Goal: Task Accomplishment & Management: Use online tool/utility

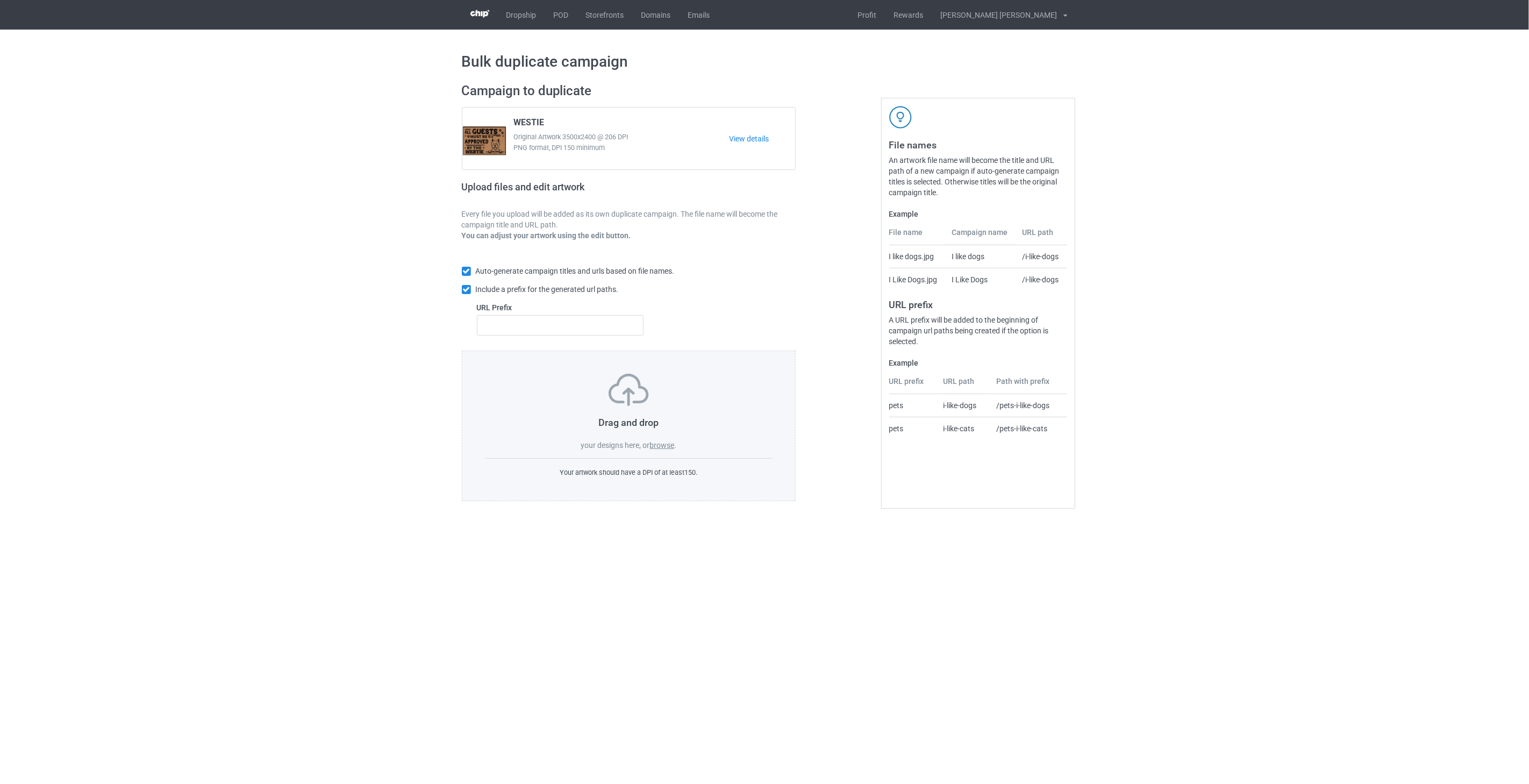
click at [667, 447] on label "browse" at bounding box center [662, 445] width 25 height 8
click at [0, 0] on input "browse" at bounding box center [0, 0] width 0 height 0
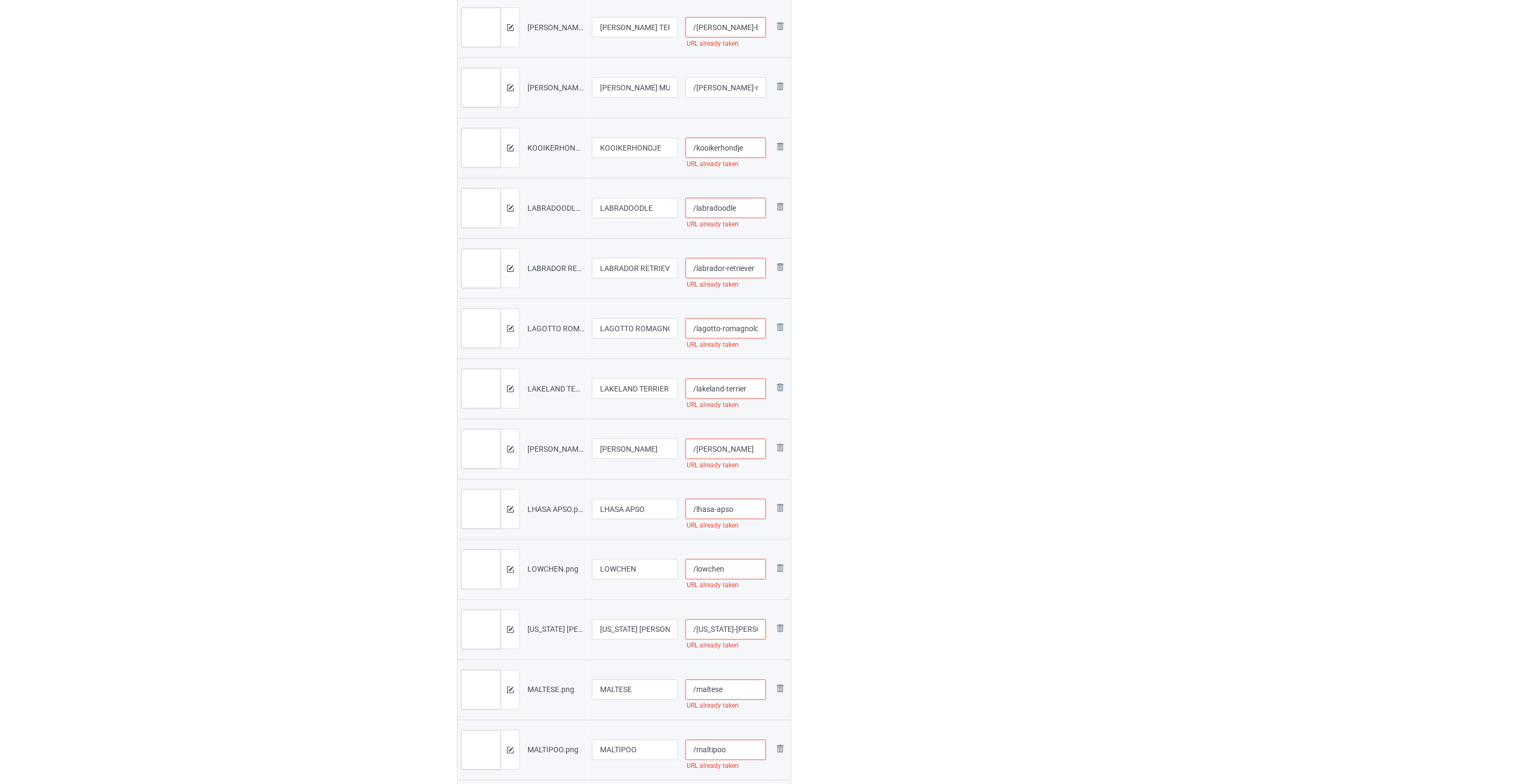
scroll to position [2688, 0]
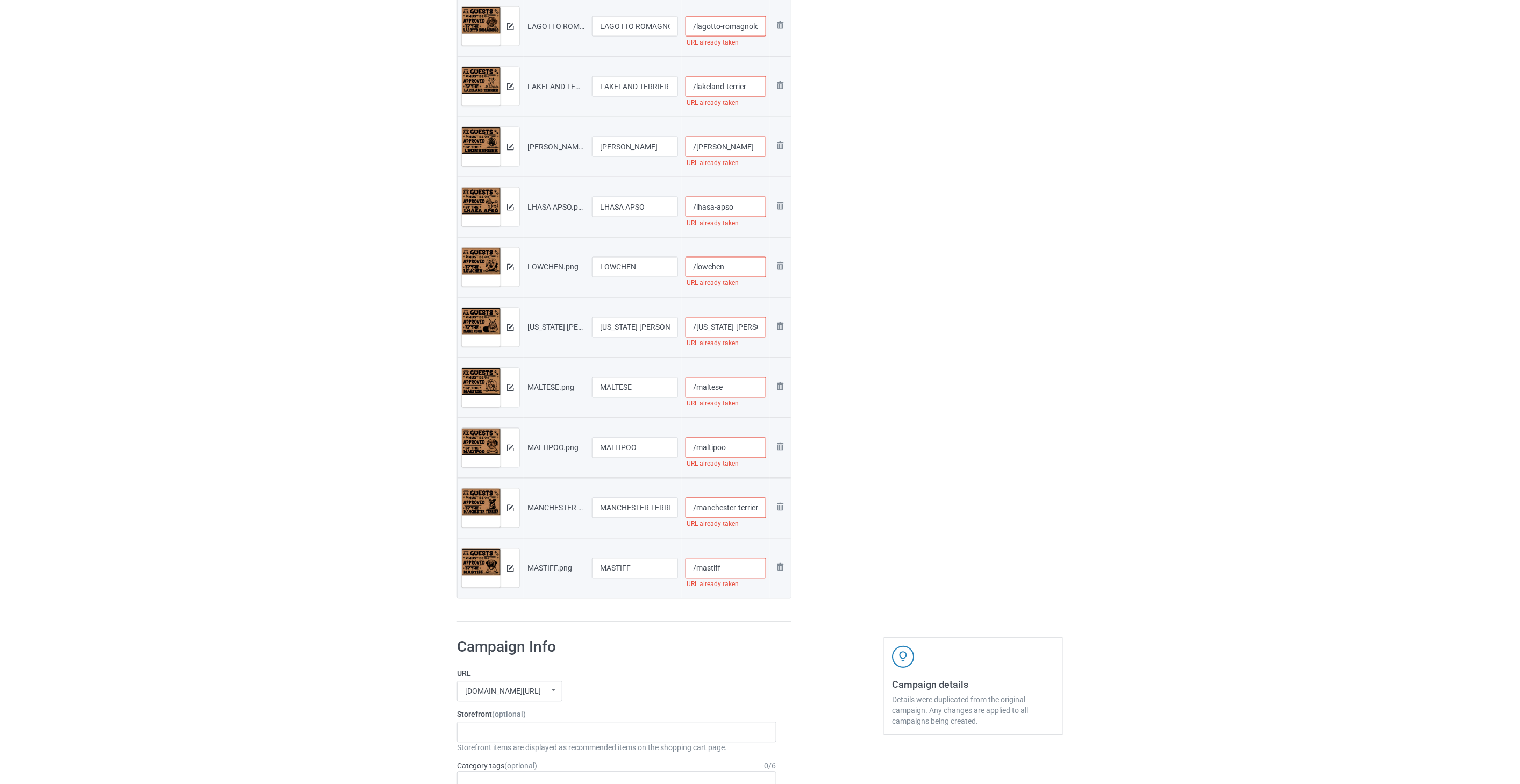
click at [740, 567] on input "/mastiff" at bounding box center [726, 568] width 81 height 20
drag, startPoint x: 739, startPoint y: 570, endPoint x: 721, endPoint y: 569, distance: 18.0
click at [721, 569] on input "/mastiff-all2" at bounding box center [726, 568] width 81 height 20
type input "/mastiff-all2"
click at [780, 568] on img at bounding box center [780, 567] width 13 height 13
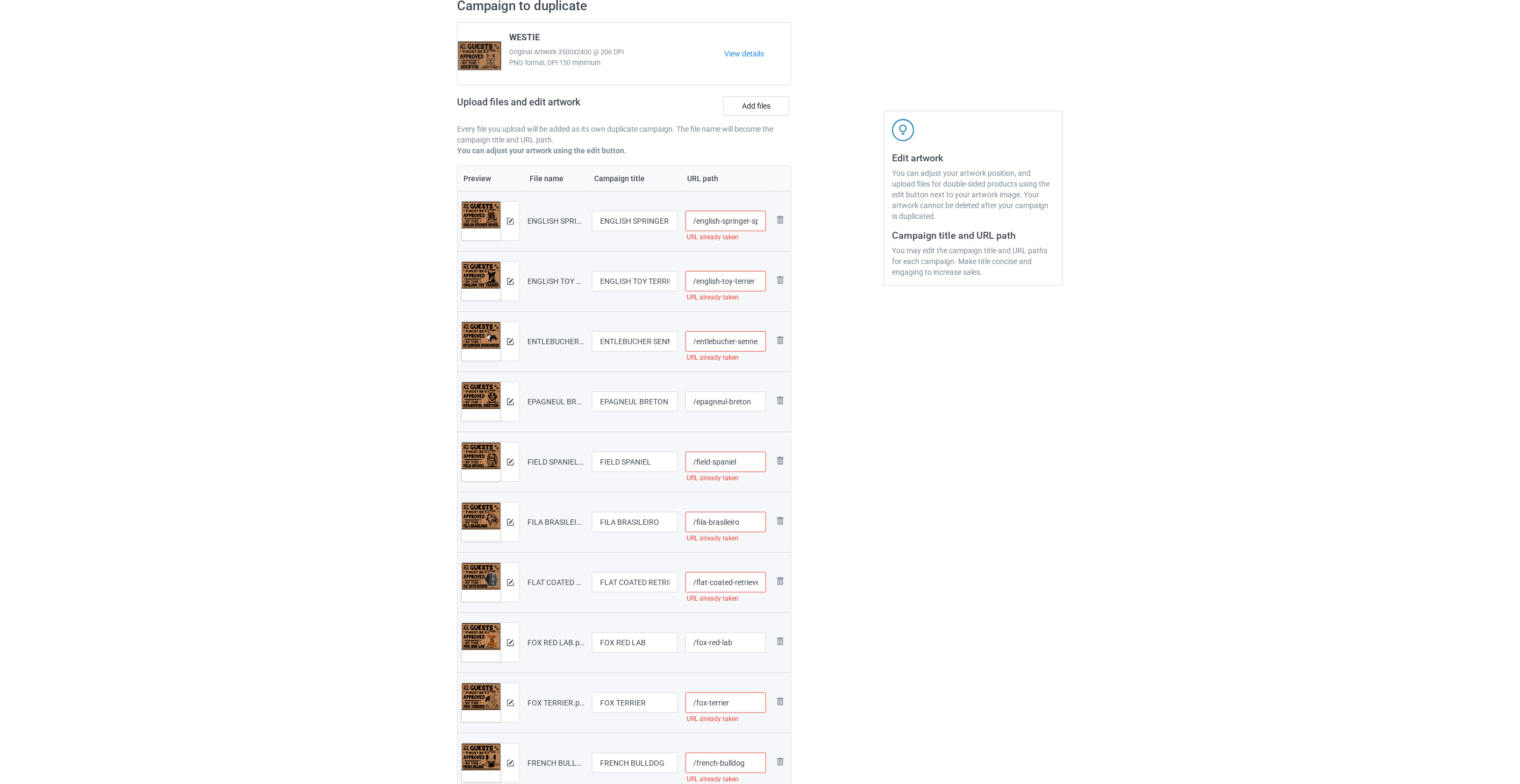
scroll to position [0, 0]
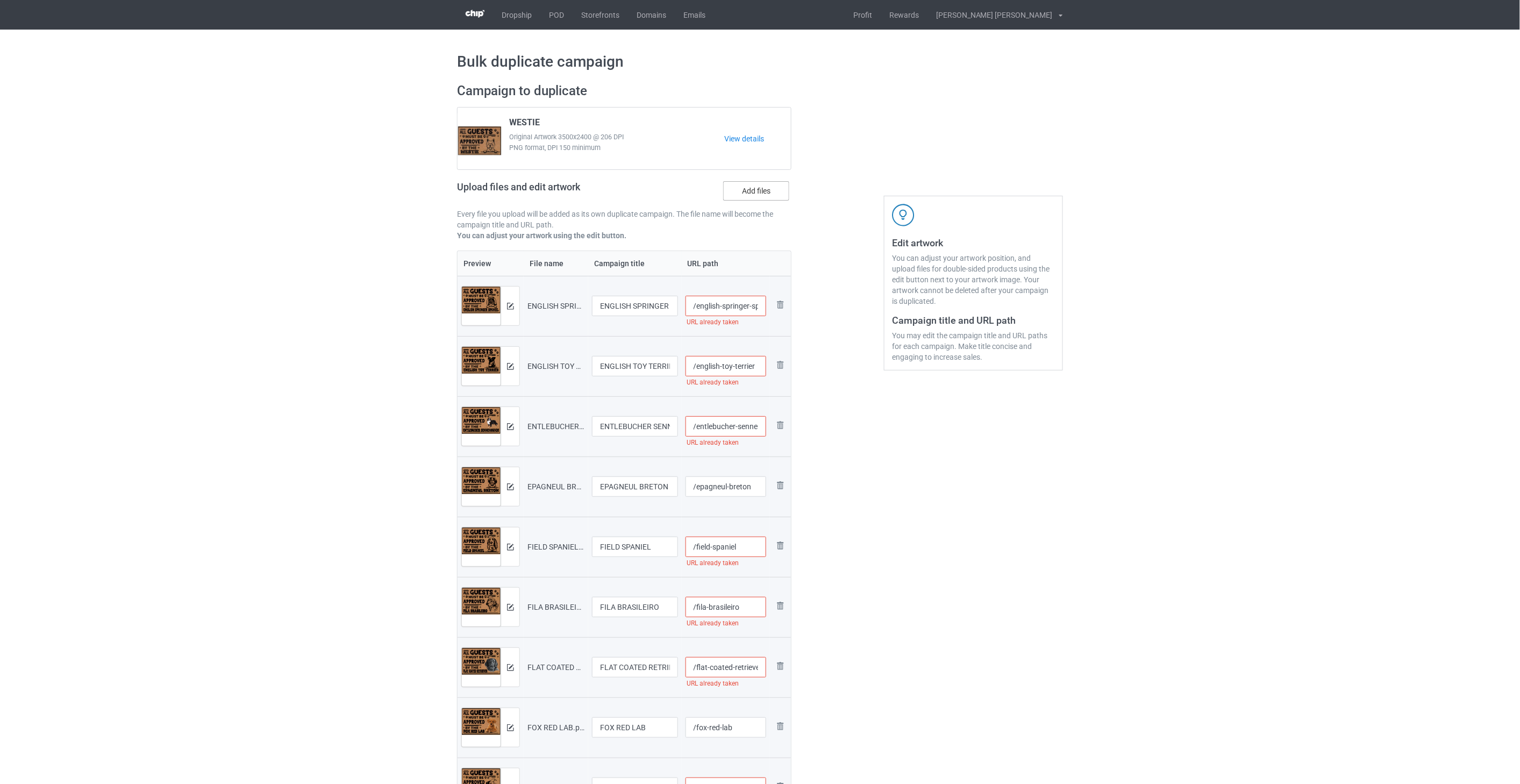
click at [759, 195] on label "Add files" at bounding box center [756, 191] width 66 height 20
click at [0, 0] on input "Add files" at bounding box center [0, 0] width 0 height 0
click at [728, 305] on input "/english-springer-spaniel" at bounding box center [726, 306] width 81 height 20
paste input "-all2"
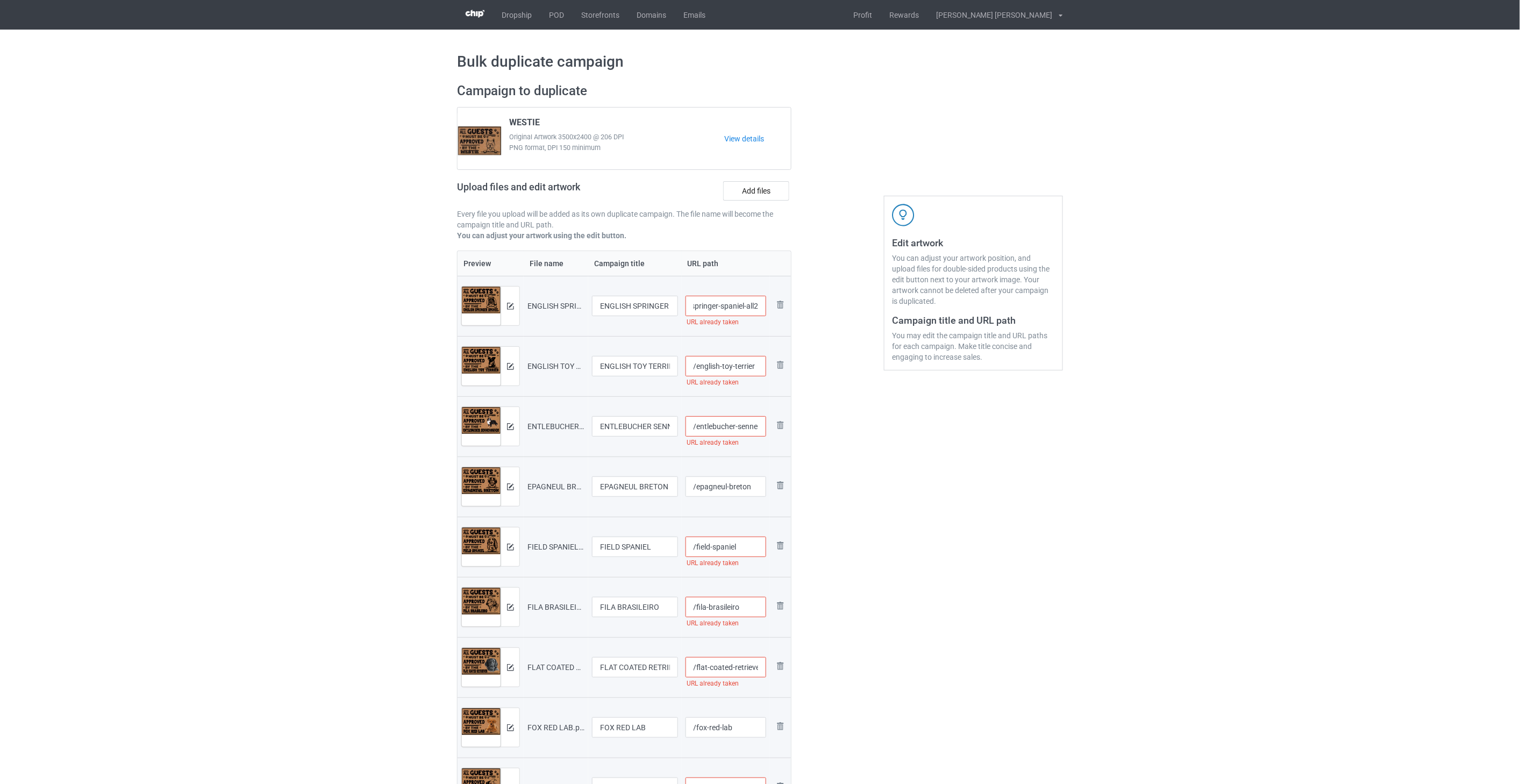
type input "/english-springer-spaniel-all2"
click at [761, 367] on input "/english-toy-terrier" at bounding box center [726, 366] width 81 height 20
paste input "-all2"
type input "/english-toy-terrier-all2"
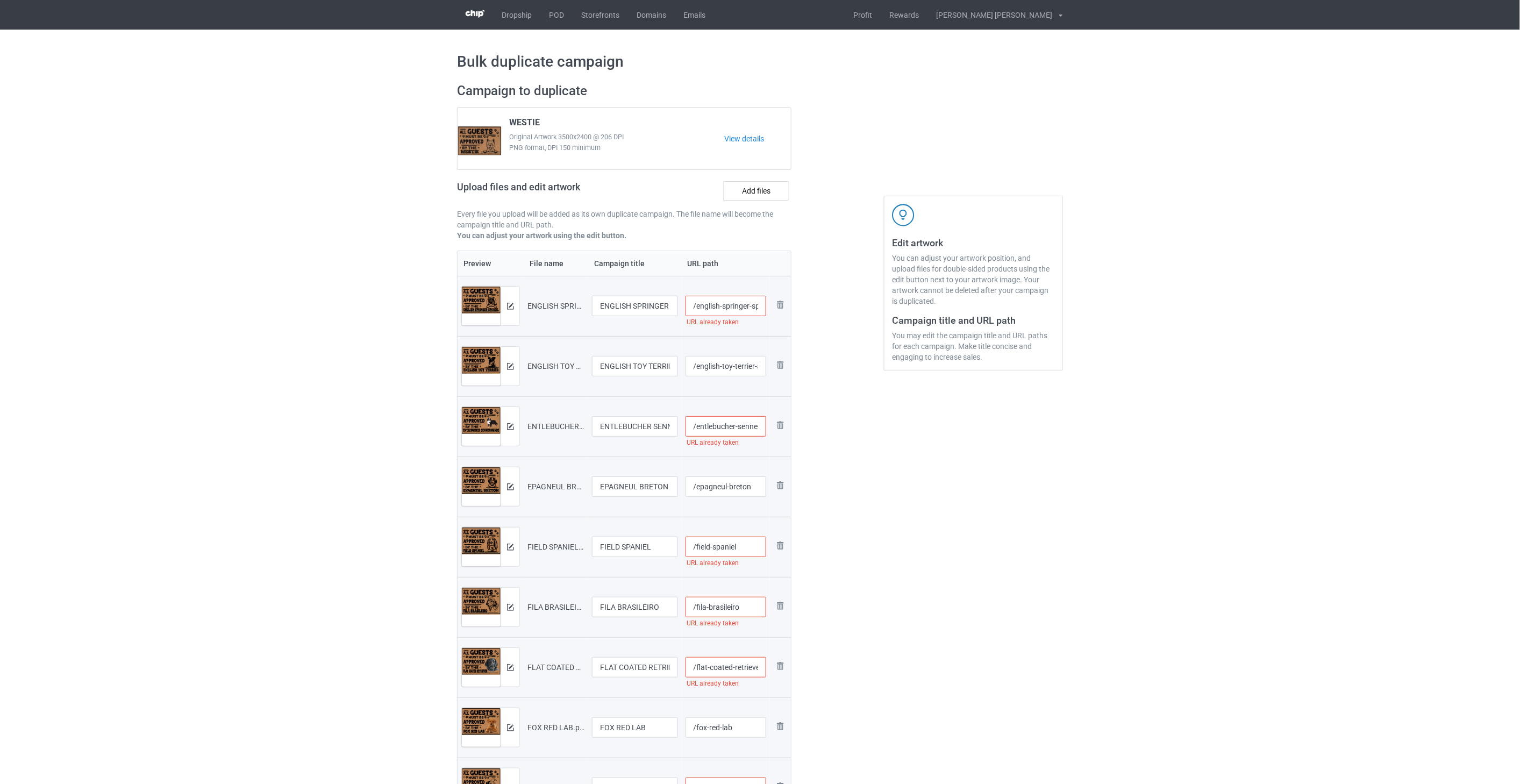
click at [738, 421] on input "/entlebucher-sennenhunde" at bounding box center [726, 426] width 81 height 20
paste input "-all2"
type input "/entlebucher-sennenhunde-all2"
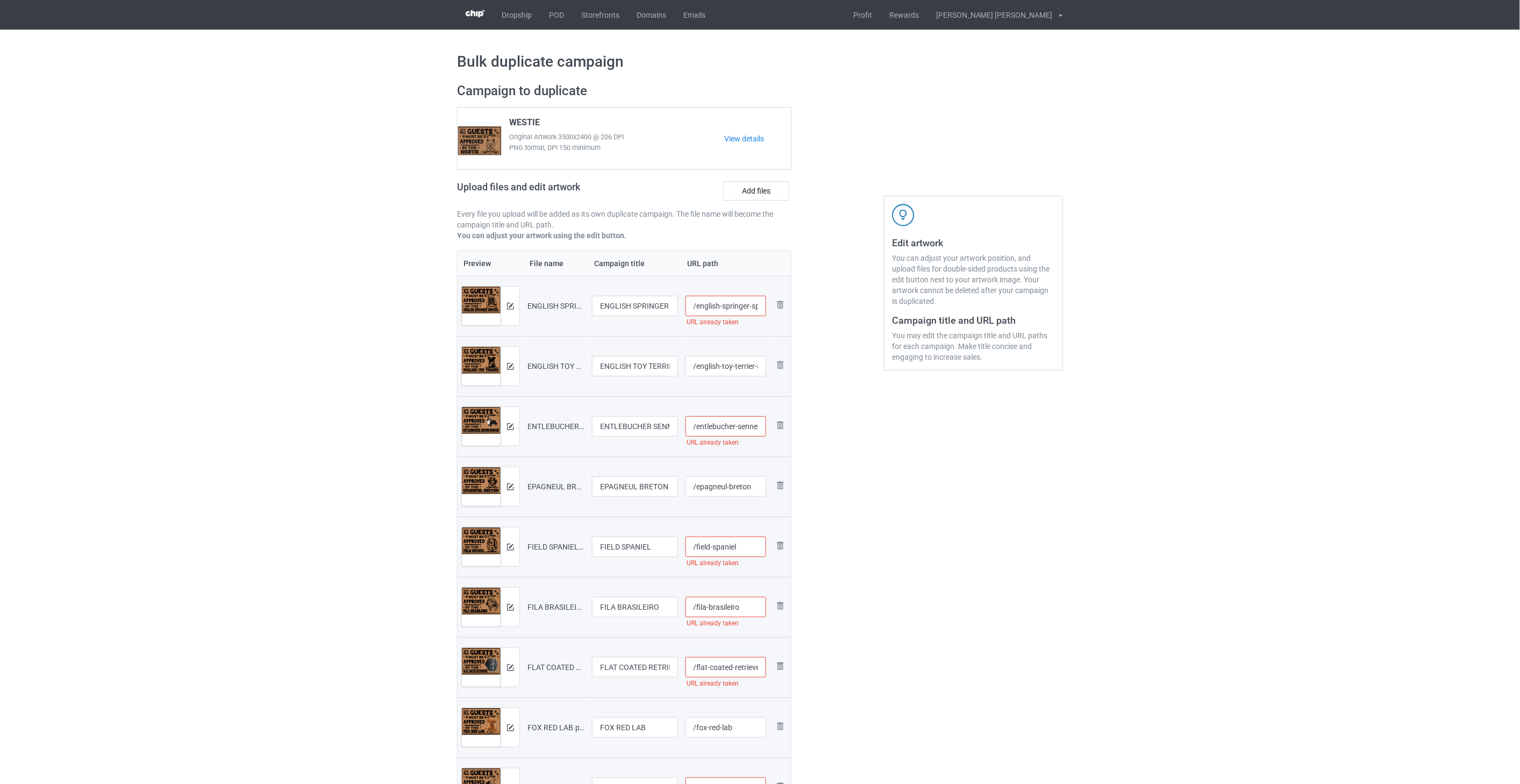
click at [729, 304] on input "/english-springer-spaniel-all2" at bounding box center [726, 306] width 81 height 20
click at [754, 486] on input "/epagneul-breton" at bounding box center [726, 487] width 81 height 20
drag, startPoint x: 696, startPoint y: 310, endPoint x: 760, endPoint y: 310, distance: 64.0
click at [760, 310] on input "/english-springer-spaniel-all2" at bounding box center [726, 306] width 81 height 20
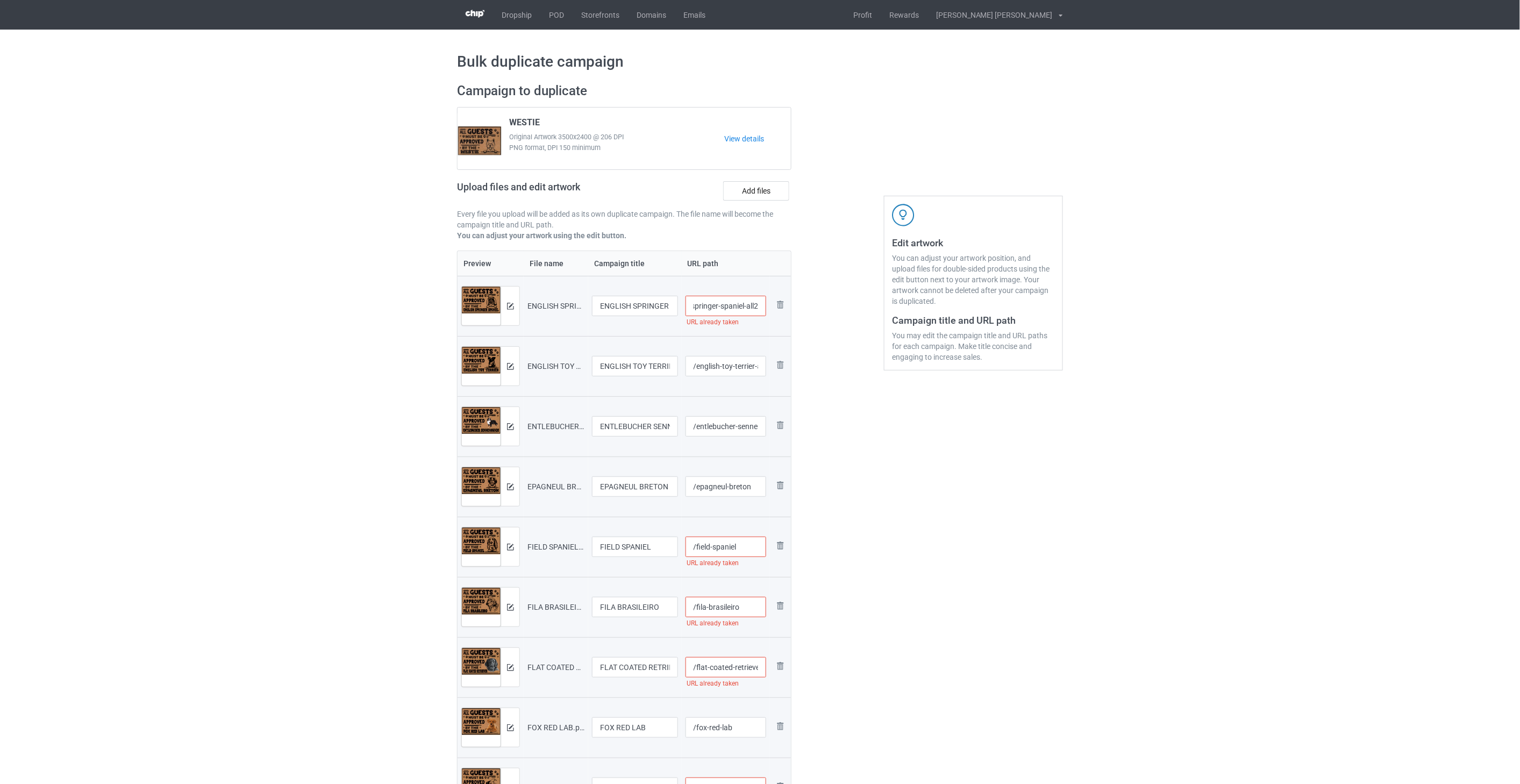
scroll to position [0, 0]
click at [735, 311] on input "/english-springer-spaniel-all2" at bounding box center [726, 306] width 81 height 20
type input "/english-springer-spaniel-all2"
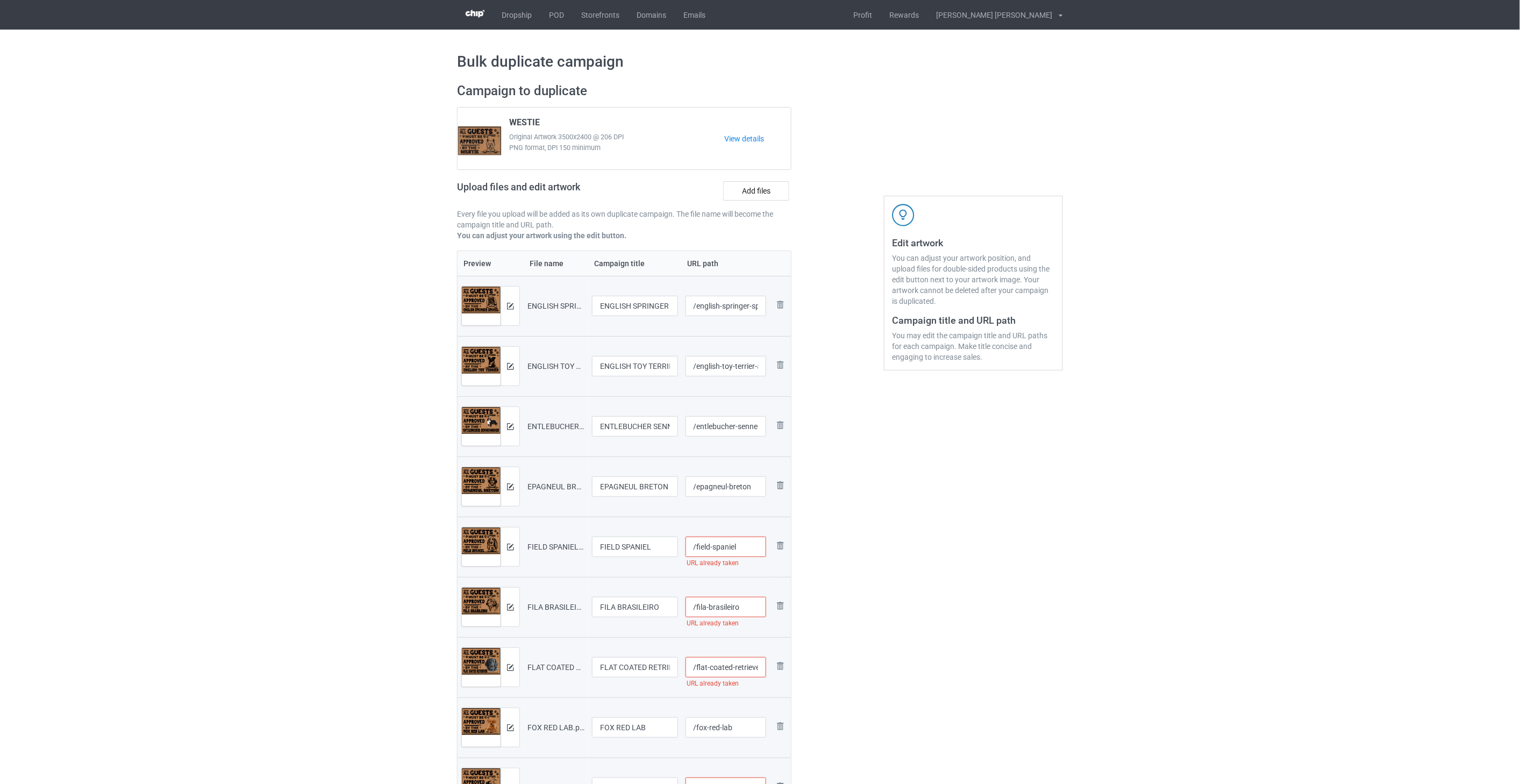
click at [750, 547] on input "/field-spaniel" at bounding box center [726, 547] width 81 height 20
paste input "english-springer-spaniel-all2"
type input "/field-spanielenglish-springer-spaniel-all2"
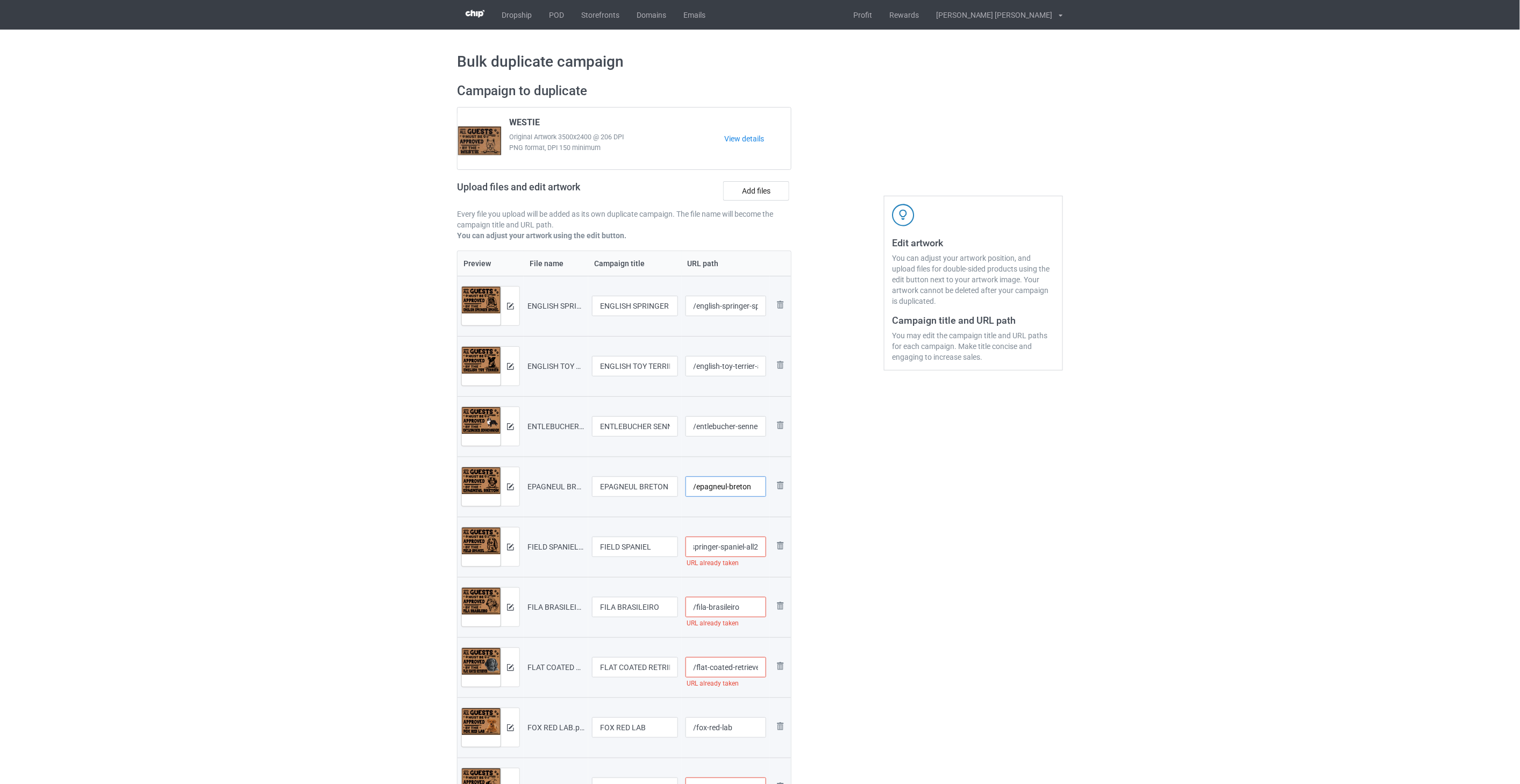
scroll to position [0, 0]
click at [751, 485] on input "/epagneul-breton" at bounding box center [726, 487] width 81 height 20
paste input "english-springer-spaniel-all2"
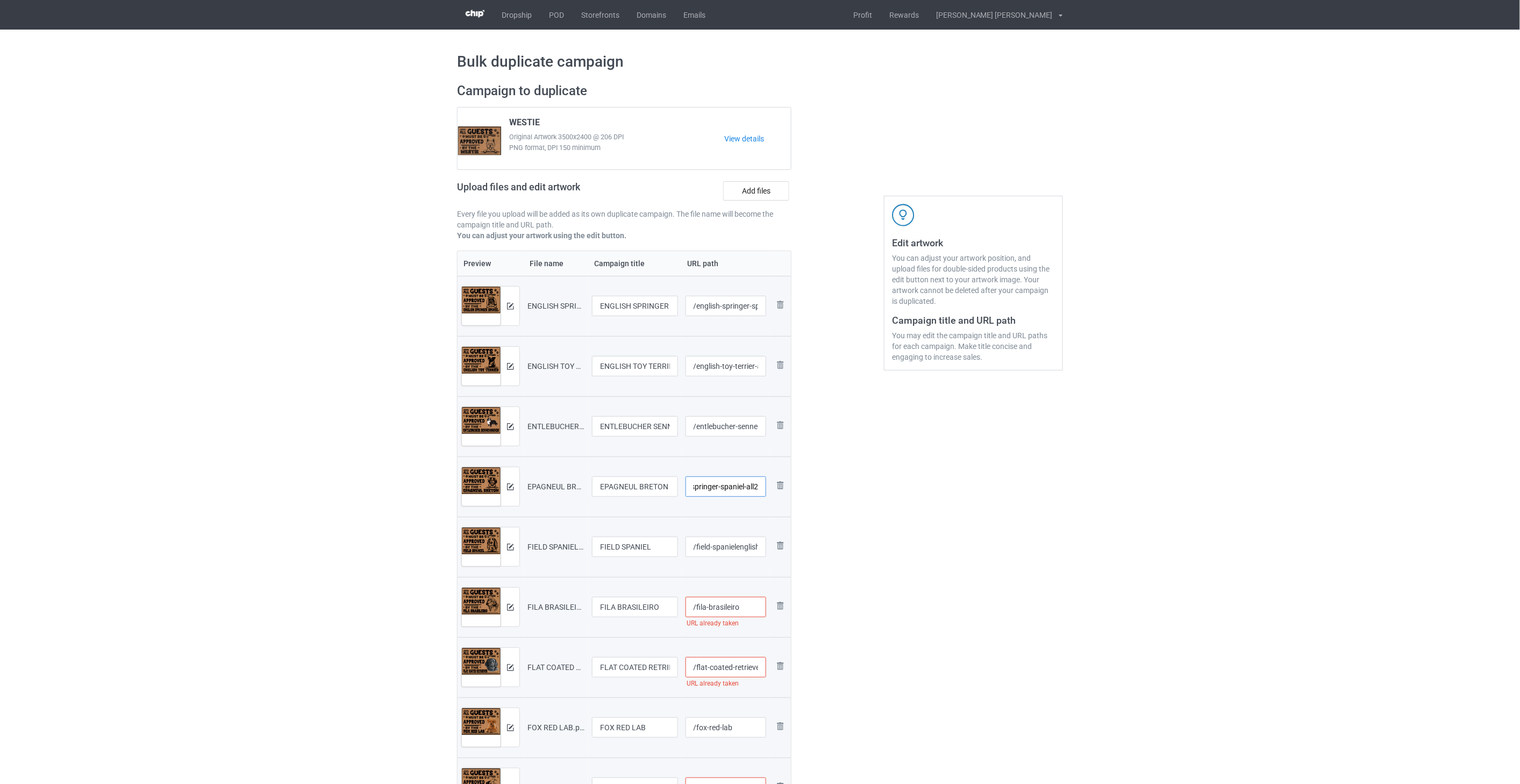
type input "/epagneul-bretonenglish-springer-spaniel-all2"
click at [737, 426] on input "/entlebucher-sennenhunde-all2" at bounding box center [726, 426] width 81 height 20
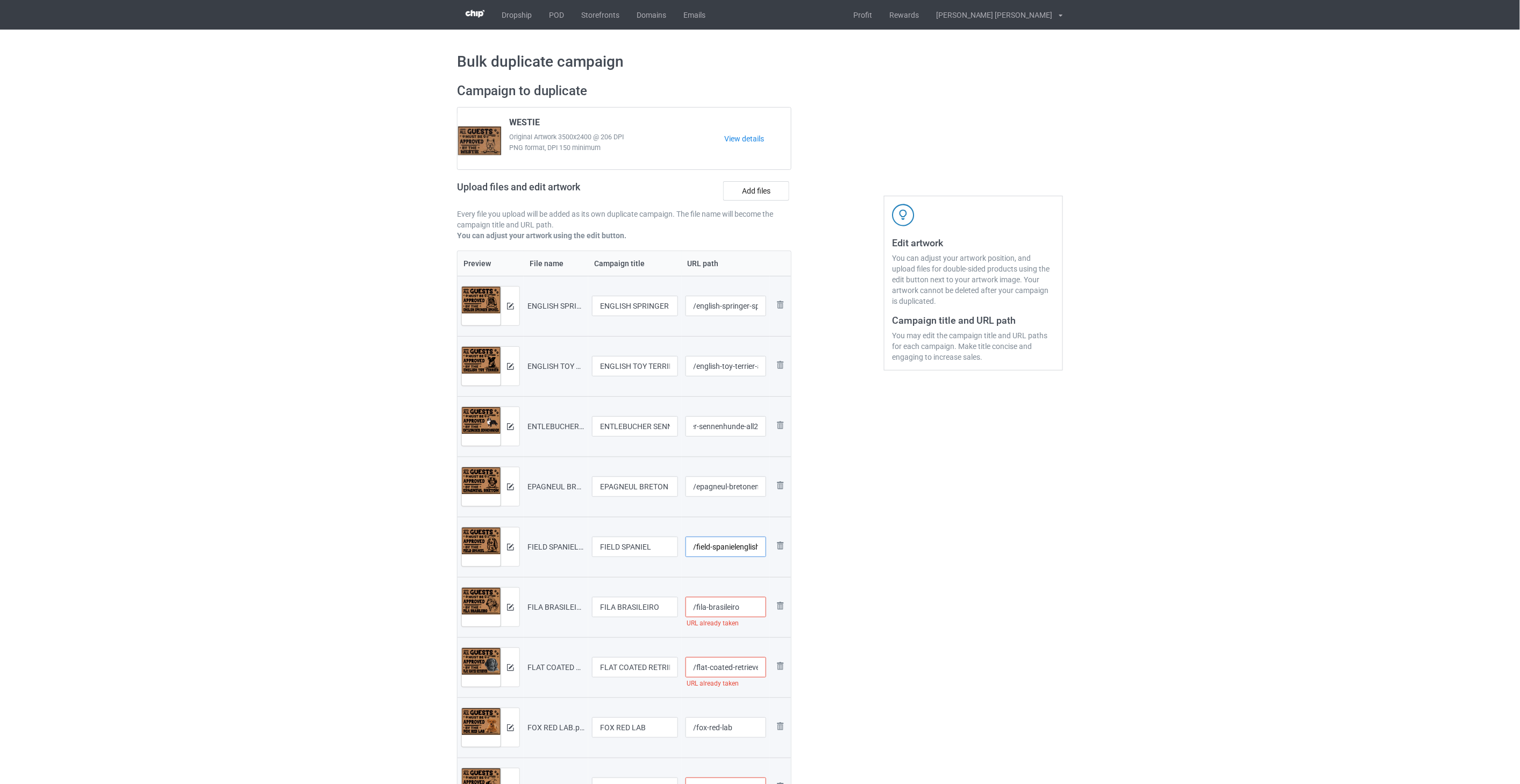
click at [733, 547] on input "/field-spanielenglish-springer-spaniel-all2" at bounding box center [726, 547] width 81 height 20
click at [753, 611] on input "/fila-brasileiro" at bounding box center [726, 607] width 81 height 20
paste input "english-springer-spaniel-all2"
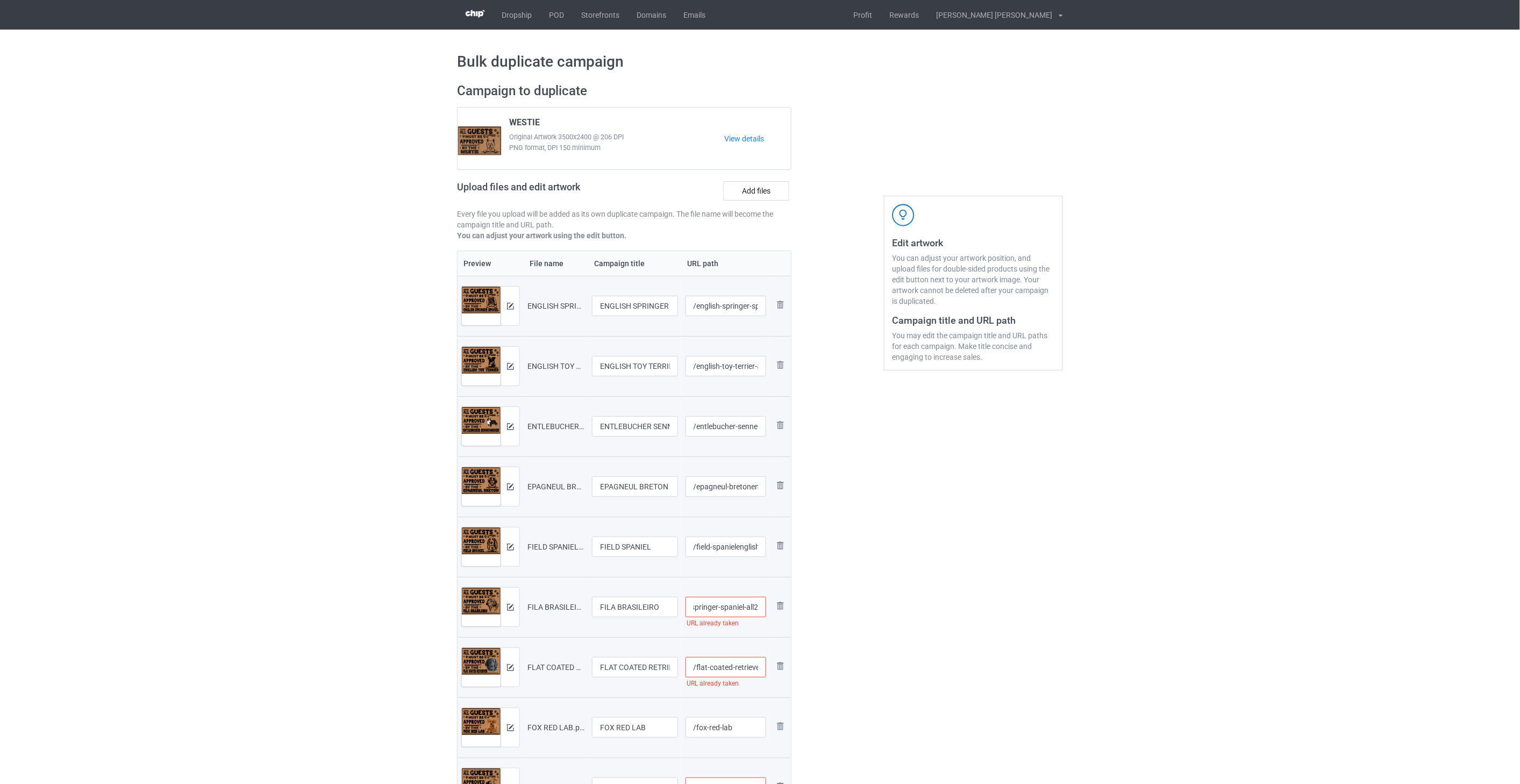
type input "/fila-brasileiroenglish-springer-spaniel-all2"
click at [738, 671] on input "/flat-coated-retriever" at bounding box center [726, 667] width 81 height 20
paste input "english-springer-spaniel-all2"
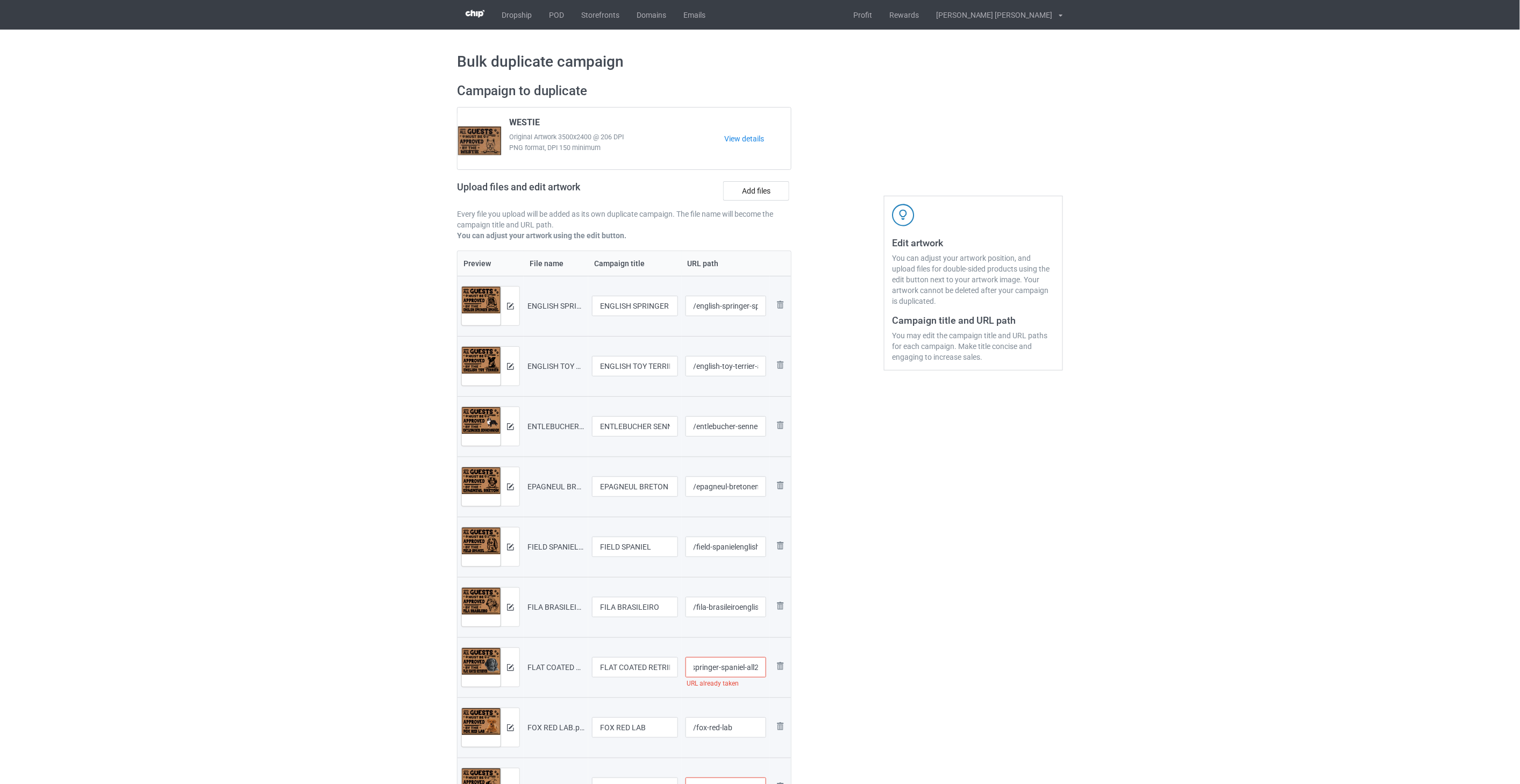
type input "/flat-coated-retrieverenglish-springer-spaniel-all2"
click at [742, 724] on input "/fox-red-lab" at bounding box center [726, 727] width 81 height 20
paste input "english-springer-spaniel-all2"
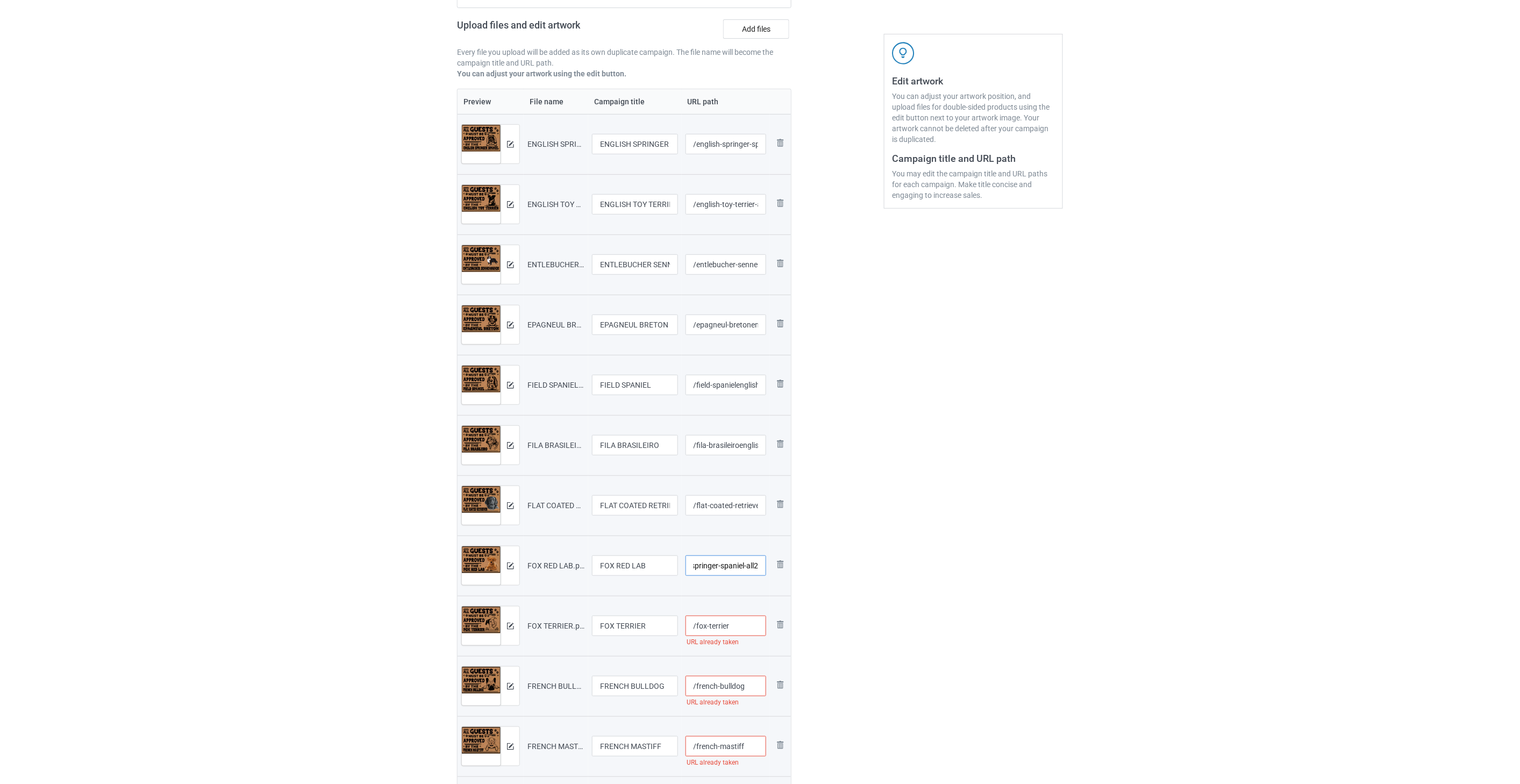
scroll to position [179, 0]
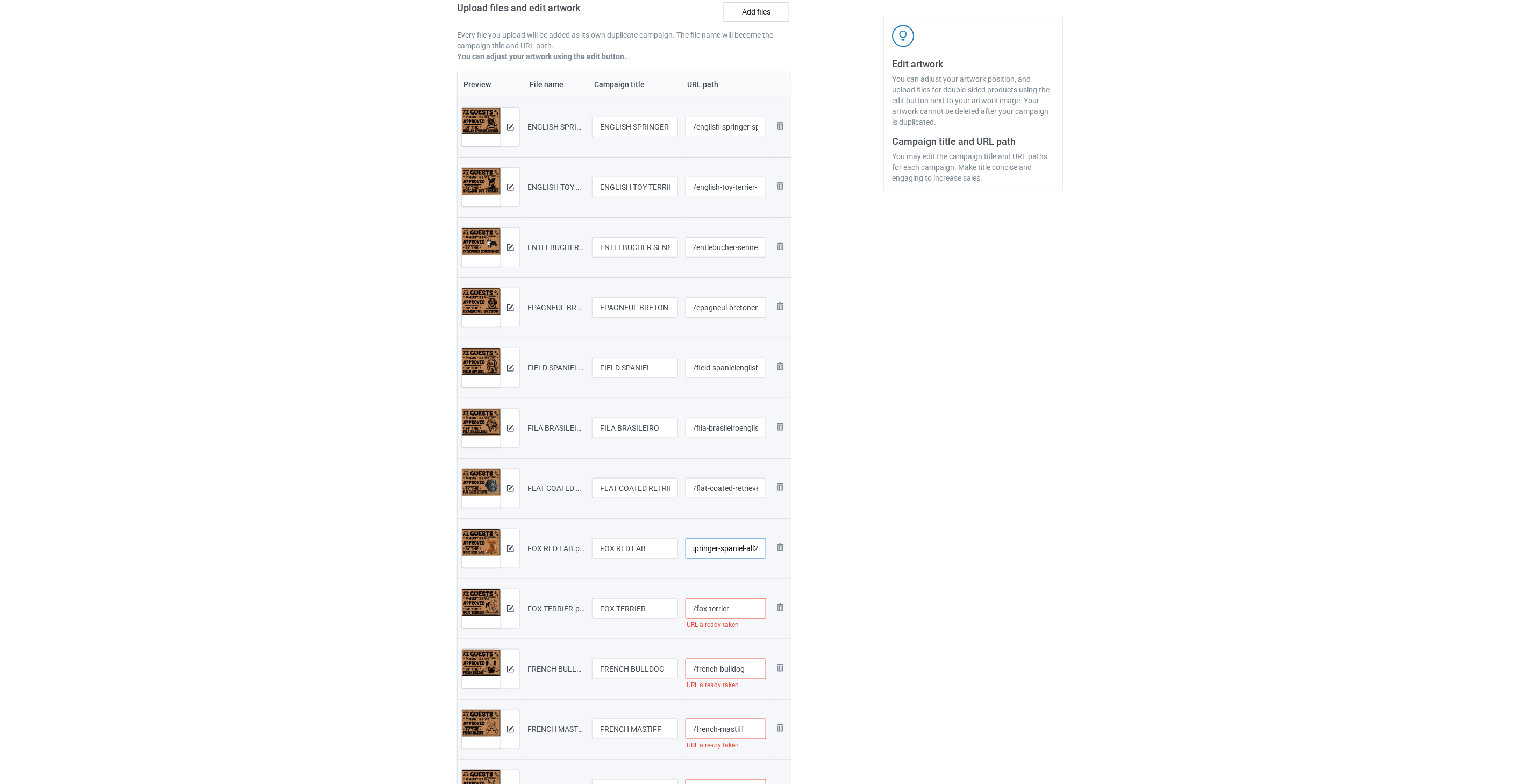
type input "/fox-red-labenglish-springer-spaniel-all2"
click at [753, 610] on input "/fox-terrier" at bounding box center [726, 608] width 81 height 20
paste input "english-springer-spaniel-all2"
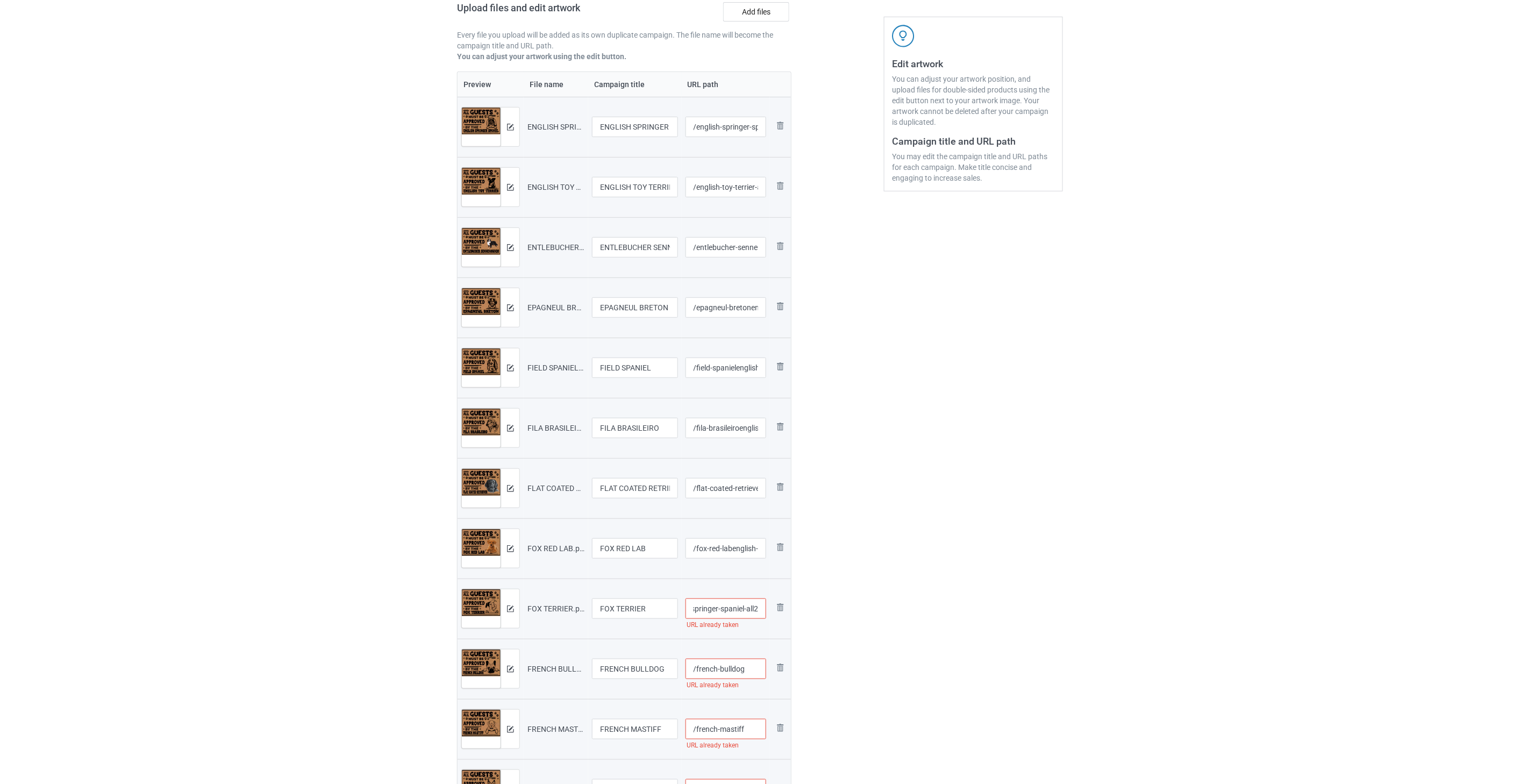
type input "/fox-terrierenglish-springer-spaniel-all2"
click at [758, 670] on input "/french-bulldog" at bounding box center [726, 669] width 81 height 20
paste input "english-springer-spaniel-all2"
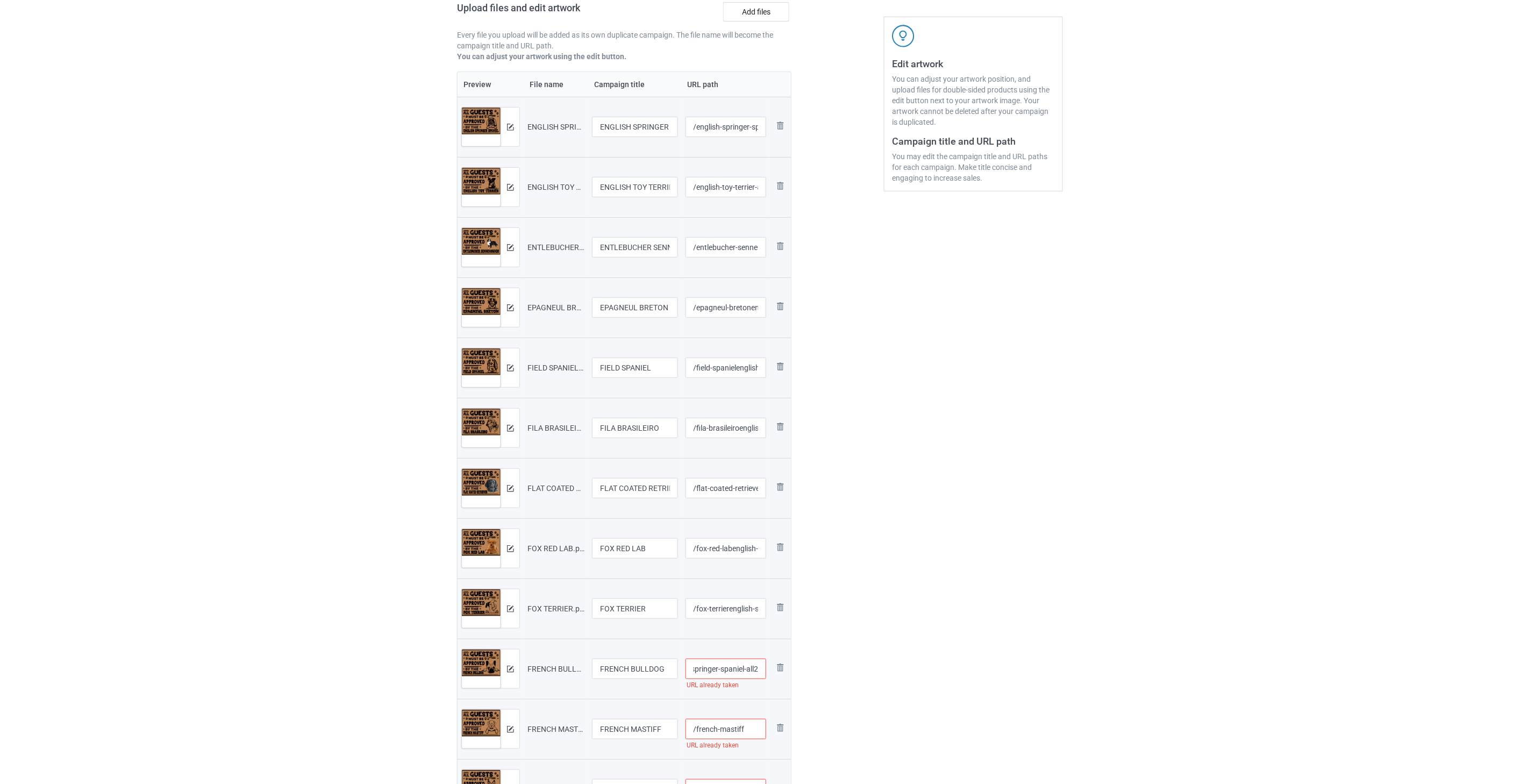
type input "/french-bulldogenglish-springer-spaniel-all2"
click at [748, 731] on input "/french-mastiff" at bounding box center [726, 729] width 81 height 20
paste input "english-springer-spaniel-all2"
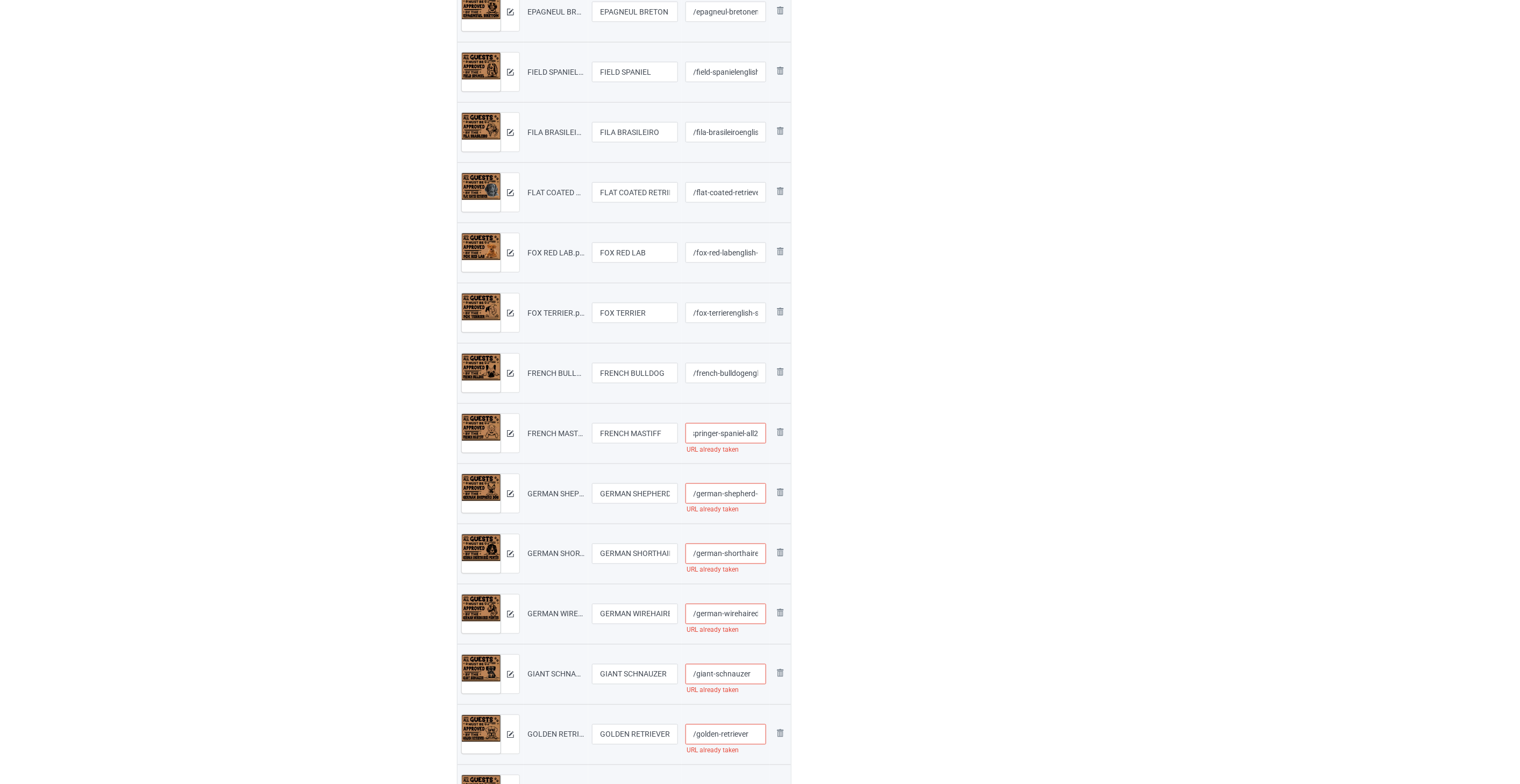
scroll to position [477, 0]
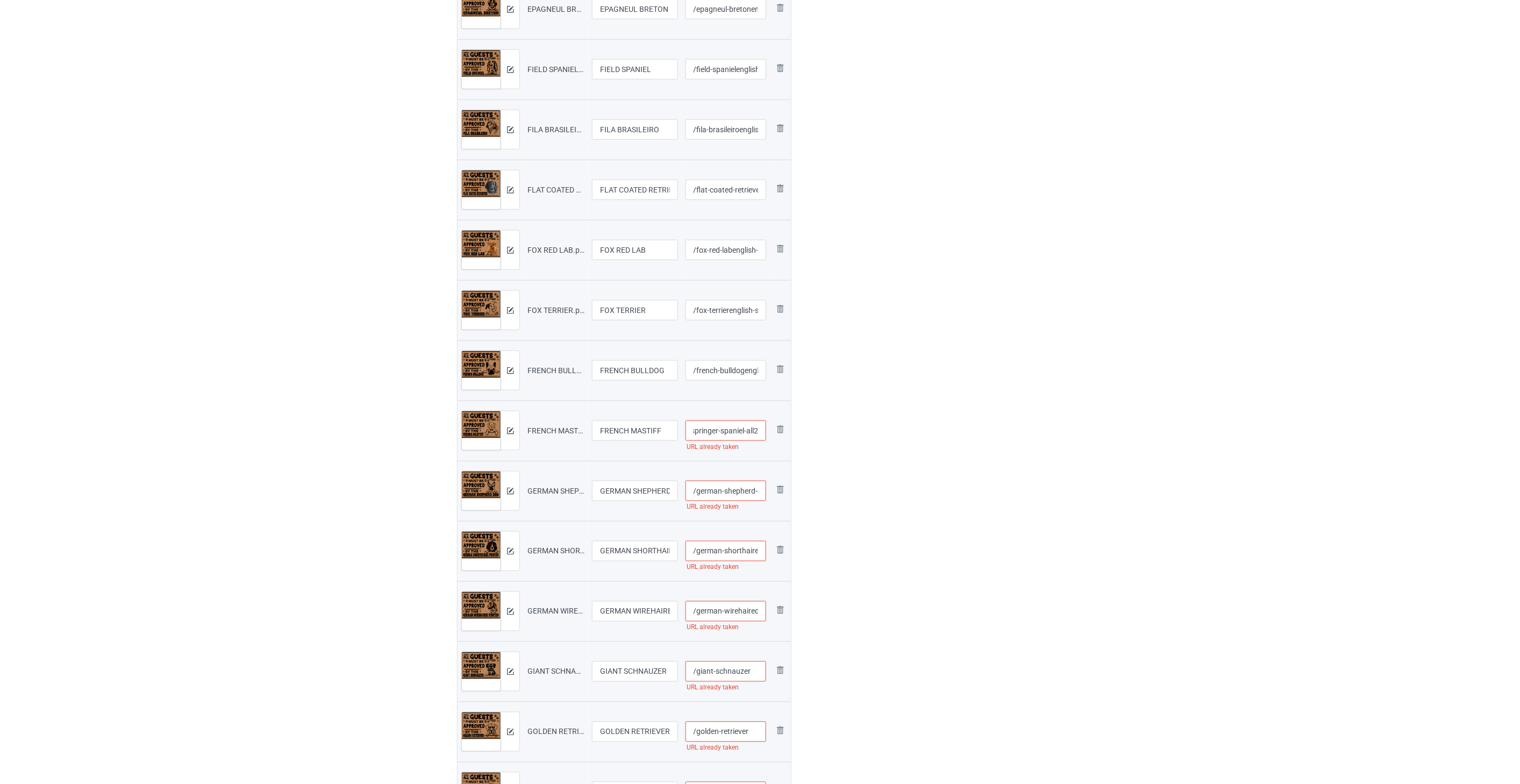
type input "/french-mastiffenglish-springer-spaniel-all2"
click at [735, 492] on input "/german-shepherd-dog" at bounding box center [726, 491] width 81 height 20
paste input "english-springer-spaniel-all2"
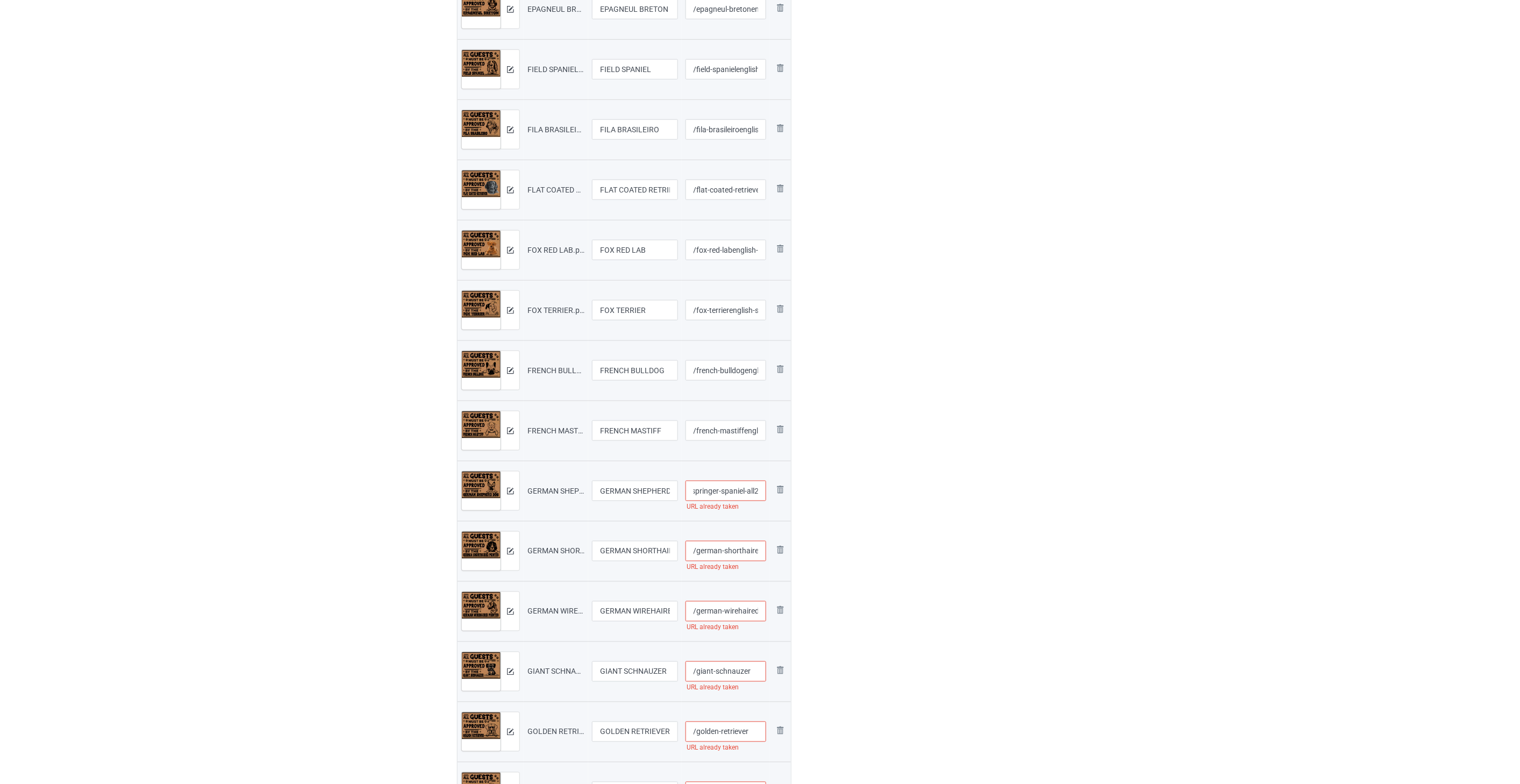
type input "/german-shepherd-dogenglish-springer-spaniel-all2"
click at [733, 545] on input "/german-shorthaired-pointer" at bounding box center [726, 551] width 81 height 20
paste input "english-springer-spaniel-all2"
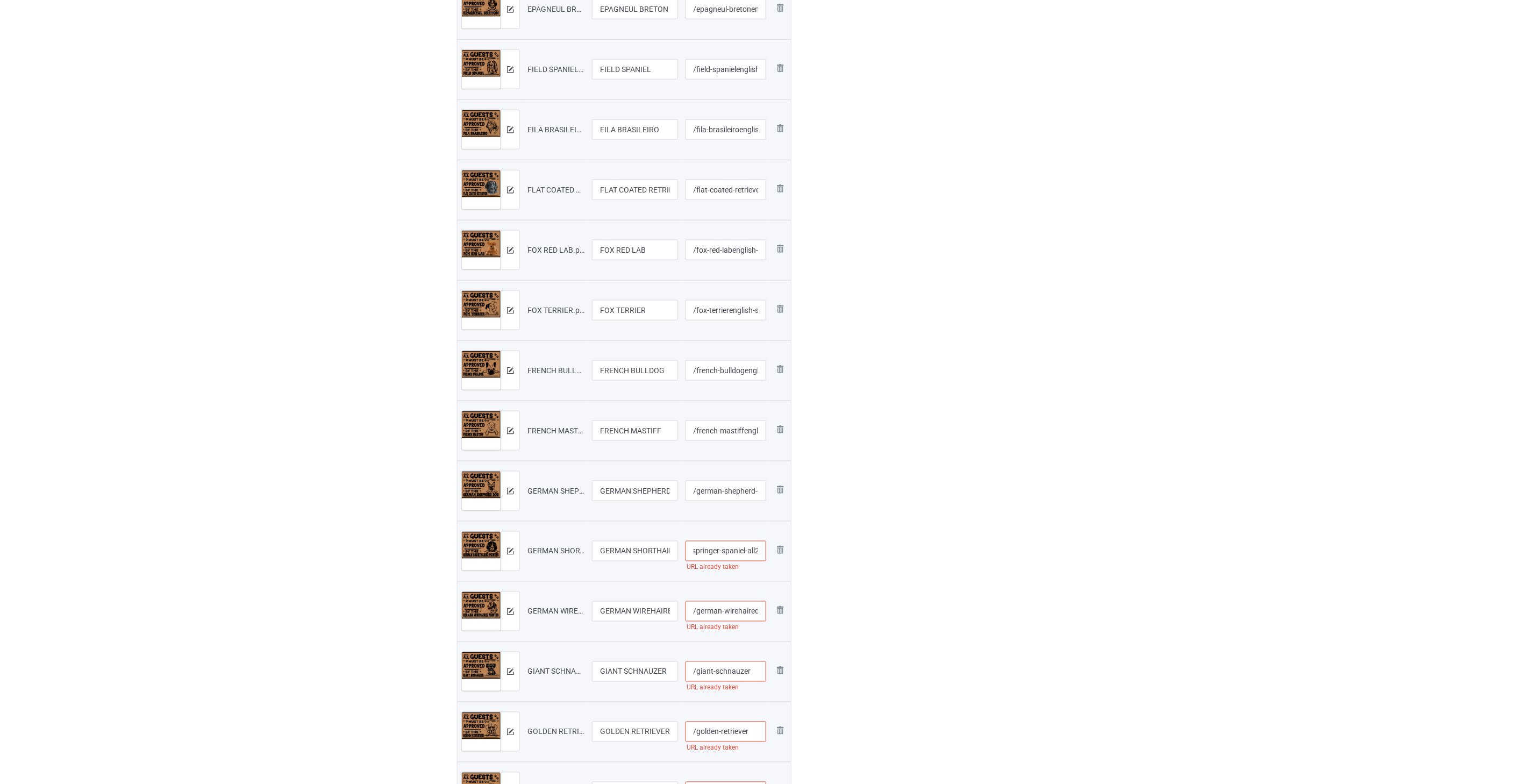
type input "/german-shorthaired-pointerenglish-springer-spaniel-all2"
click at [724, 611] on input "/german-wirehaired-pointer" at bounding box center [726, 611] width 81 height 20
paste input "english-springer-spaniel-all2"
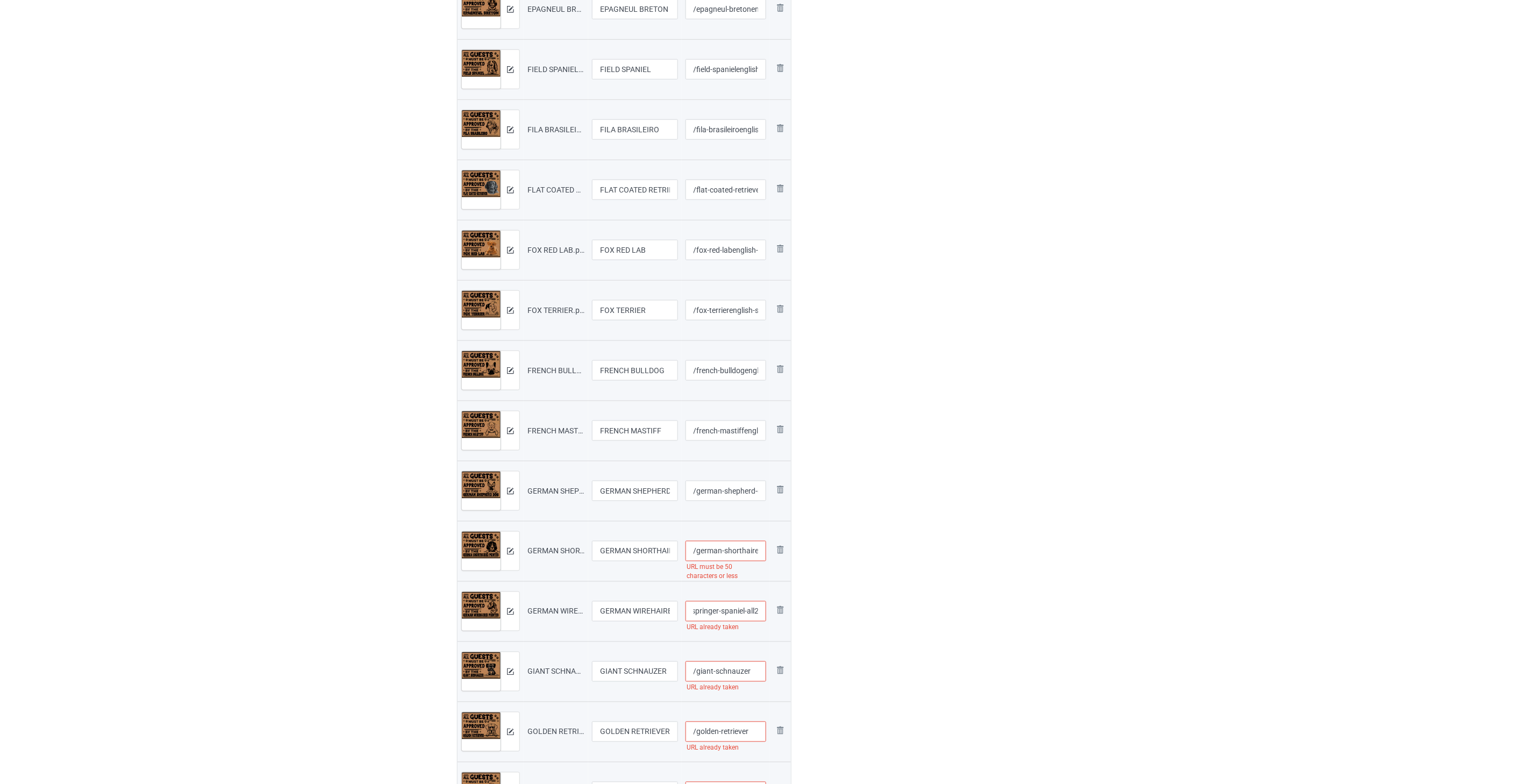
type input "/german-wirehaired-pointerenglish-springer-spaniel-all2"
click at [754, 670] on input "/giant-schnauzer" at bounding box center [726, 671] width 81 height 20
paste input "english-springer-spaniel-all2"
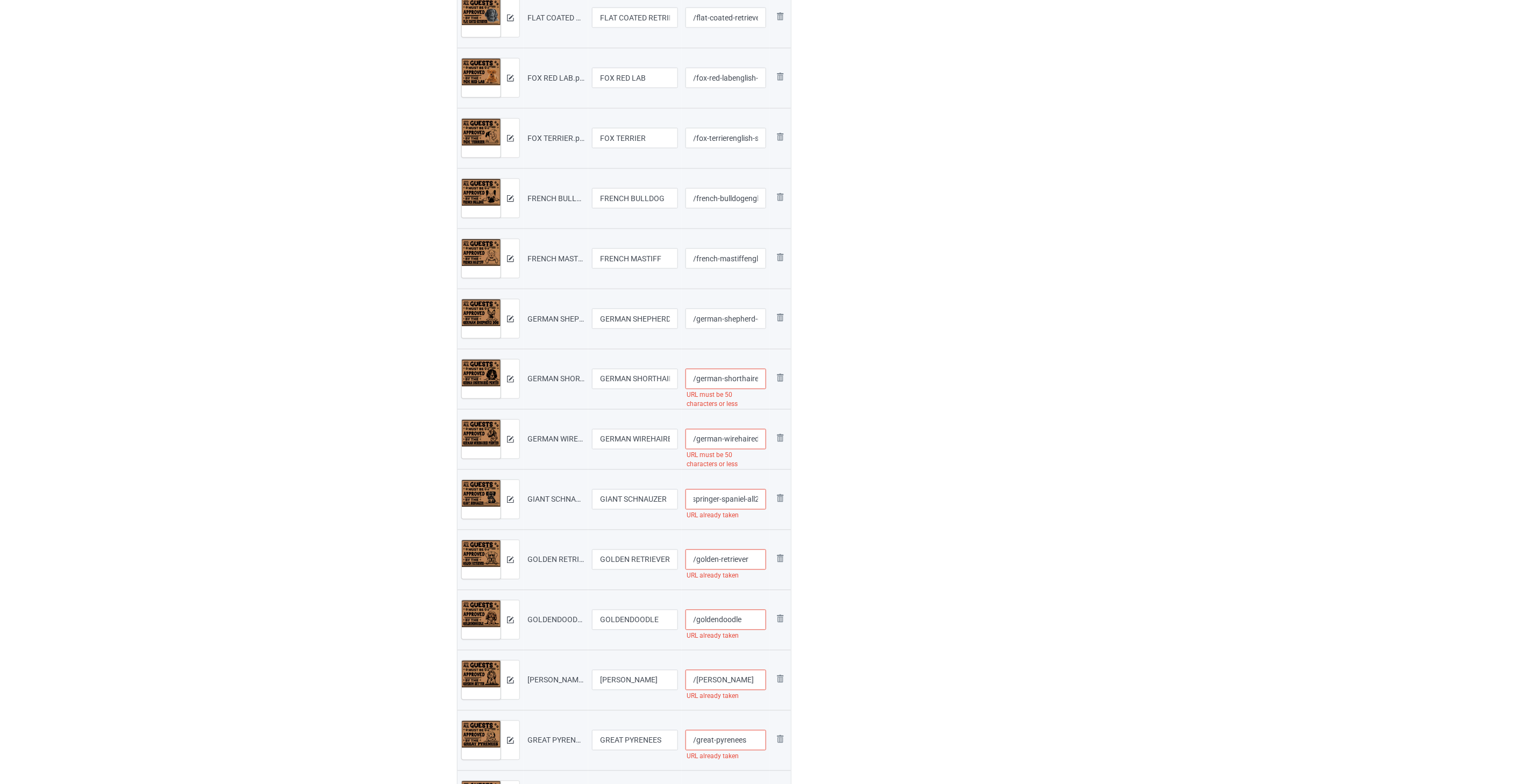
scroll to position [657, 0]
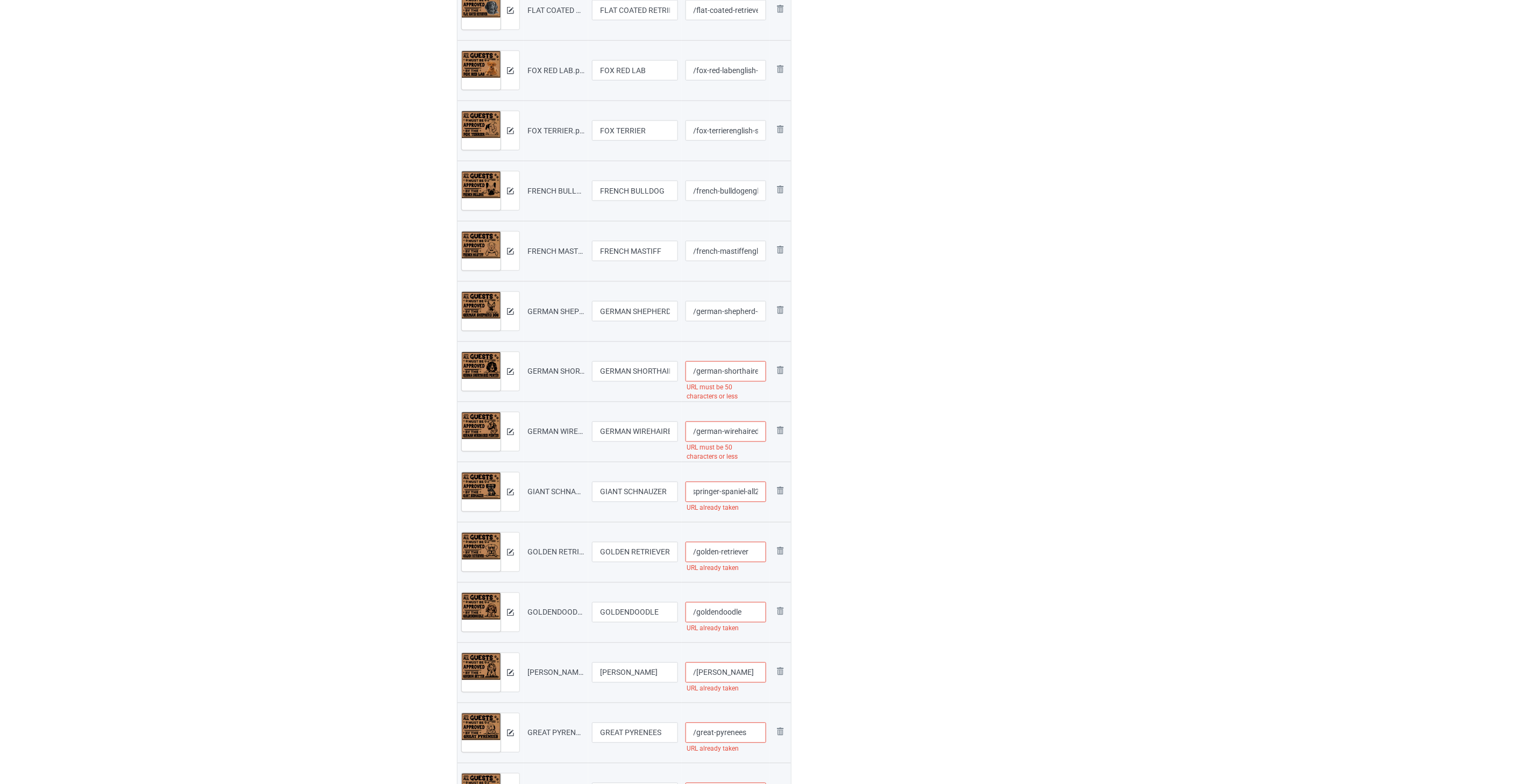
type input "/giant-schnauzerenglish-springer-spaniel-all2"
click at [754, 554] on input "/golden-retriever" at bounding box center [726, 552] width 81 height 20
paste input "english-springer-spaniel-all2"
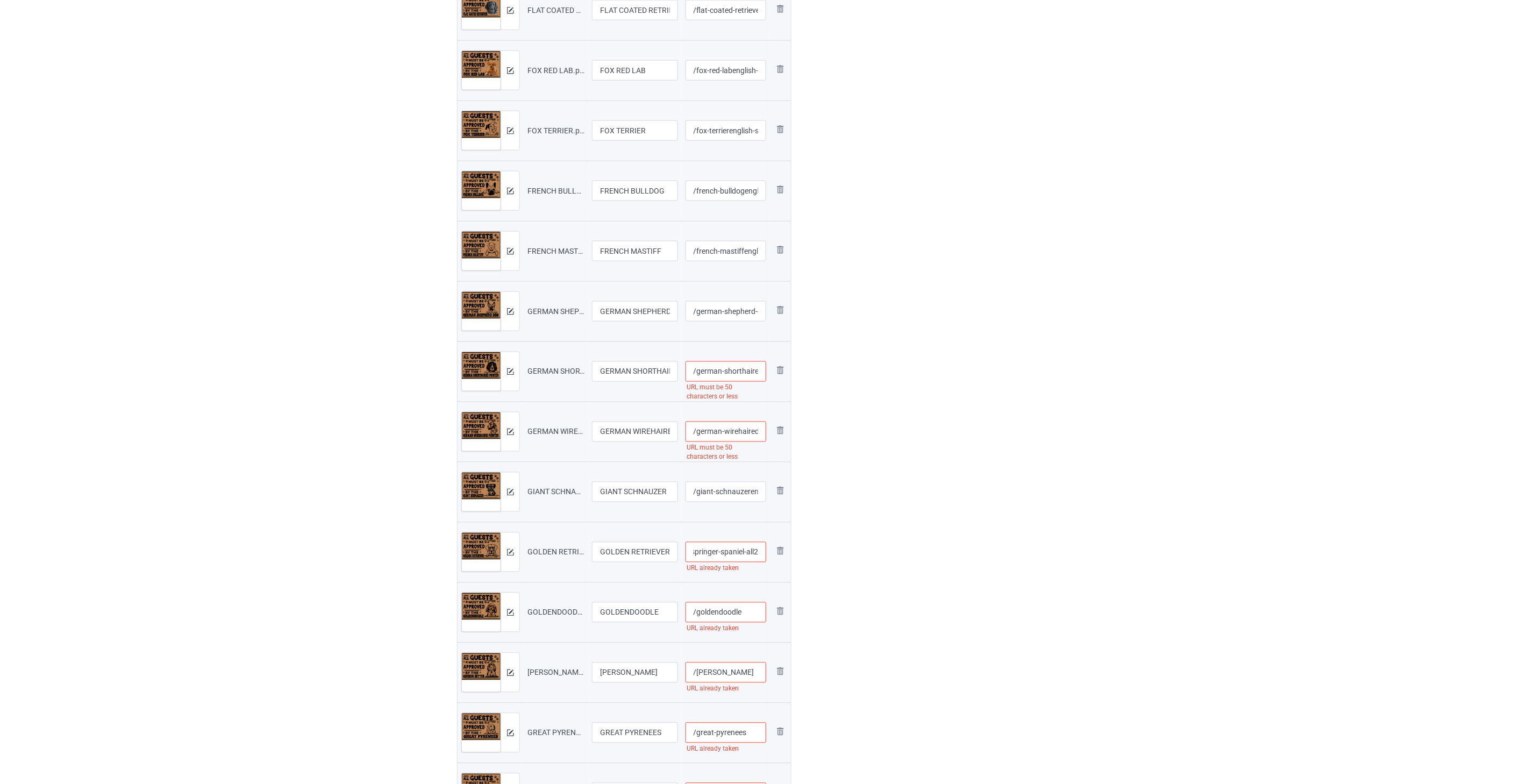
type input "/golden-retrieverenglish-springer-spaniel-all2"
click at [744, 613] on input "/goldendoodle" at bounding box center [726, 612] width 81 height 20
paste input "english-springer-spaniel-all2"
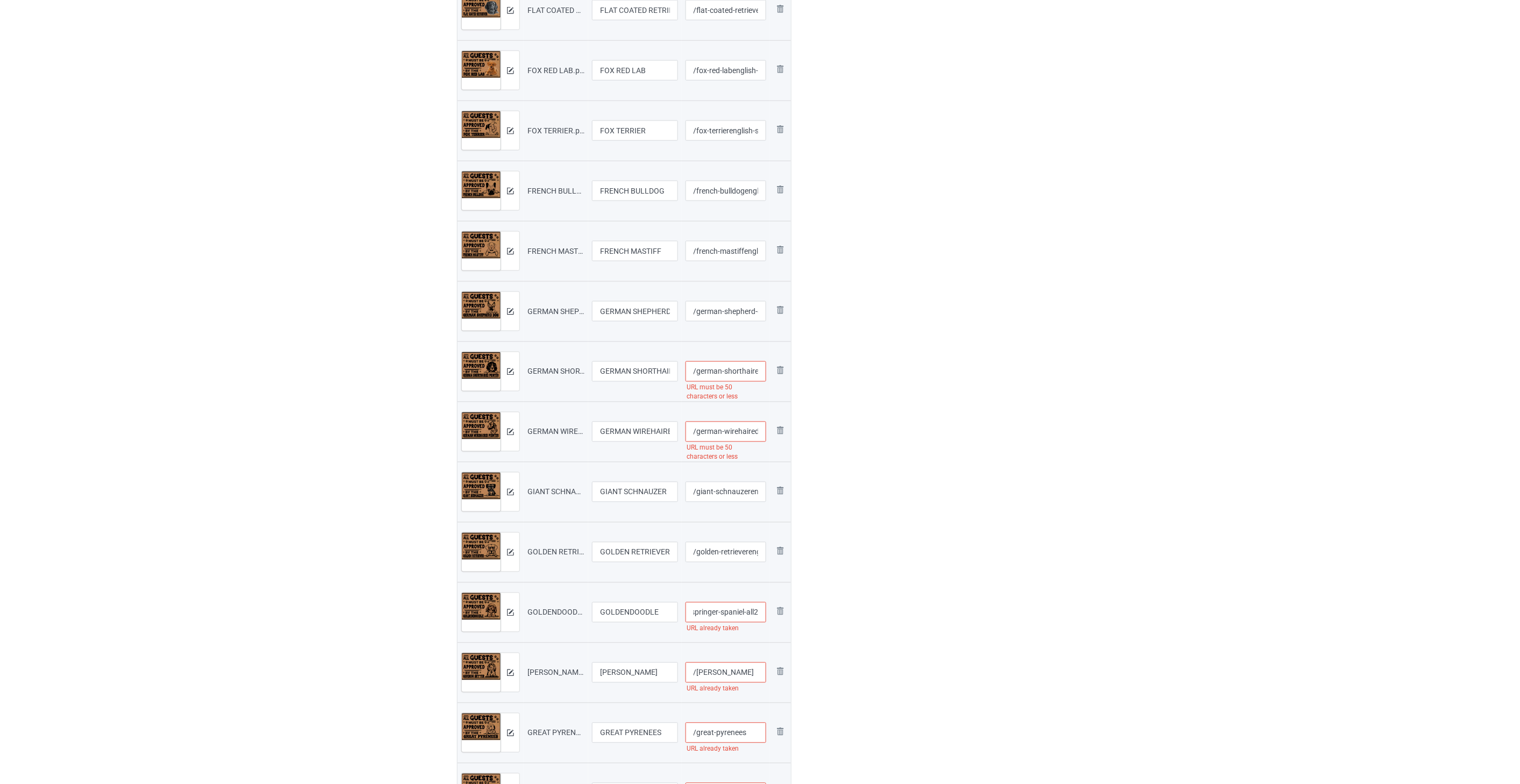
type input "/goldendoodleenglish-springer-spaniel-all2"
click at [735, 425] on input "/german-wirehaired-pointerenglish-springer-spaniel-all2" at bounding box center [726, 431] width 81 height 20
drag, startPoint x: 748, startPoint y: 433, endPoint x: 762, endPoint y: 433, distance: 14.0
click at [762, 433] on input "/german-wirehaired-pointerenglish-springer-spaniel-all" at bounding box center [726, 431] width 81 height 20
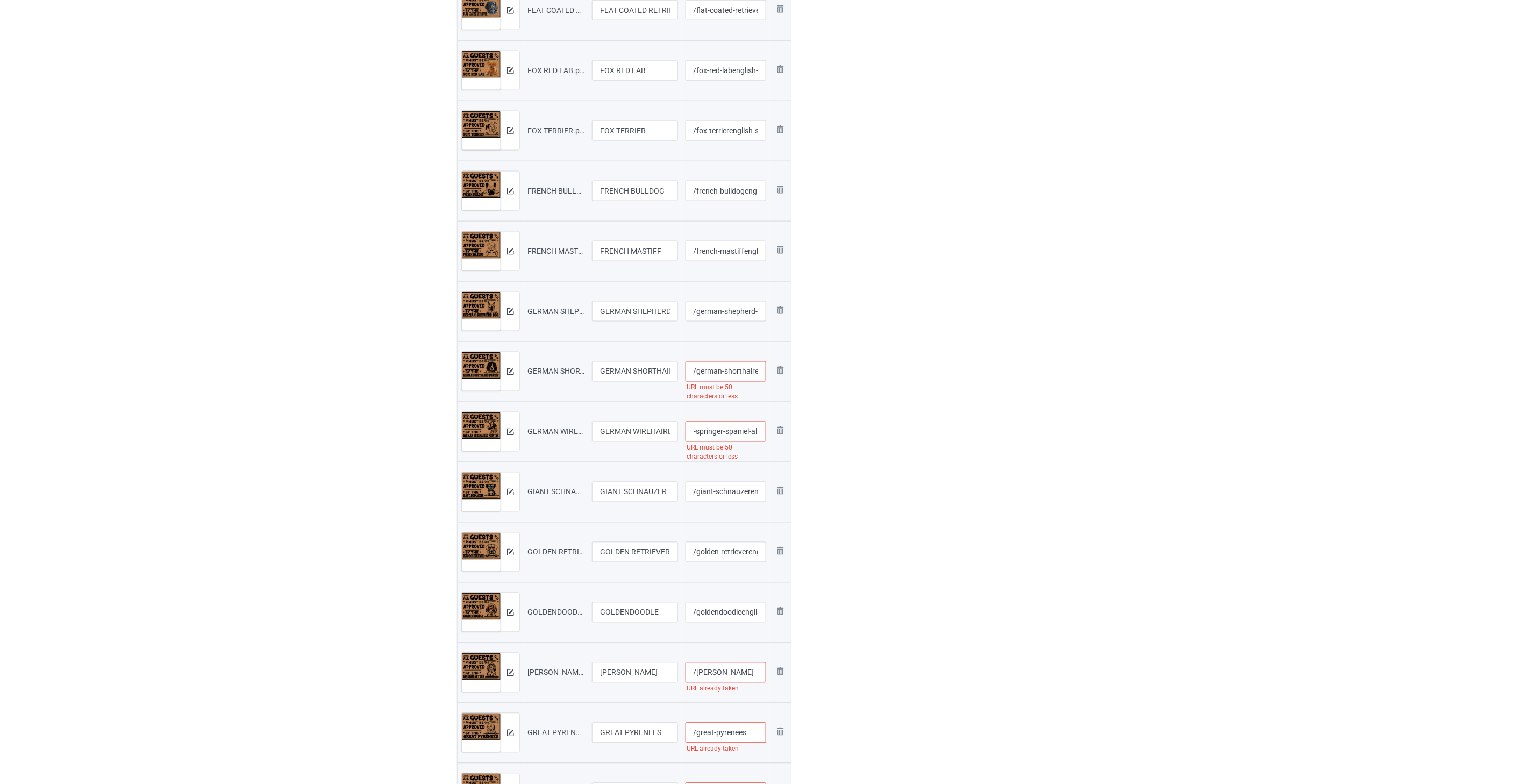
click at [747, 436] on input "/german-wirehaired-pointerenglish-springer-spaniel-all" at bounding box center [726, 431] width 81 height 20
drag, startPoint x: 749, startPoint y: 430, endPoint x: 726, endPoint y: 431, distance: 23.0
click at [726, 431] on input "/german-wirehaired-pointerenglish-springer-spaniel-all" at bounding box center [726, 431] width 81 height 20
type input "/german-wirehaired-pointerenglish-springer-spaniel-all"
click at [722, 250] on input "/french-mastiffenglish-springer-spaniel-all2" at bounding box center [726, 251] width 81 height 20
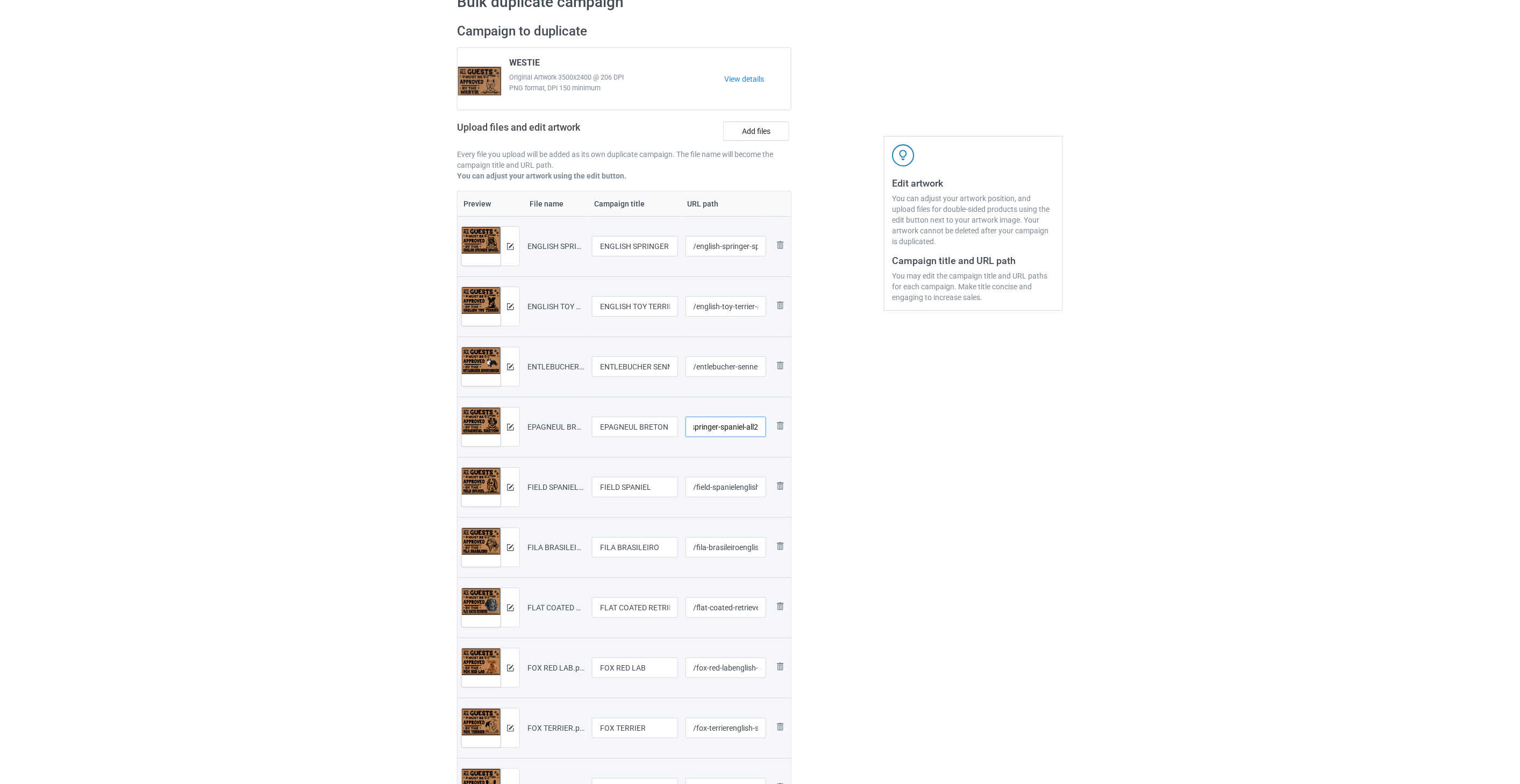
drag, startPoint x: 723, startPoint y: 427, endPoint x: 745, endPoint y: 428, distance: 22.0
click at [745, 428] on input "/epagneul-bretonenglish-springer-spaniel-all2" at bounding box center [726, 427] width 81 height 20
click at [744, 426] on input "/epagneul-bretonenglish-springer-spaniel-all2" at bounding box center [726, 427] width 81 height 20
drag, startPoint x: 759, startPoint y: 426, endPoint x: 744, endPoint y: 426, distance: 15.0
click at [744, 426] on input "/epagneul-breton-all2" at bounding box center [726, 427] width 81 height 20
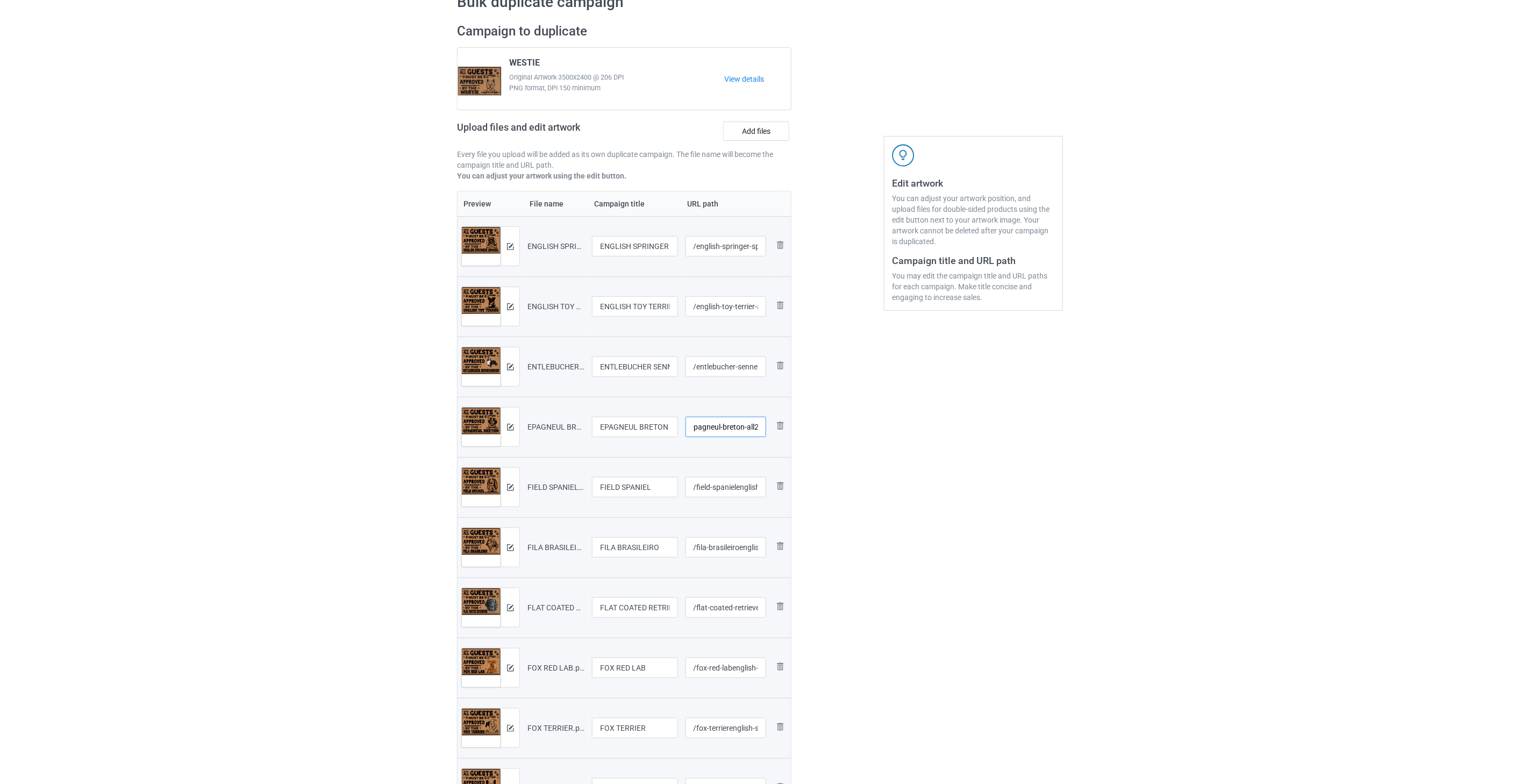
type input "/epagneul-breton-all2"
click at [727, 305] on input "/english-toy-terrier-all2" at bounding box center [726, 306] width 81 height 20
click at [725, 372] on input "/entlebucher-sennenhunde-all2" at bounding box center [726, 367] width 81 height 20
click at [725, 488] on input "/field-spanielenglish-springer-spaniel-all2" at bounding box center [726, 487] width 81 height 20
click at [721, 428] on input "/epagneul-breton-all2" at bounding box center [726, 427] width 81 height 20
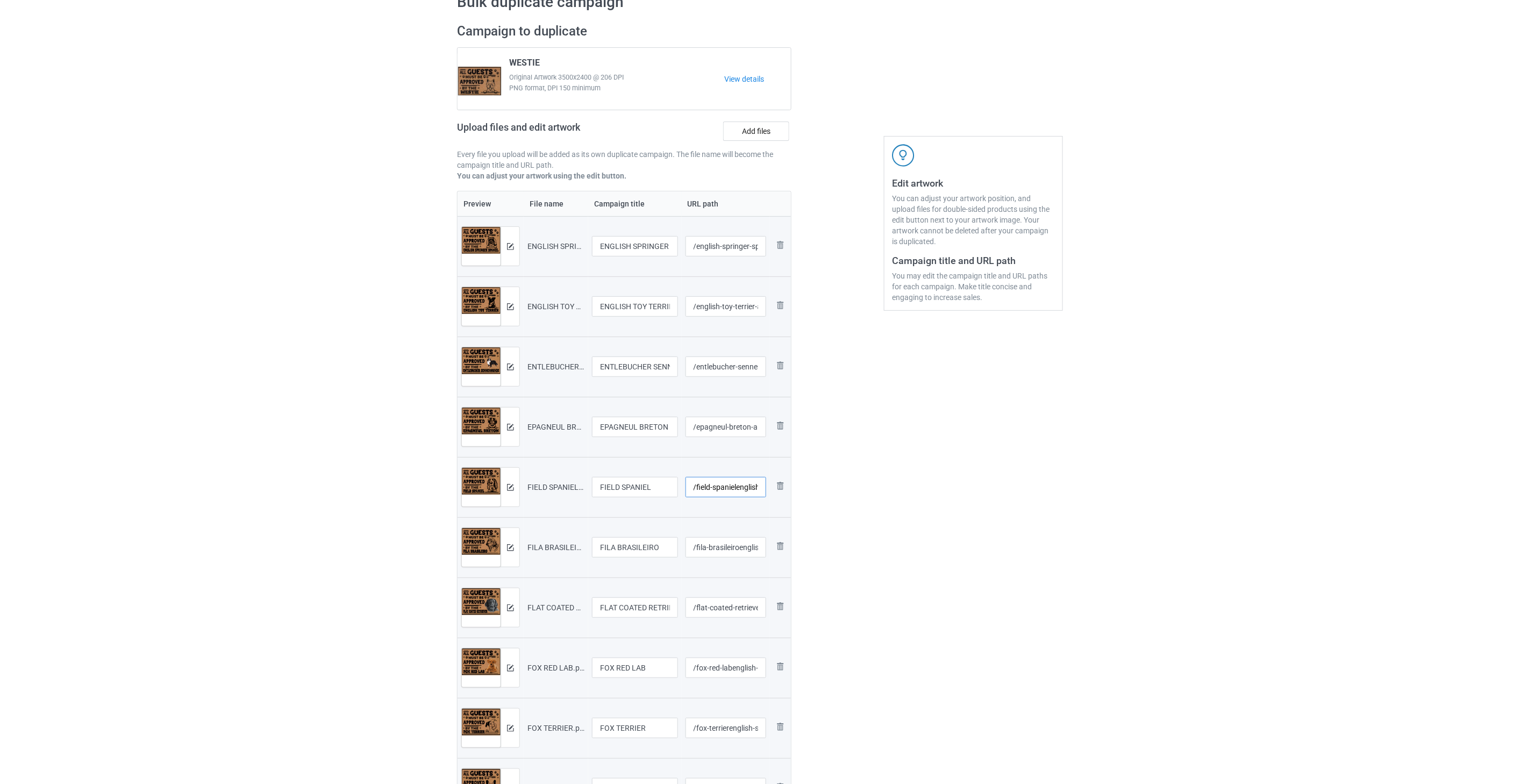
click at [723, 487] on input "/field-spanielenglish-springer-spaniel-all2" at bounding box center [726, 487] width 81 height 20
drag, startPoint x: 744, startPoint y: 487, endPoint x: 735, endPoint y: 488, distance: 9.1
click at [735, 488] on input "/field-spanielenglish-springer-spaniel-all2" at bounding box center [726, 487] width 81 height 20
type input "/field-spaniel-all2"
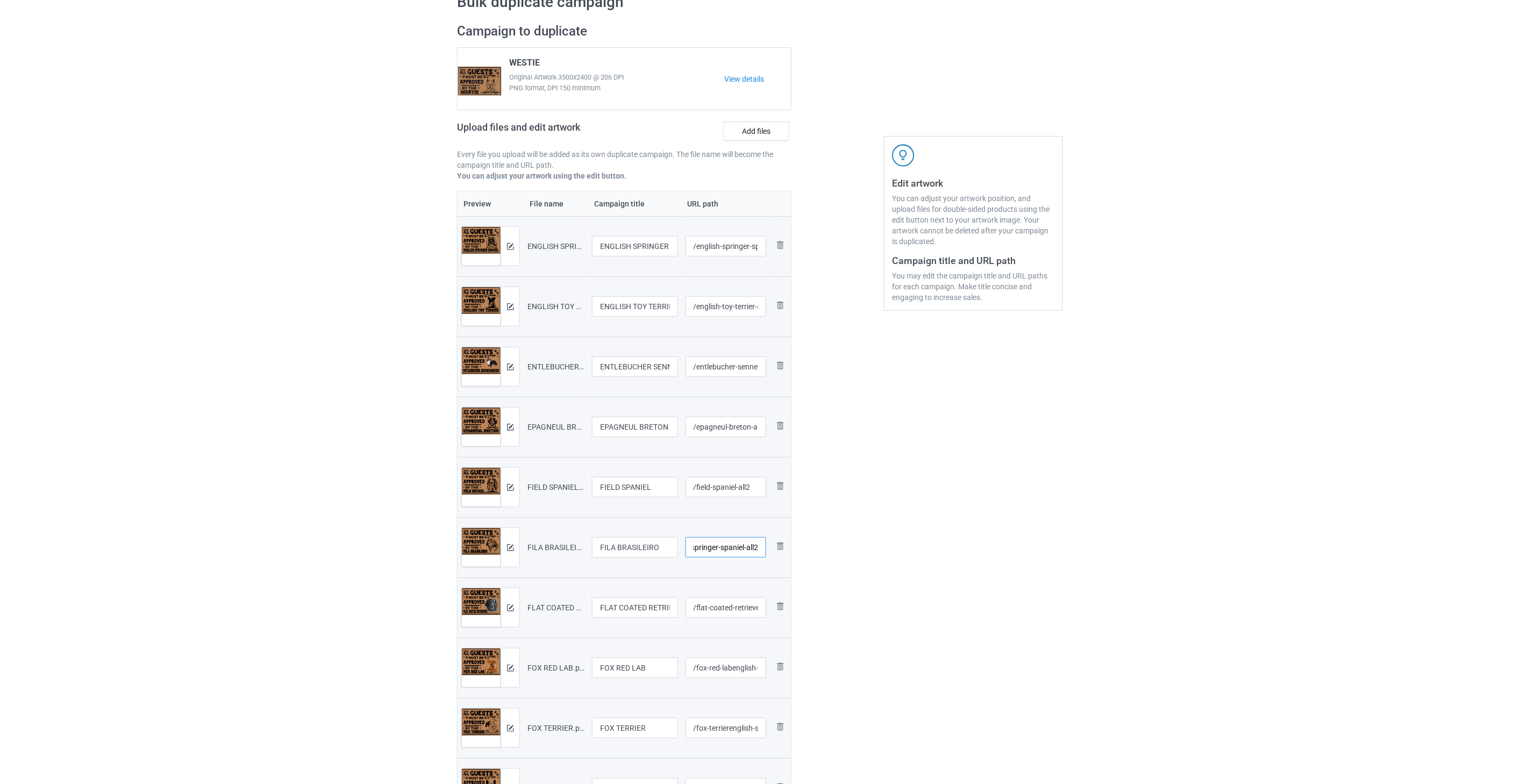
drag, startPoint x: 738, startPoint y: 549, endPoint x: 744, endPoint y: 549, distance: 6.0
click at [744, 549] on input "/fila-brasileiroenglish-springer-spaniel-all2" at bounding box center [726, 547] width 81 height 20
type input "/fila-brasileiro-all2"
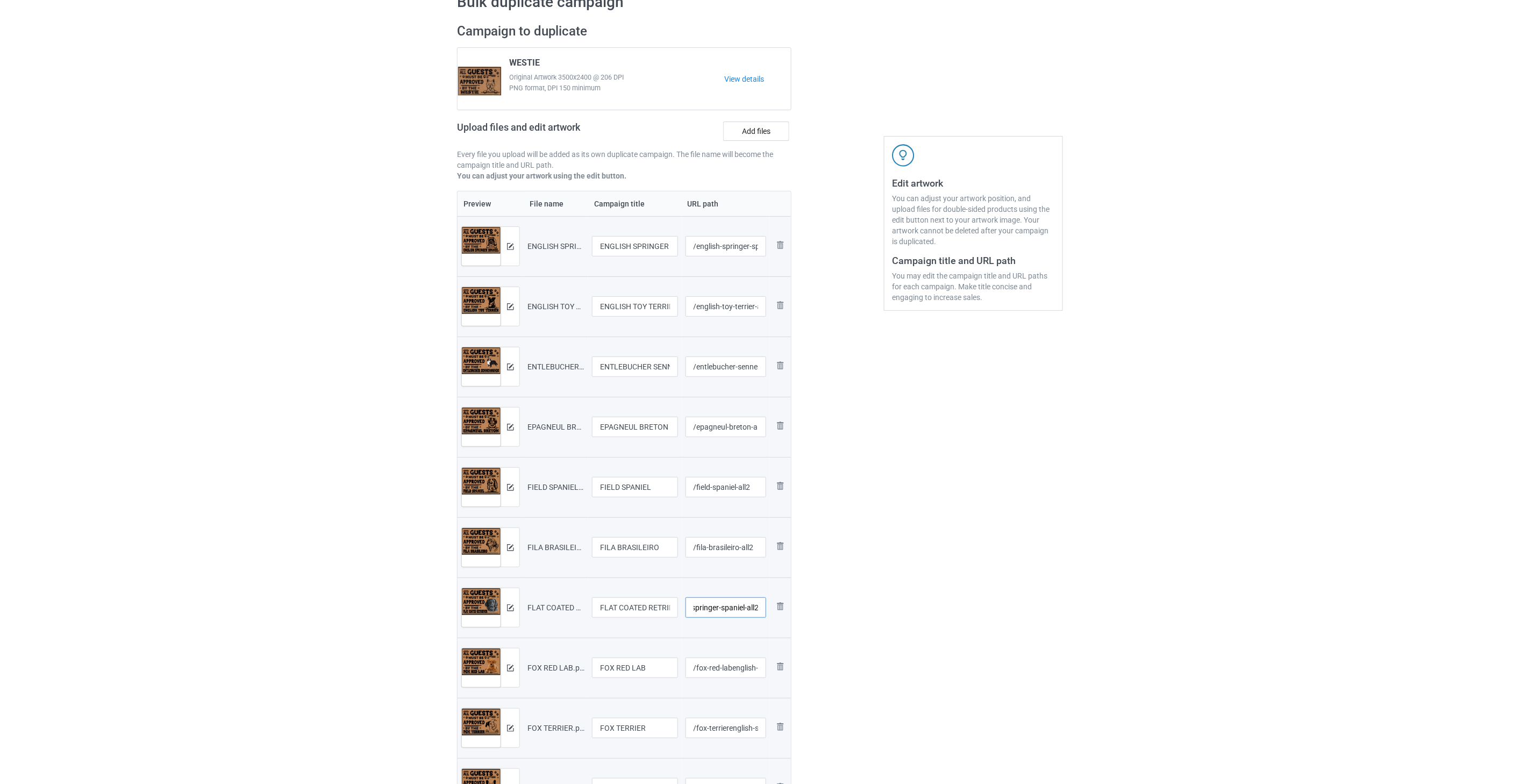
drag, startPoint x: 745, startPoint y: 605, endPoint x: 762, endPoint y: 605, distance: 17.0
click at [762, 605] on input "/flat-coated-retrieverenglish-springer-spaniel-all2" at bounding box center [726, 607] width 81 height 20
click at [726, 606] on input "/flat-coated-retrieverenglish-springer-spaniel-all2" at bounding box center [726, 607] width 81 height 20
drag, startPoint x: 744, startPoint y: 608, endPoint x: 706, endPoint y: 608, distance: 38.0
click at [706, 608] on input "/flat-coated-retrieverenglish-springer-spaniel-all2" at bounding box center [726, 607] width 81 height 20
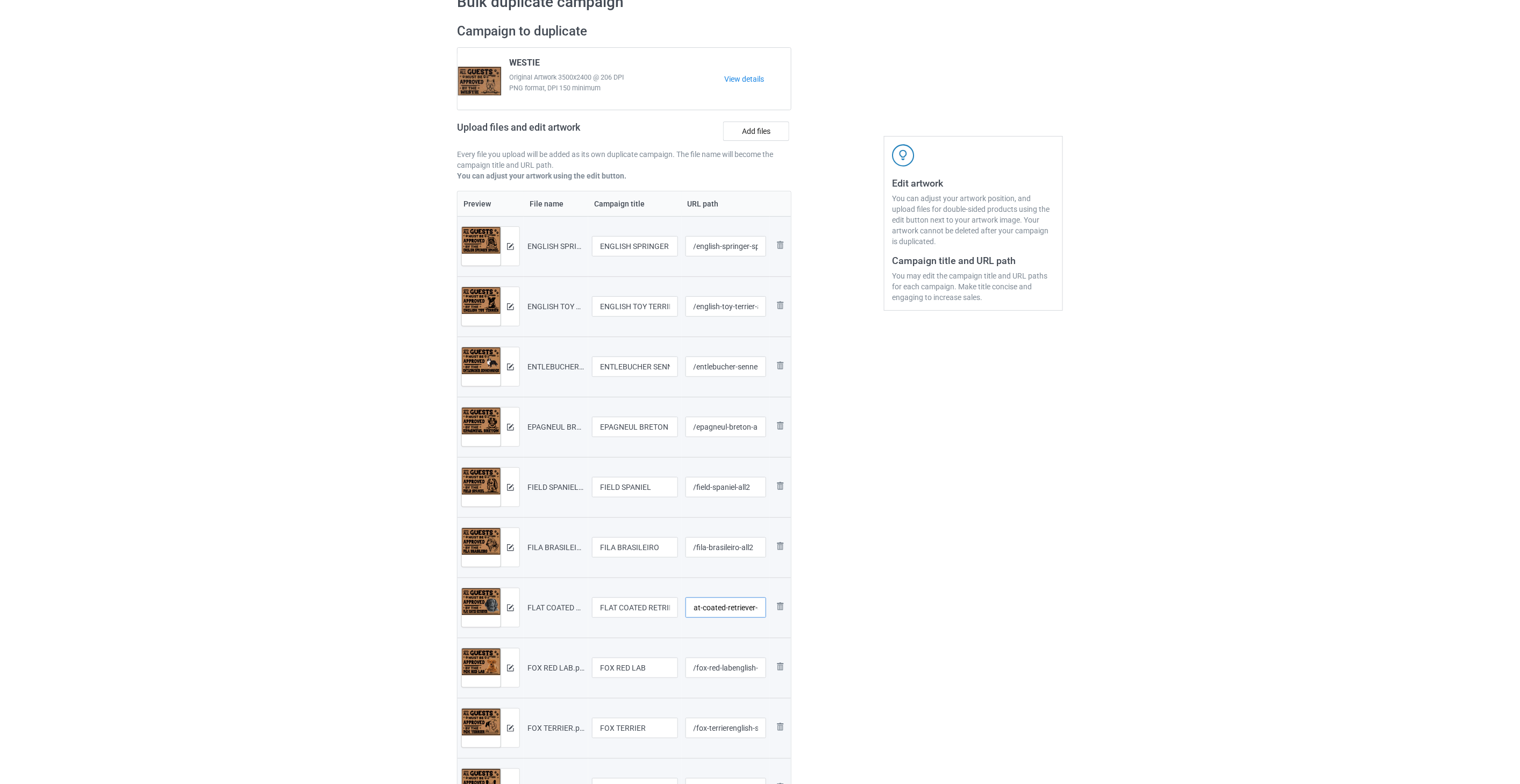
scroll to position [0, 17]
type input "/flat-coated-retriever-all2"
click at [743, 669] on input "/fox-red-labenglish-springer-spaniel-all2" at bounding box center [726, 668] width 81 height 20
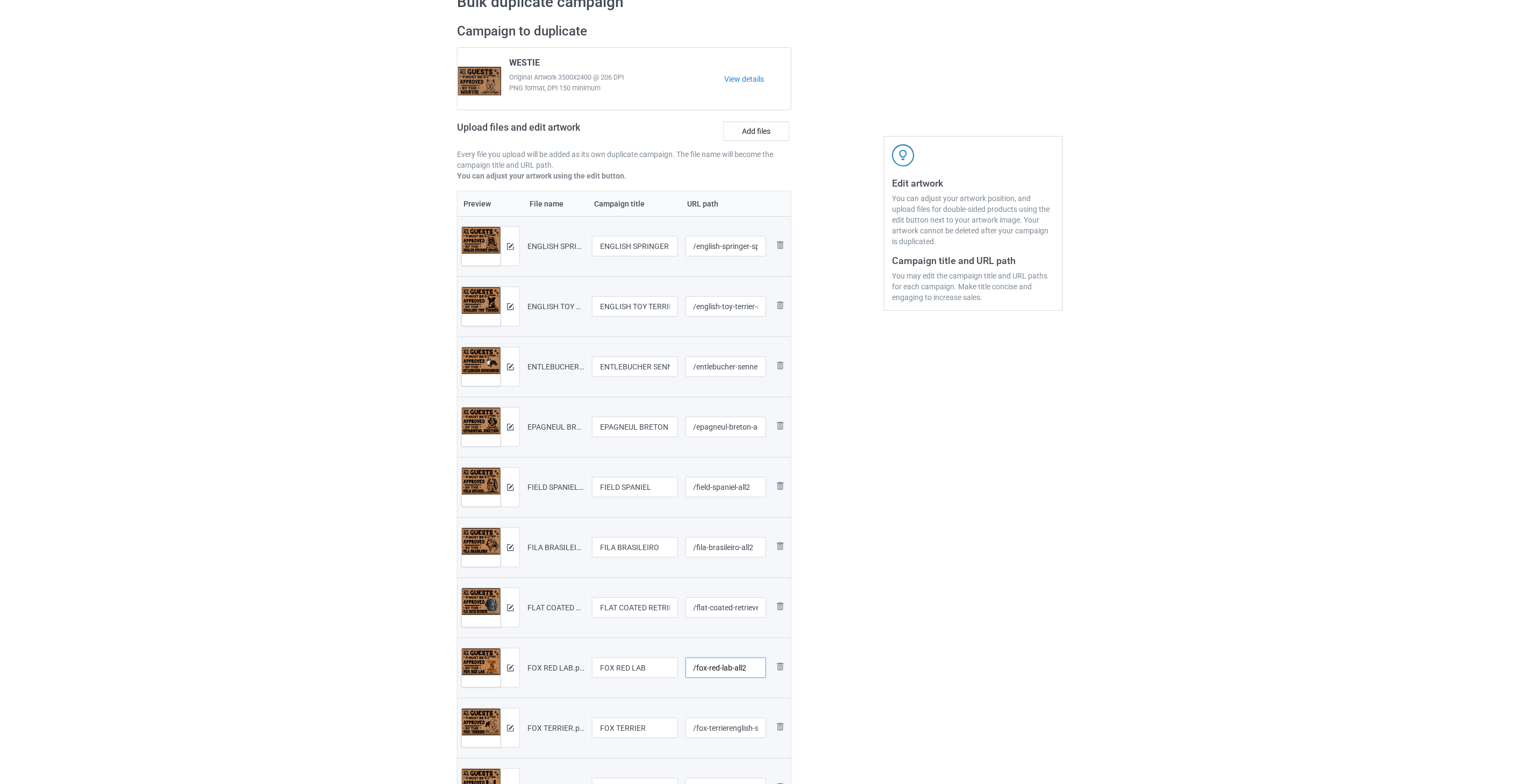
type input "/fox-red-lab-all2"
click at [730, 731] on input "/fox-terrierenglish-springer-spaniel-all2" at bounding box center [726, 728] width 81 height 20
drag, startPoint x: 729, startPoint y: 728, endPoint x: 741, endPoint y: 728, distance: 12.0
click at [741, 728] on input "/fox-terrierenglish-springer-spaniel-all2" at bounding box center [726, 728] width 81 height 20
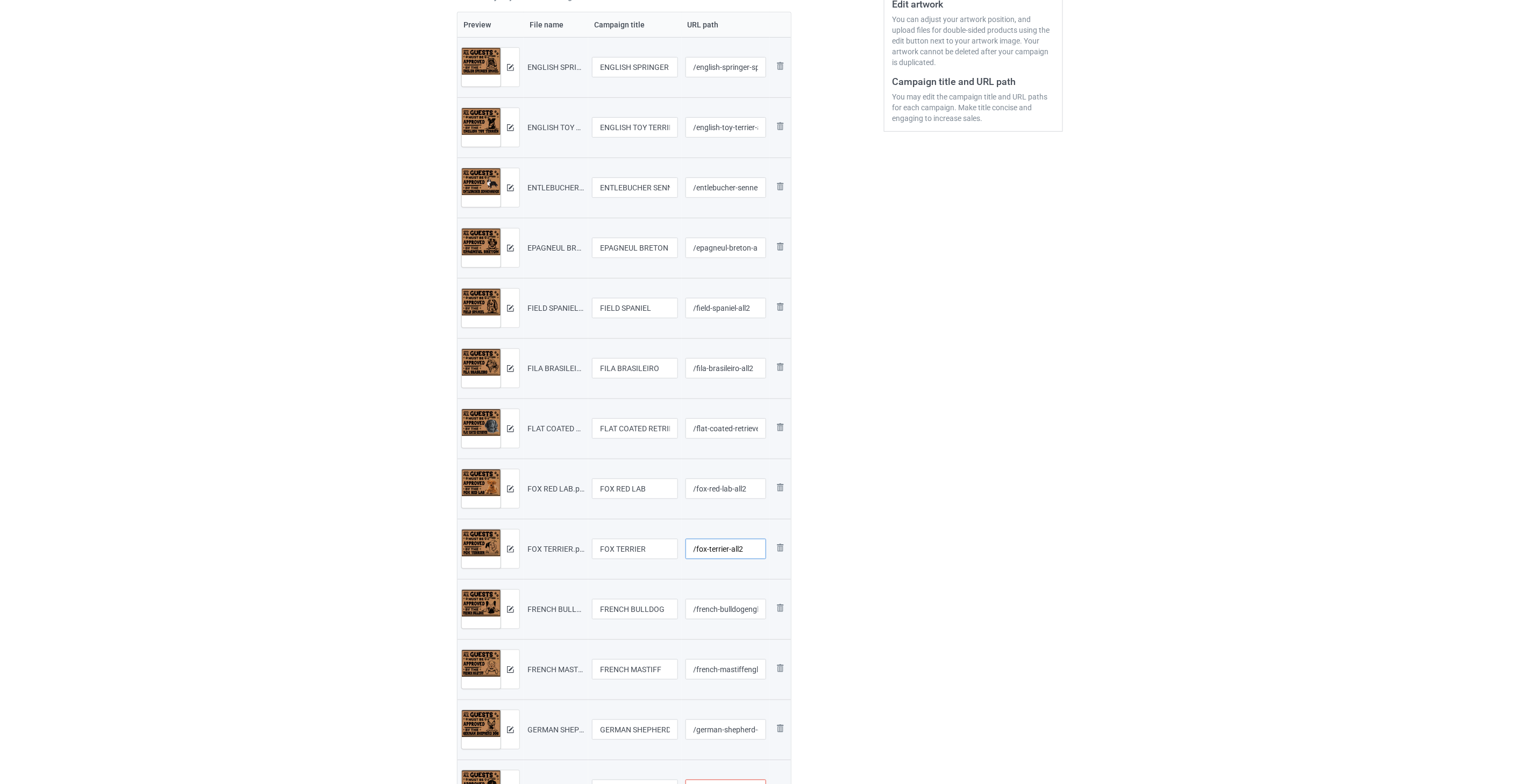
scroll to position [299, 0]
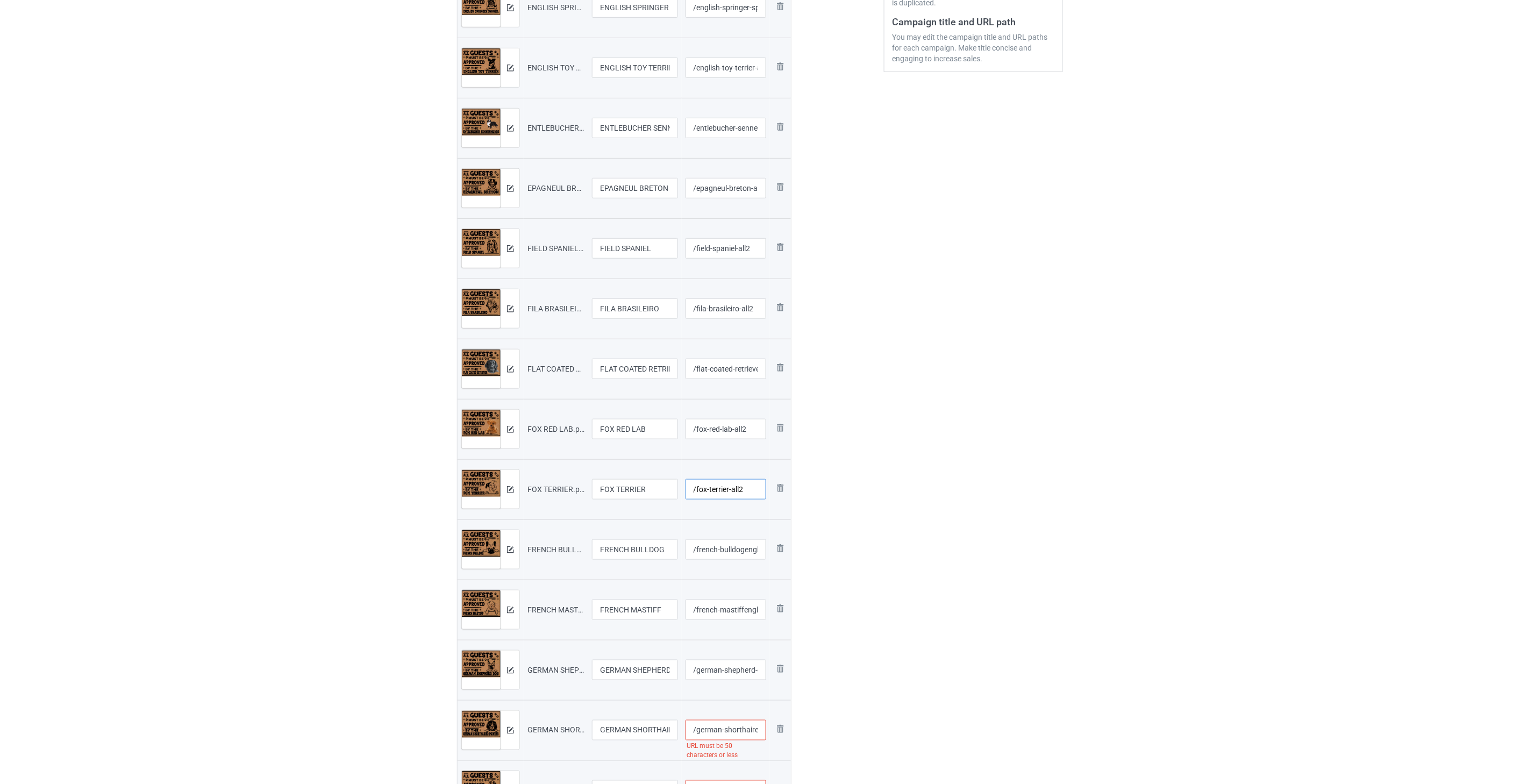
type input "/fox-terrier-all2"
click at [744, 553] on input "/french-bulldogenglish-springer-spaniel-all2" at bounding box center [726, 549] width 81 height 20
type input "/french-bulldog-all2"
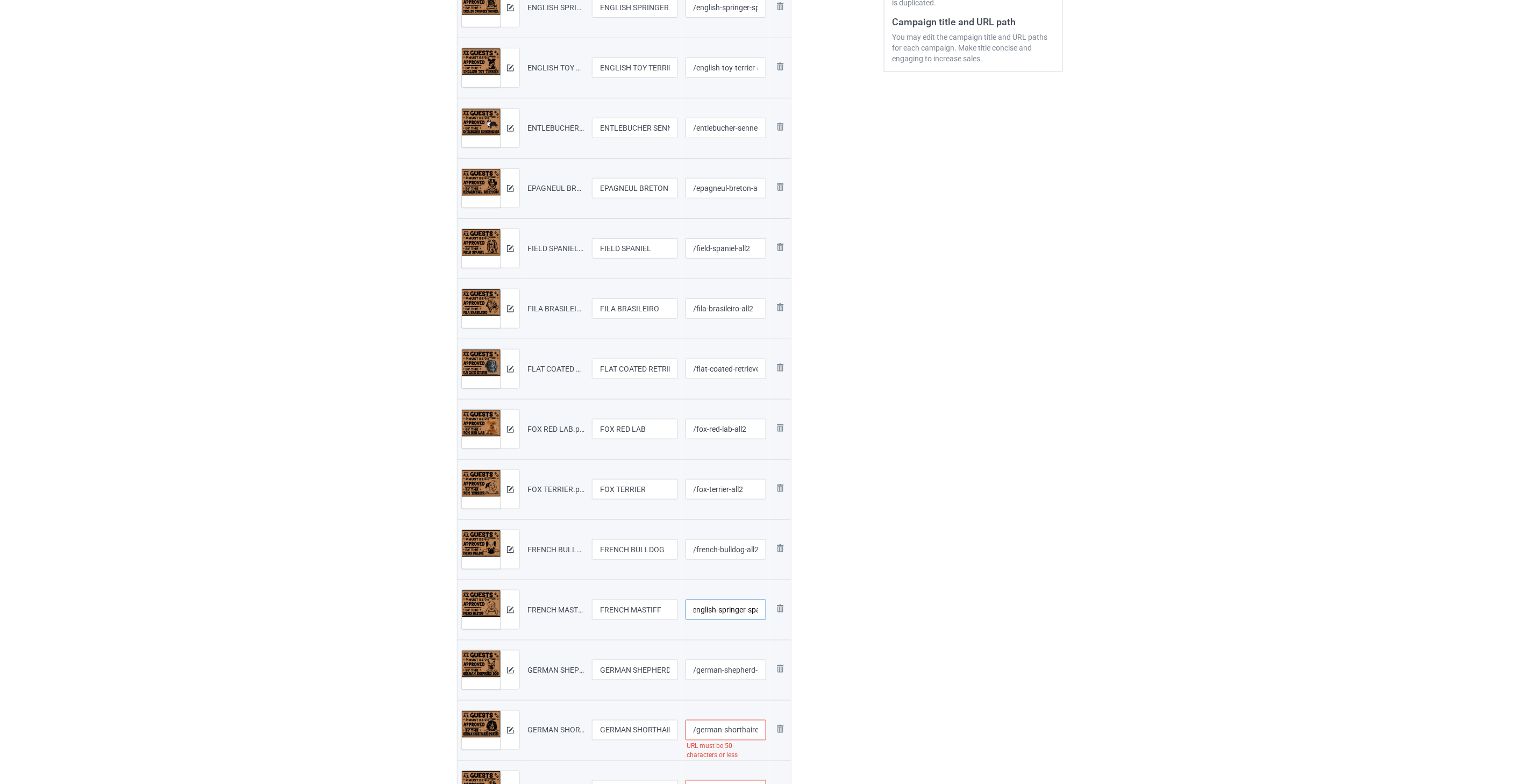
scroll to position [0, 79]
click at [744, 611] on input "/french-mastiffenglish-springer-spaniel-all2" at bounding box center [726, 610] width 81 height 20
type input "/french-mastiff-all2"
click at [745, 671] on input "/german-shepherd-dogenglish-springer-spaniel-all2" at bounding box center [726, 669] width 81 height 20
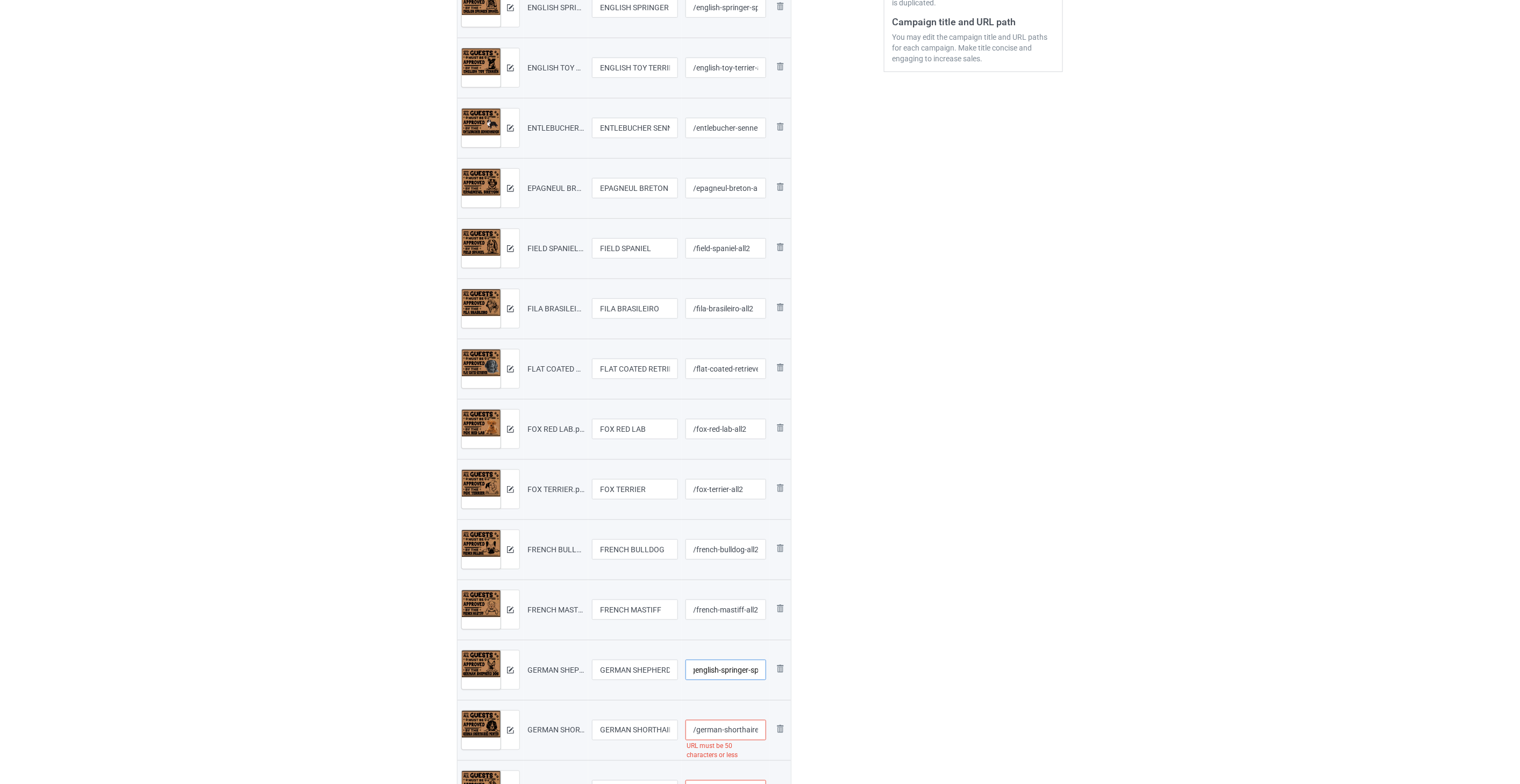
scroll to position [0, 105]
drag, startPoint x: 750, startPoint y: 674, endPoint x: 744, endPoint y: 674, distance: 6.0
click at [744, 674] on input "/german-shepherd-dogenglish-springer-spaniel-all2" at bounding box center [726, 669] width 81 height 20
type input "/german-shepherd-dog-all2"
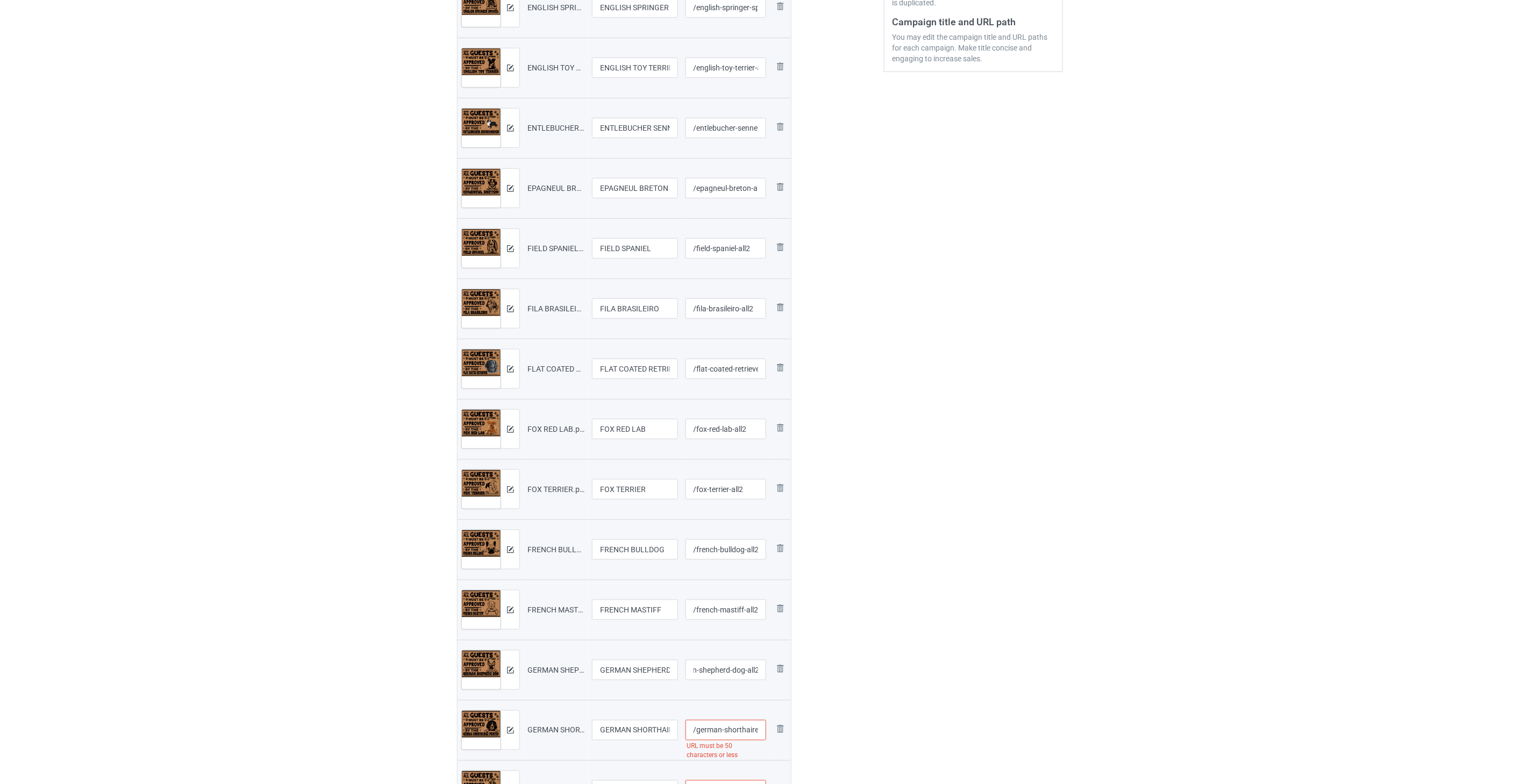
scroll to position [0, 0]
click at [734, 728] on input "/german-shorthaired-pointerenglish-springer-spaniel-all2" at bounding box center [726, 730] width 81 height 20
drag, startPoint x: 744, startPoint y: 732, endPoint x: 734, endPoint y: 734, distance: 10.2
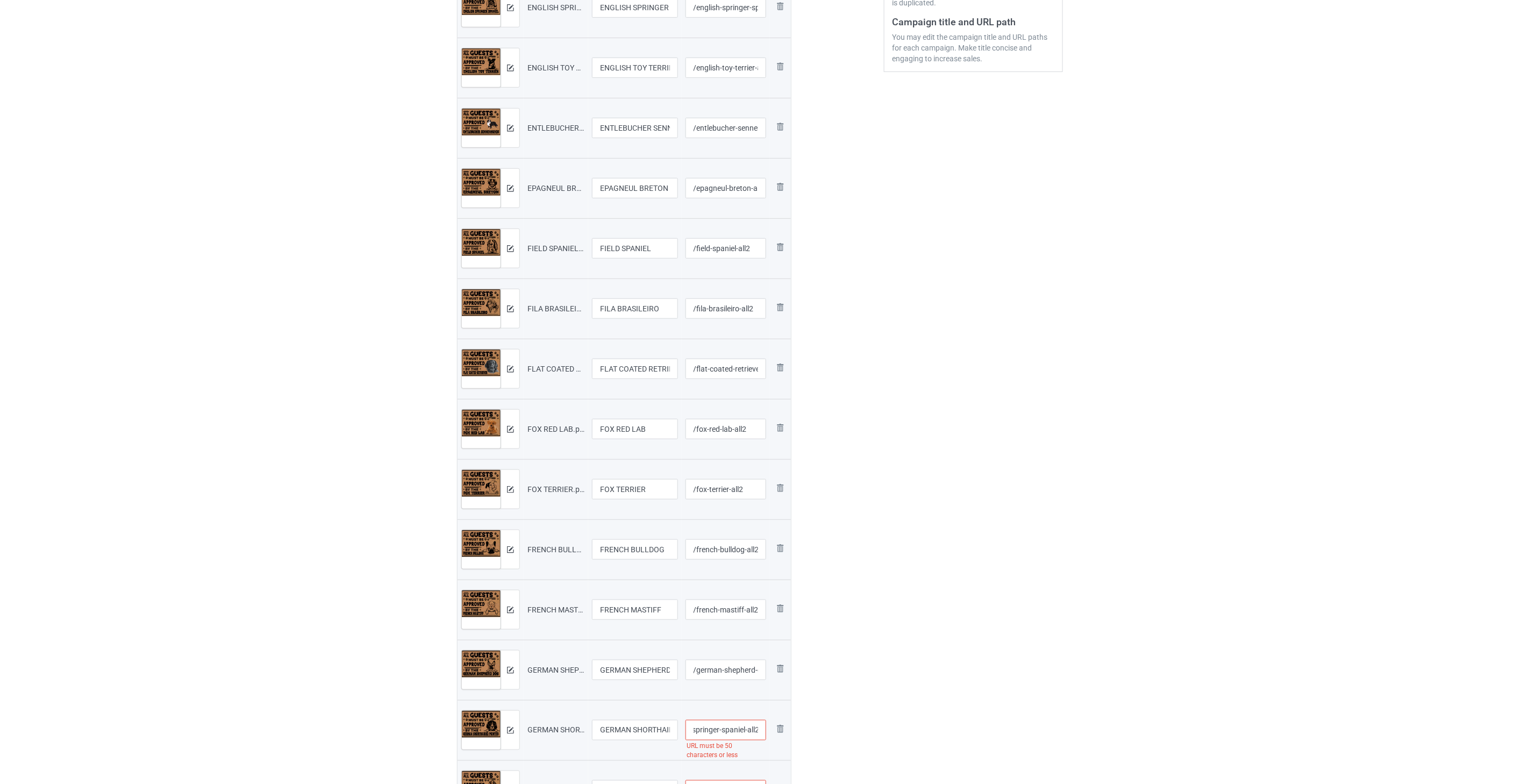
click at [734, 734] on input "/german-shorthaired-pointerenglish-springer-spaniel-all2" at bounding box center [726, 730] width 81 height 20
type input "/german-shorthaired-pointer-all2"
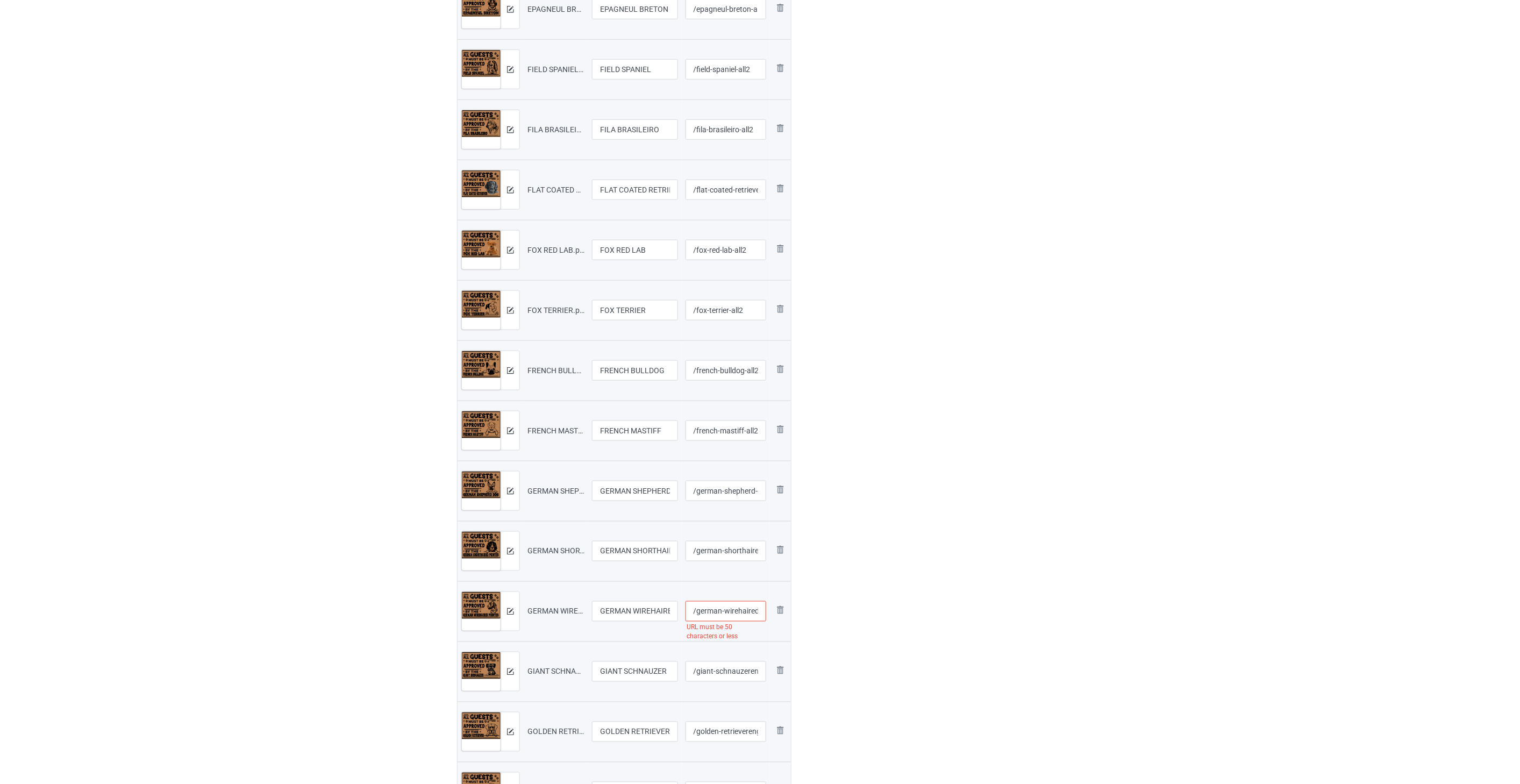
scroll to position [0, 115]
drag, startPoint x: 758, startPoint y: 610, endPoint x: 746, endPoint y: 614, distance: 12.6
click at [767, 611] on td "/german-wirehaired-pointerenglish-springer-spaniel-all URL must be 50 character…" at bounding box center [726, 611] width 88 height 60
click at [746, 614] on input "/german-wirehaired-pointerenglish-springer-spaniel-all" at bounding box center [726, 611] width 81 height 20
drag, startPoint x: 748, startPoint y: 613, endPoint x: 713, endPoint y: 613, distance: 35.0
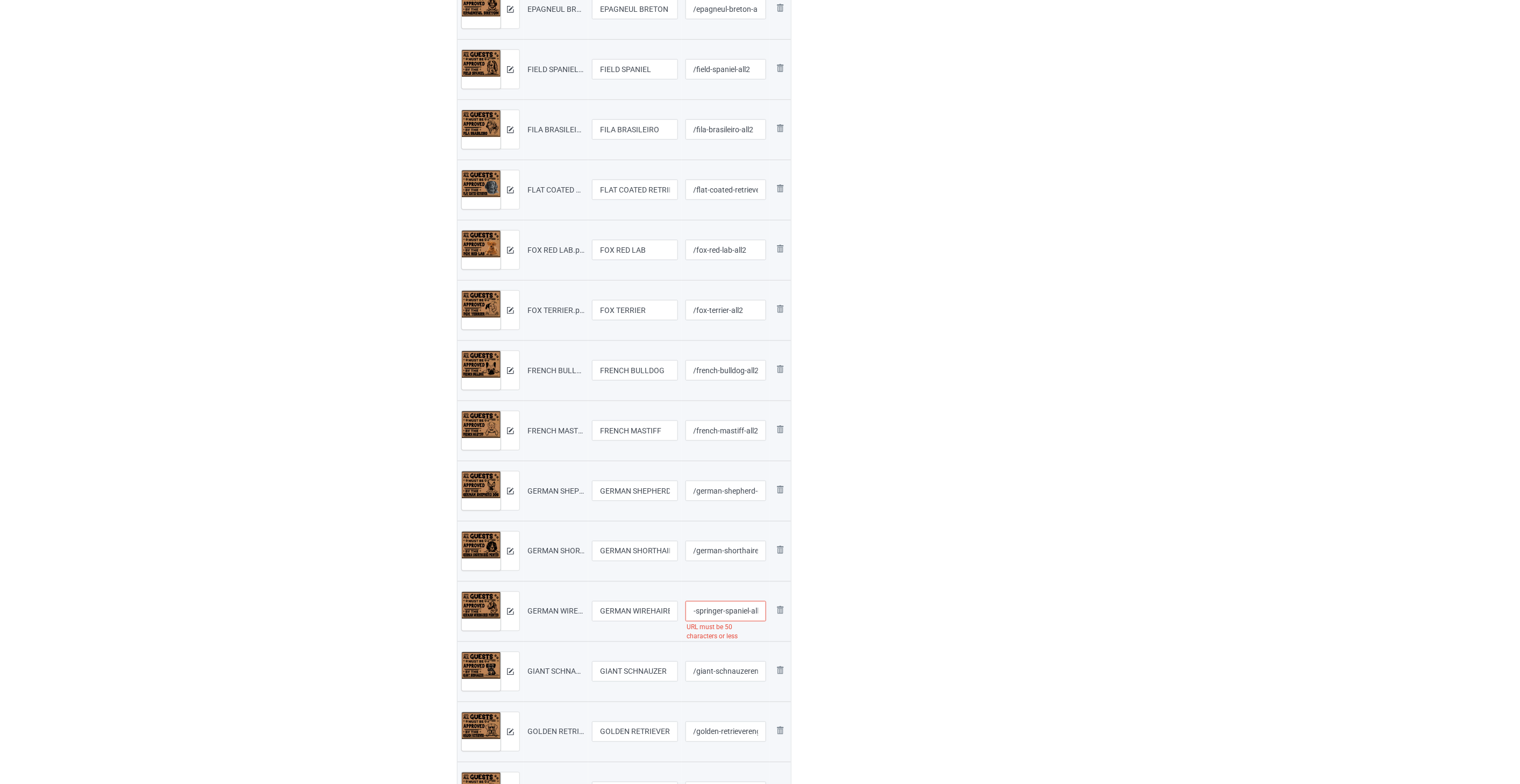
click at [713, 613] on input "/german-wirehaired-pointerenglish-springer-spaniel-all" at bounding box center [726, 611] width 81 height 20
type input "/german-wirehaired-pointer-all2"
click at [744, 550] on input "/german-shorthaired-pointer-all2" at bounding box center [726, 551] width 81 height 20
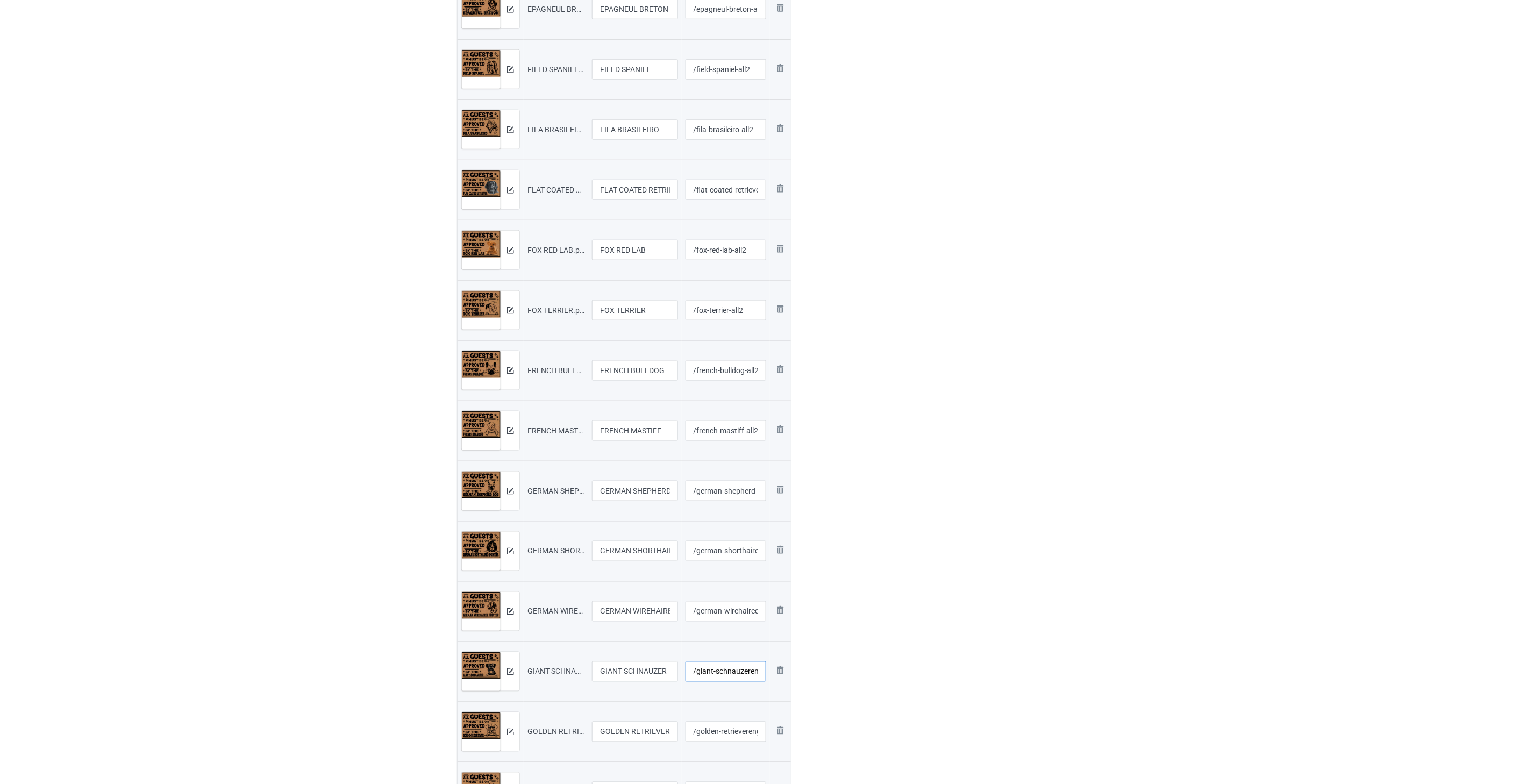
click at [735, 673] on input "/giant-schnauzerenglish-springer-spaniel-all2" at bounding box center [726, 671] width 81 height 20
drag, startPoint x: 744, startPoint y: 672, endPoint x: 733, endPoint y: 672, distance: 11.0
click at [733, 672] on input "/giant-schnauzerenglish-springer-spaniel-all2" at bounding box center [726, 671] width 81 height 20
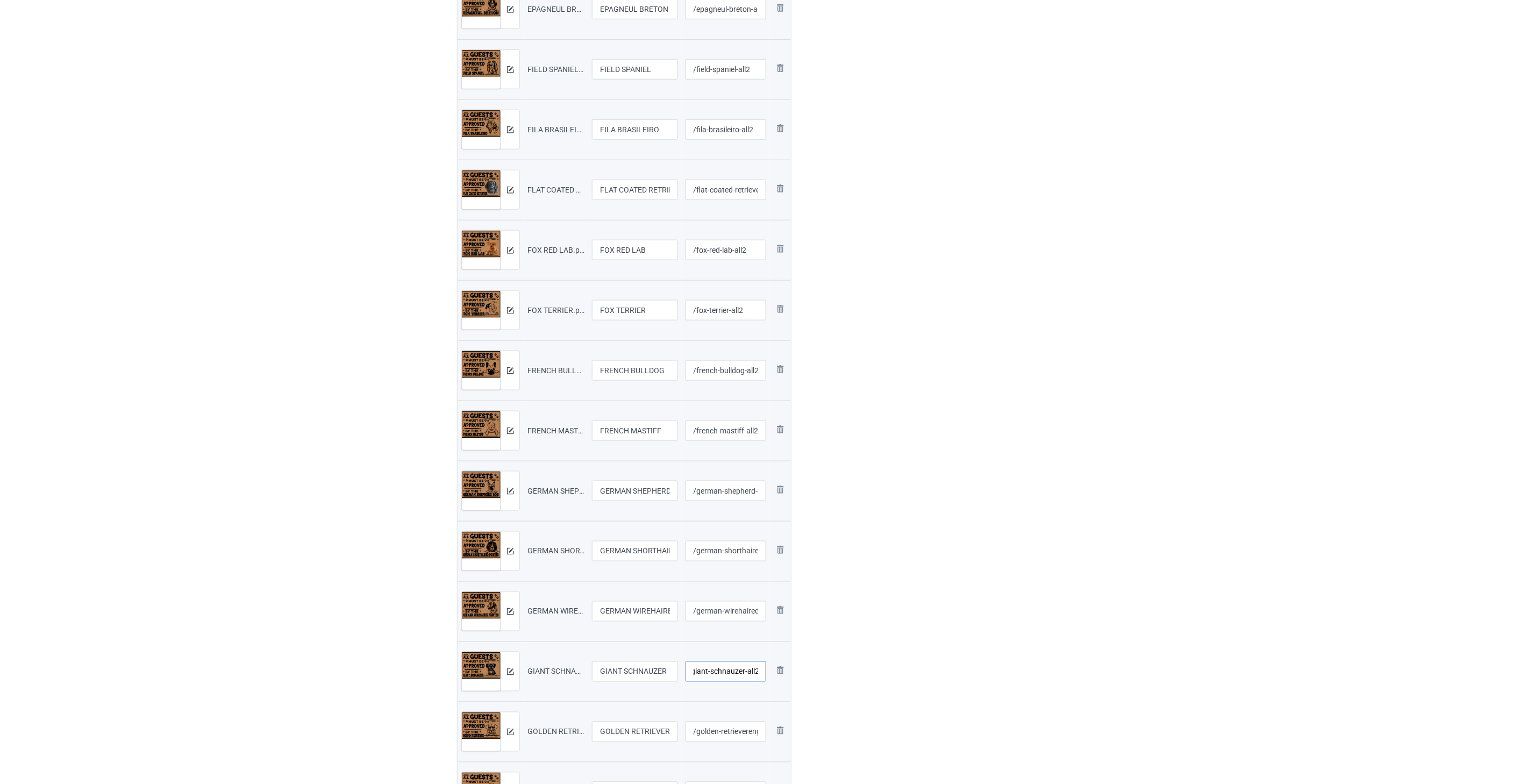
type input "/giant-schnauzer-all2"
click at [734, 735] on input "/golden-retrieverenglish-springer-spaniel-all2" at bounding box center [726, 732] width 81 height 20
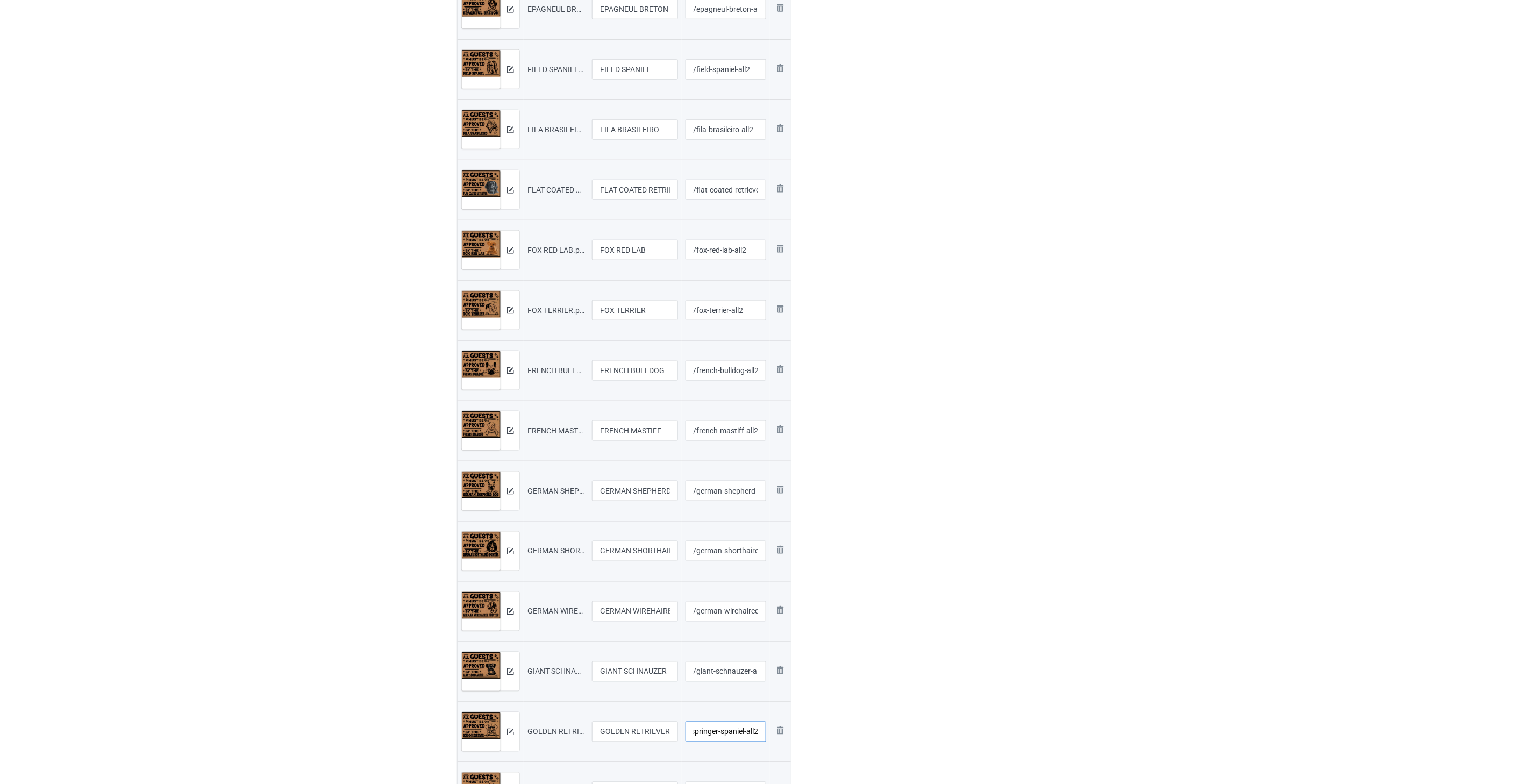
click at [744, 733] on input "/golden-retrieverenglish-springer-spaniel-all2" at bounding box center [726, 732] width 81 height 20
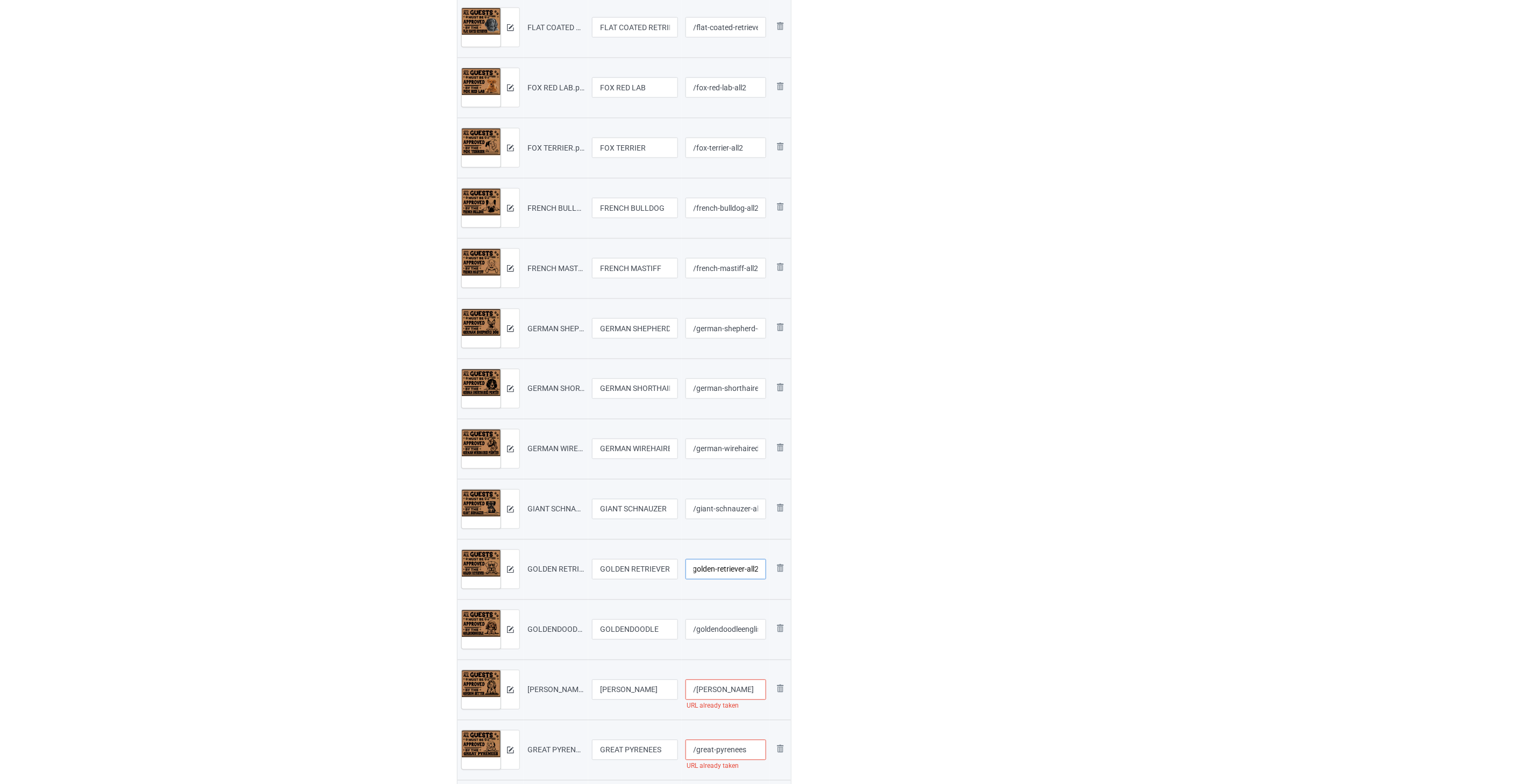
scroll to position [657, 0]
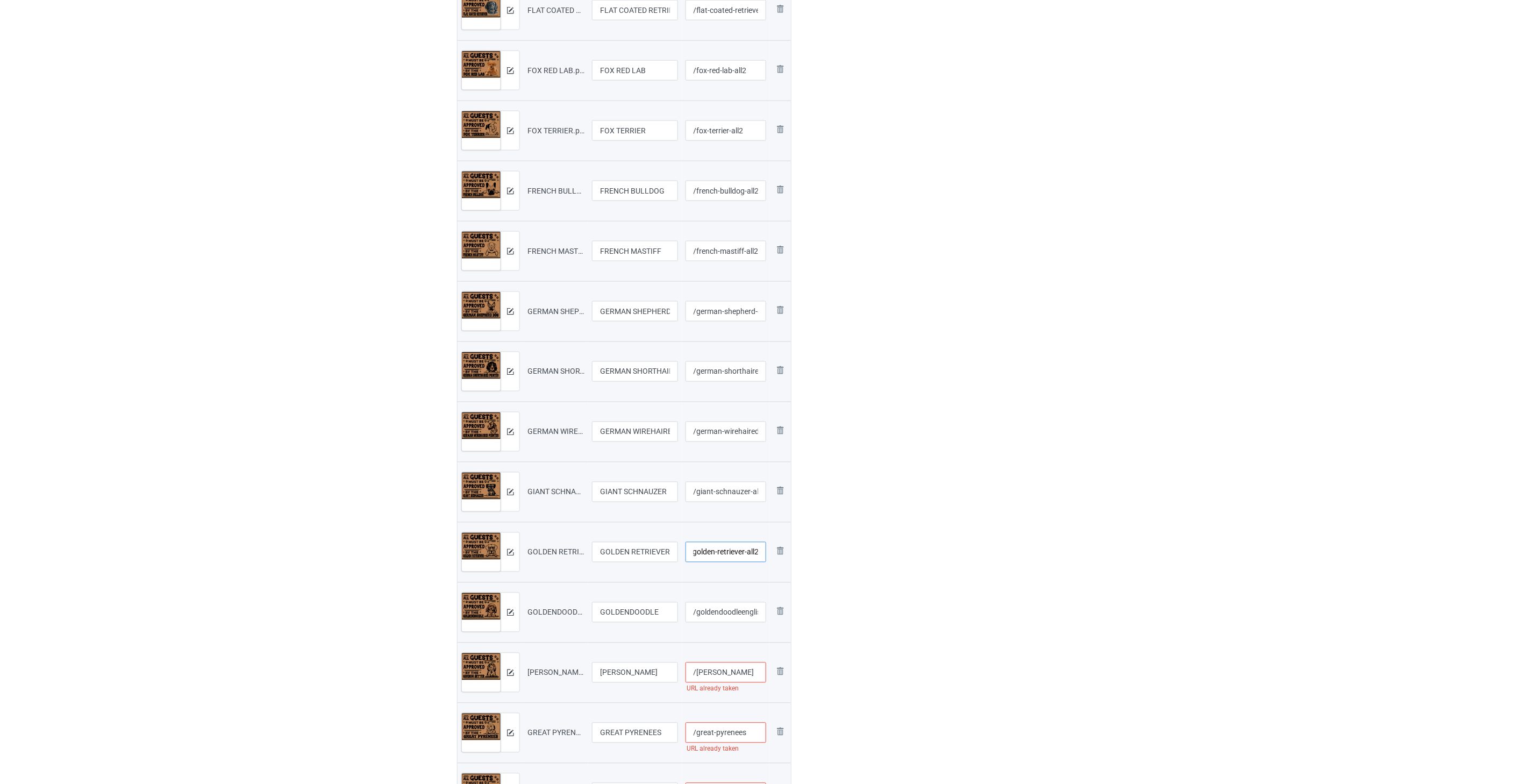
type input "/golden-retriever-all2"
click at [744, 613] on input "/goldendoodleenglish-springer-spaniel-all2" at bounding box center [726, 612] width 81 height 20
type input "/goldendoodle-all2"
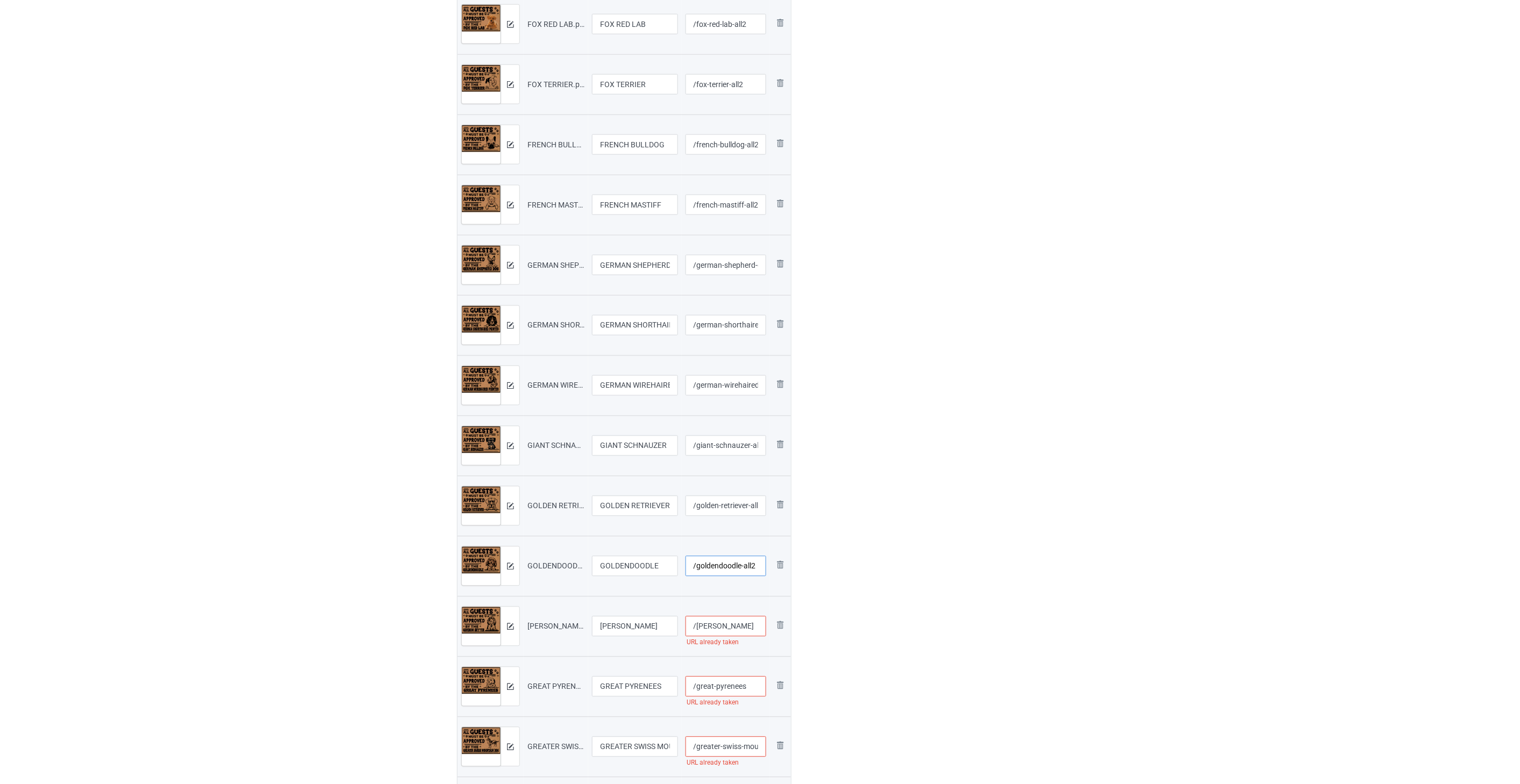
scroll to position [836, 0]
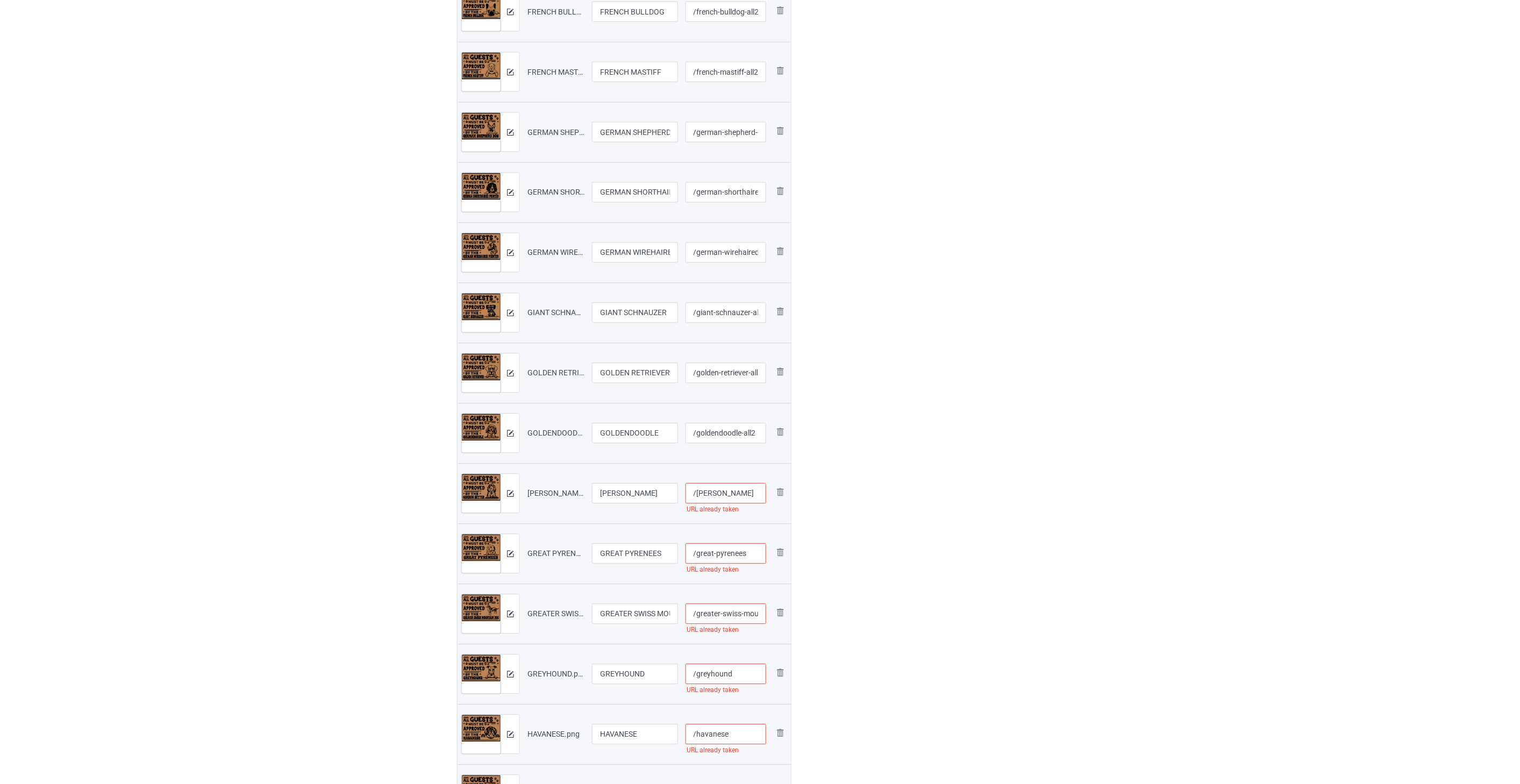
click at [749, 493] on input "/[PERSON_NAME]" at bounding box center [726, 493] width 81 height 20
paste input "-all2"
type input "/[PERSON_NAME]-all2"
click at [754, 556] on input "/great-pyrenees" at bounding box center [726, 554] width 81 height 20
paste input "-all2"
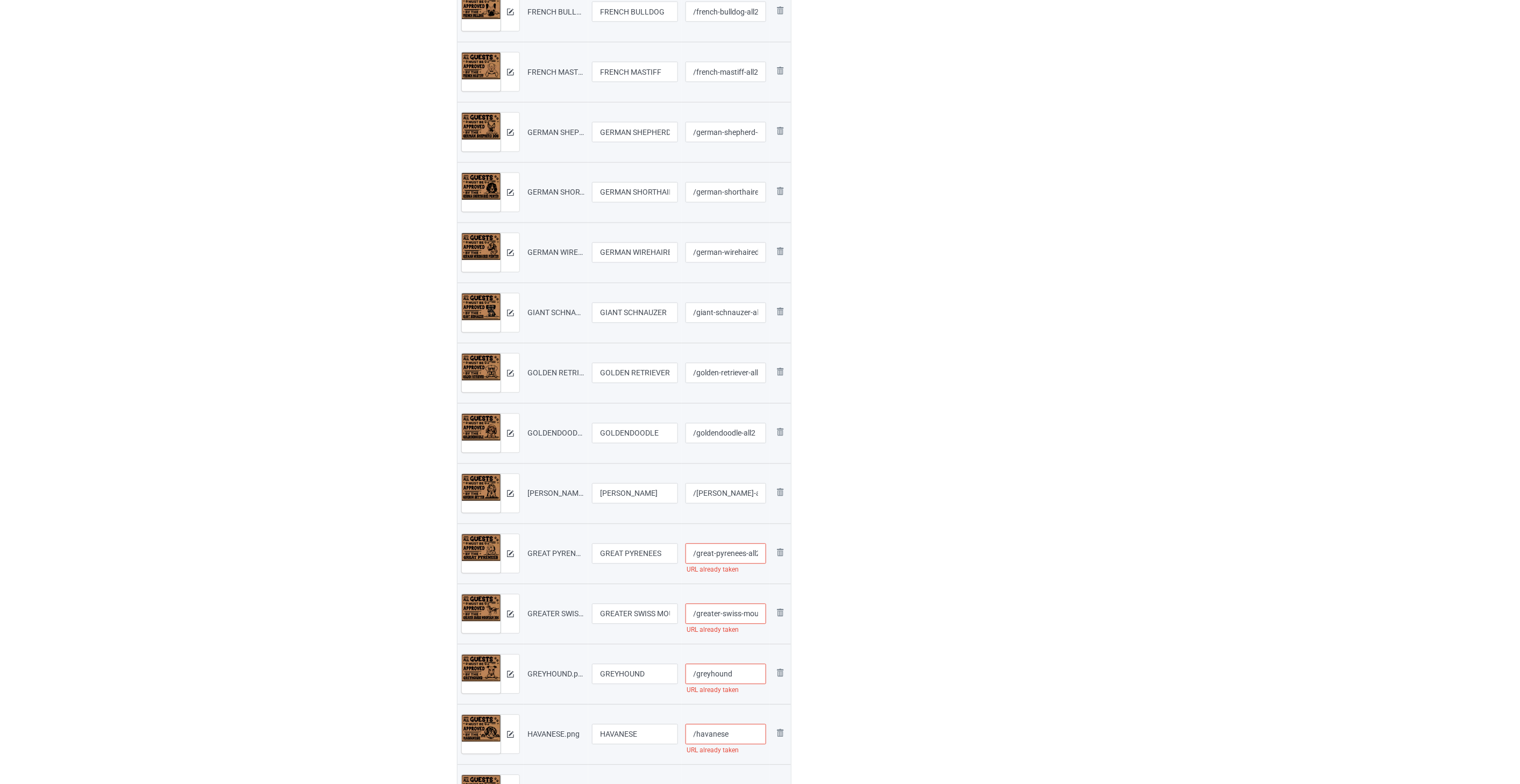
scroll to position [0, 2]
type input "/great-pyrenees-all2"
click at [737, 614] on input "/greater-swiss-mountain-dog" at bounding box center [726, 614] width 81 height 20
paste input "-all2"
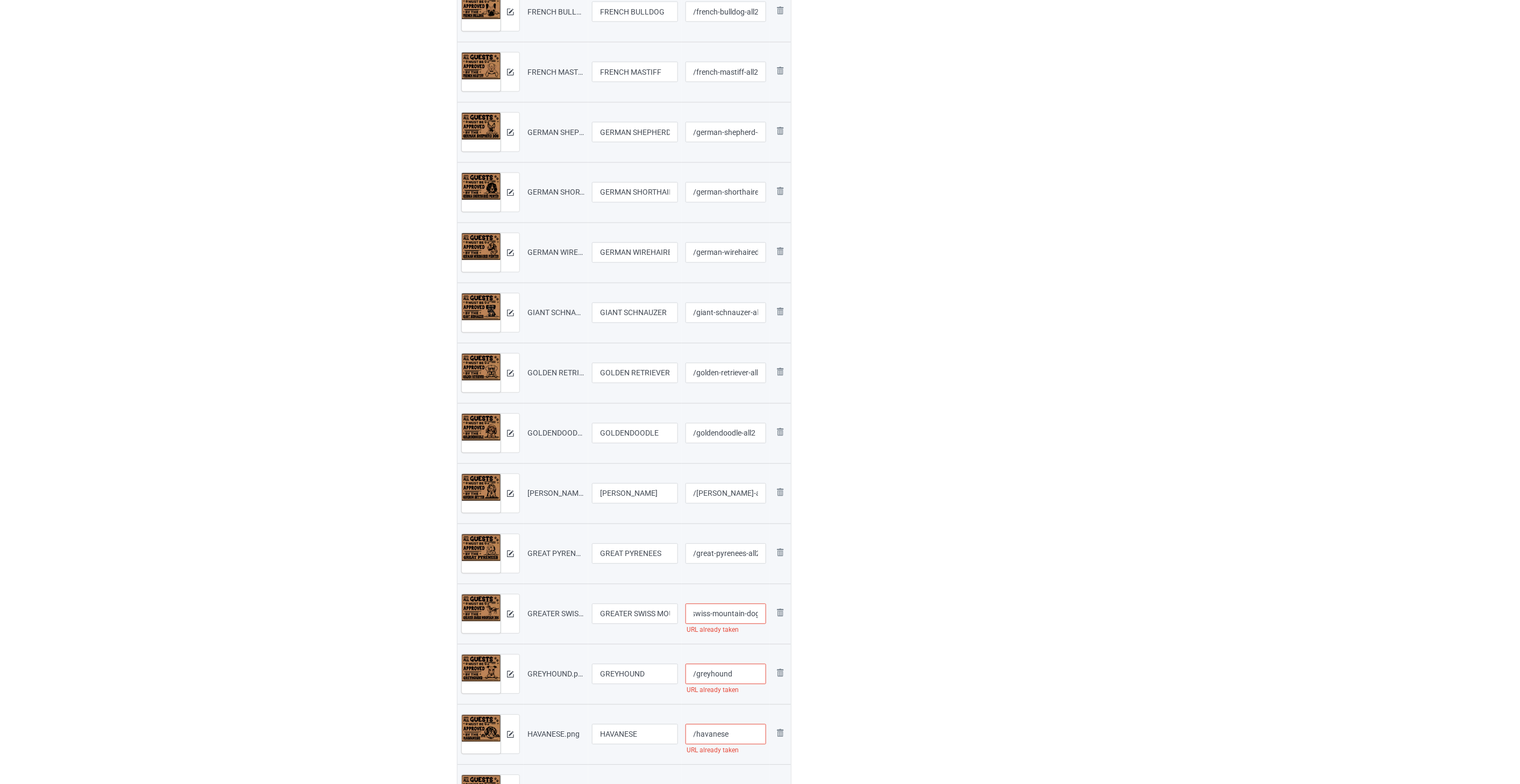
scroll to position [0, 46]
type input "/greater-swiss-mountain-dog-all2"
click at [743, 669] on input "/greyhound" at bounding box center [726, 674] width 81 height 20
paste input "-all2"
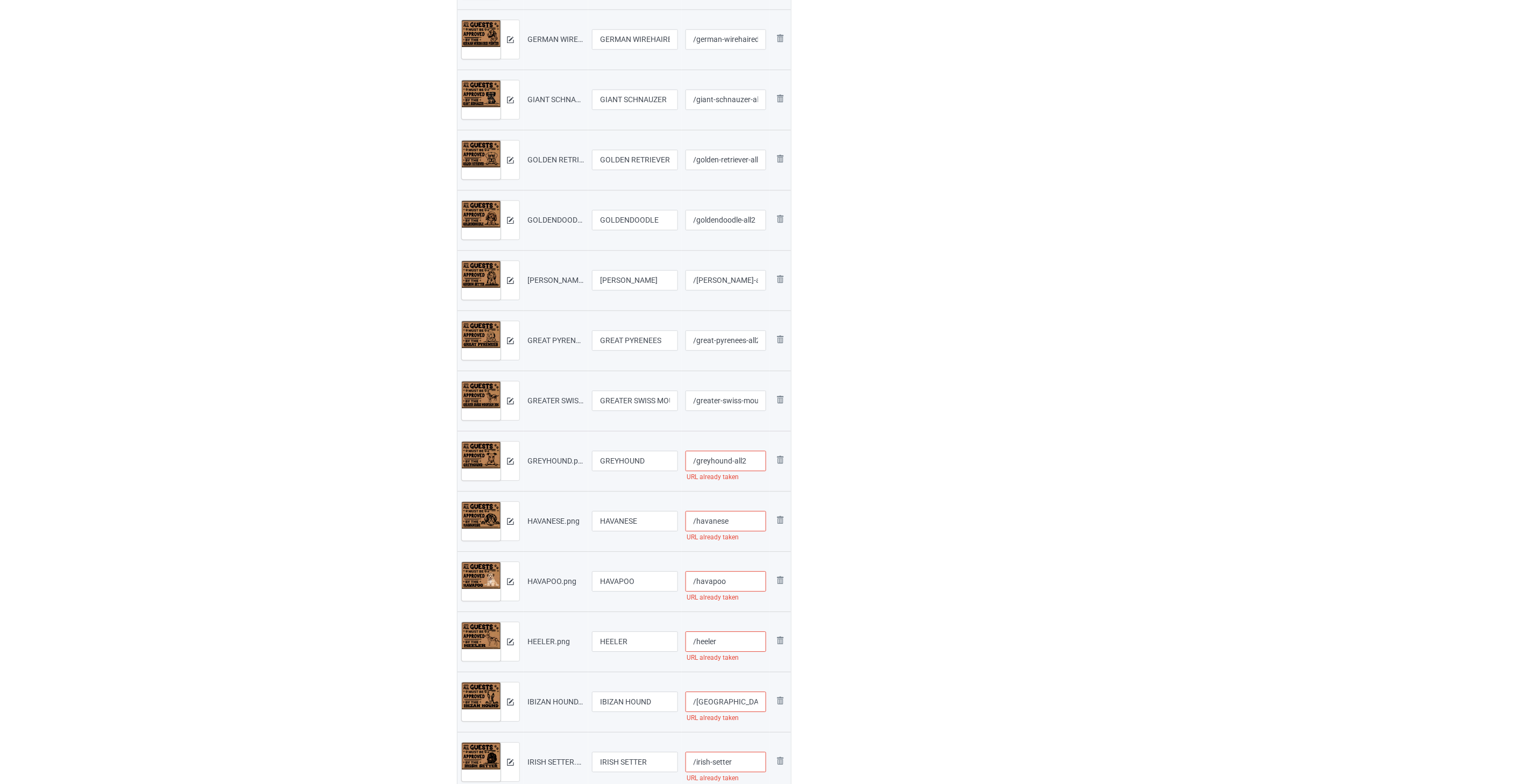
scroll to position [1075, 0]
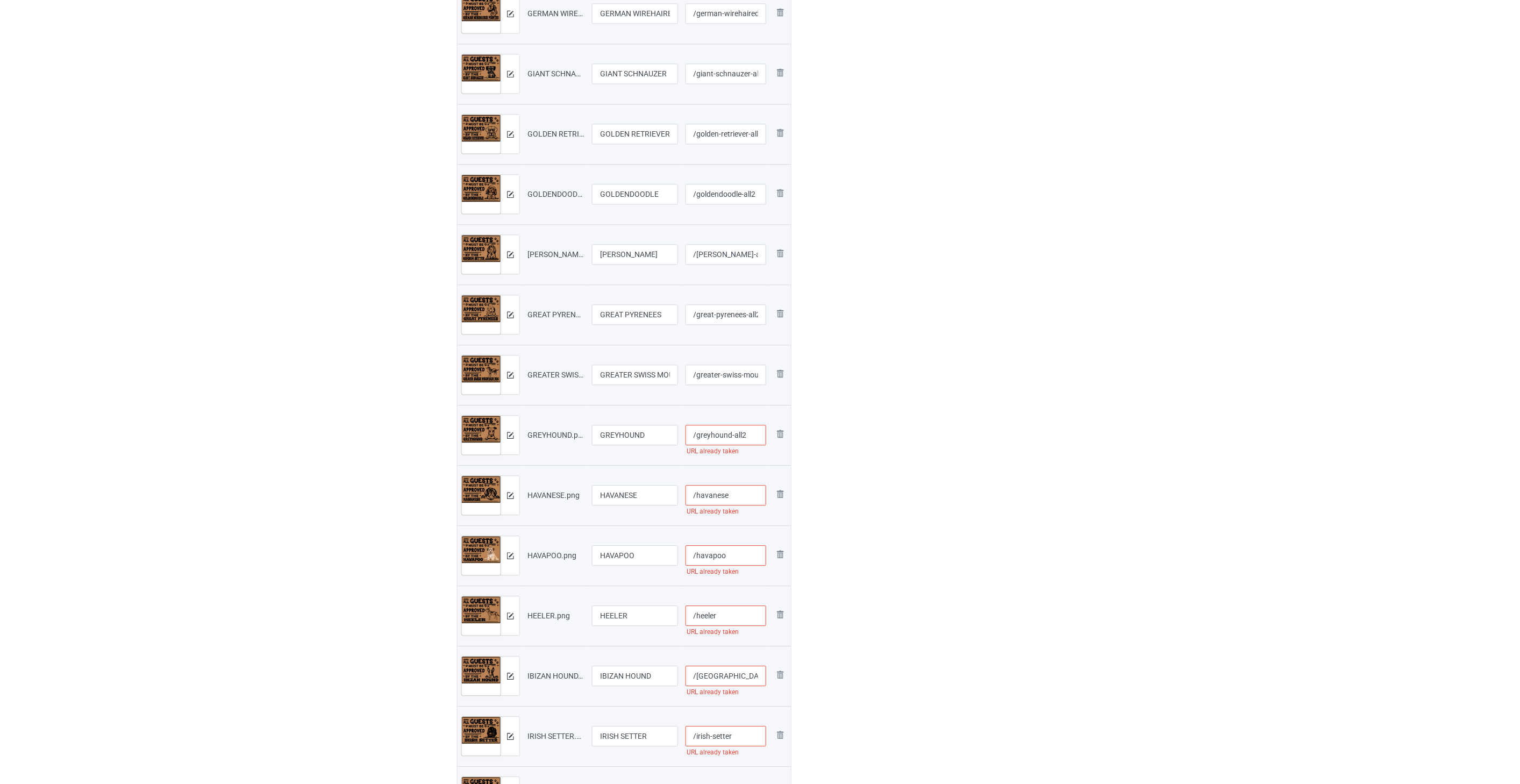
type input "/greyhound-all2"
click at [741, 498] on input "/havanese" at bounding box center [726, 495] width 81 height 20
paste input "-all2"
type input "/havanese-all2"
click at [739, 558] on input "/havapoo" at bounding box center [726, 555] width 81 height 20
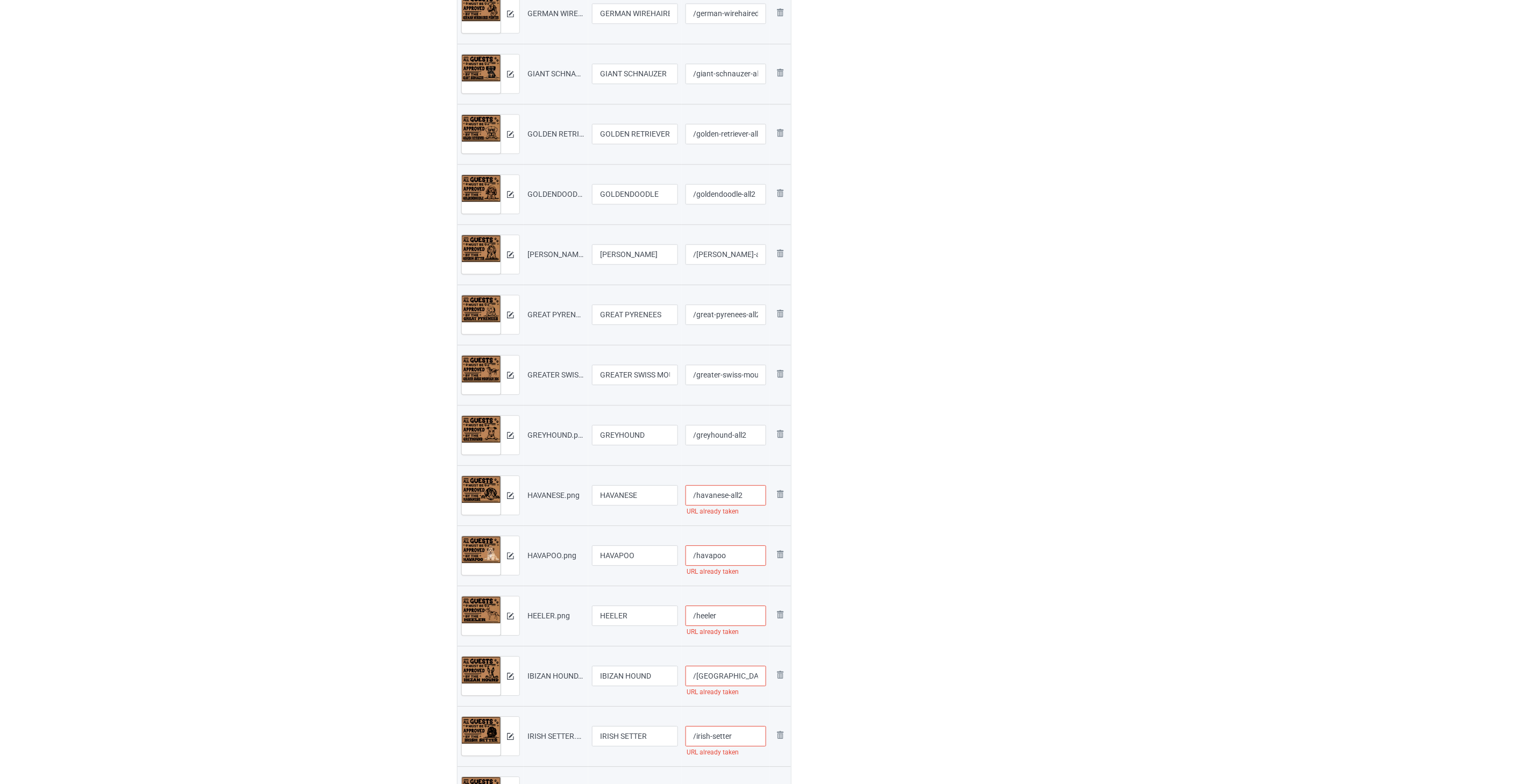
paste input "-all2"
type input "/havapoo-all2"
click at [733, 620] on input "/heeler" at bounding box center [726, 615] width 81 height 20
paste input "-all2"
type input "/heeler-all2"
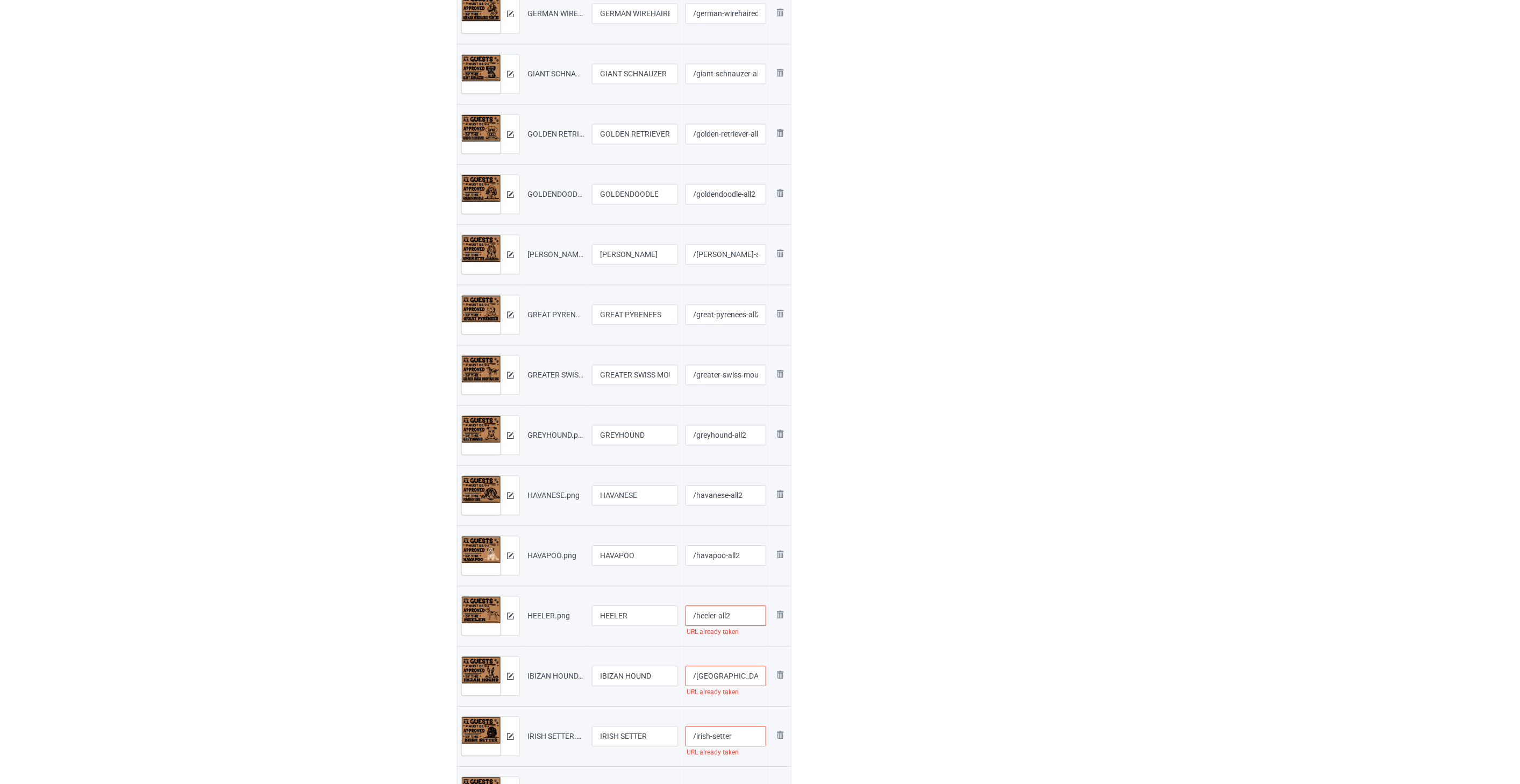
click at [749, 672] on input "/[GEOGRAPHIC_DATA]-hound" at bounding box center [726, 675] width 81 height 20
paste input "-all2"
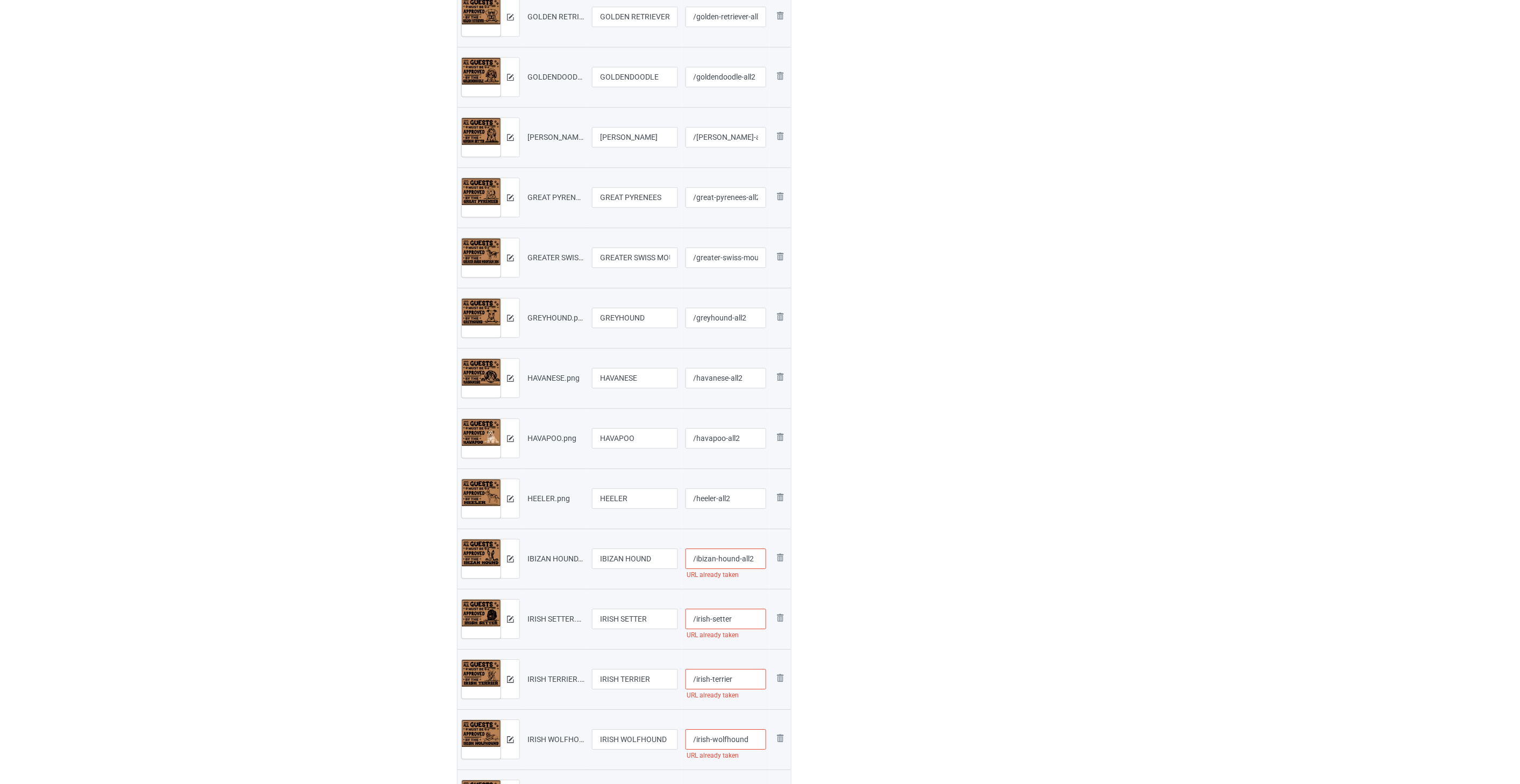
scroll to position [1254, 0]
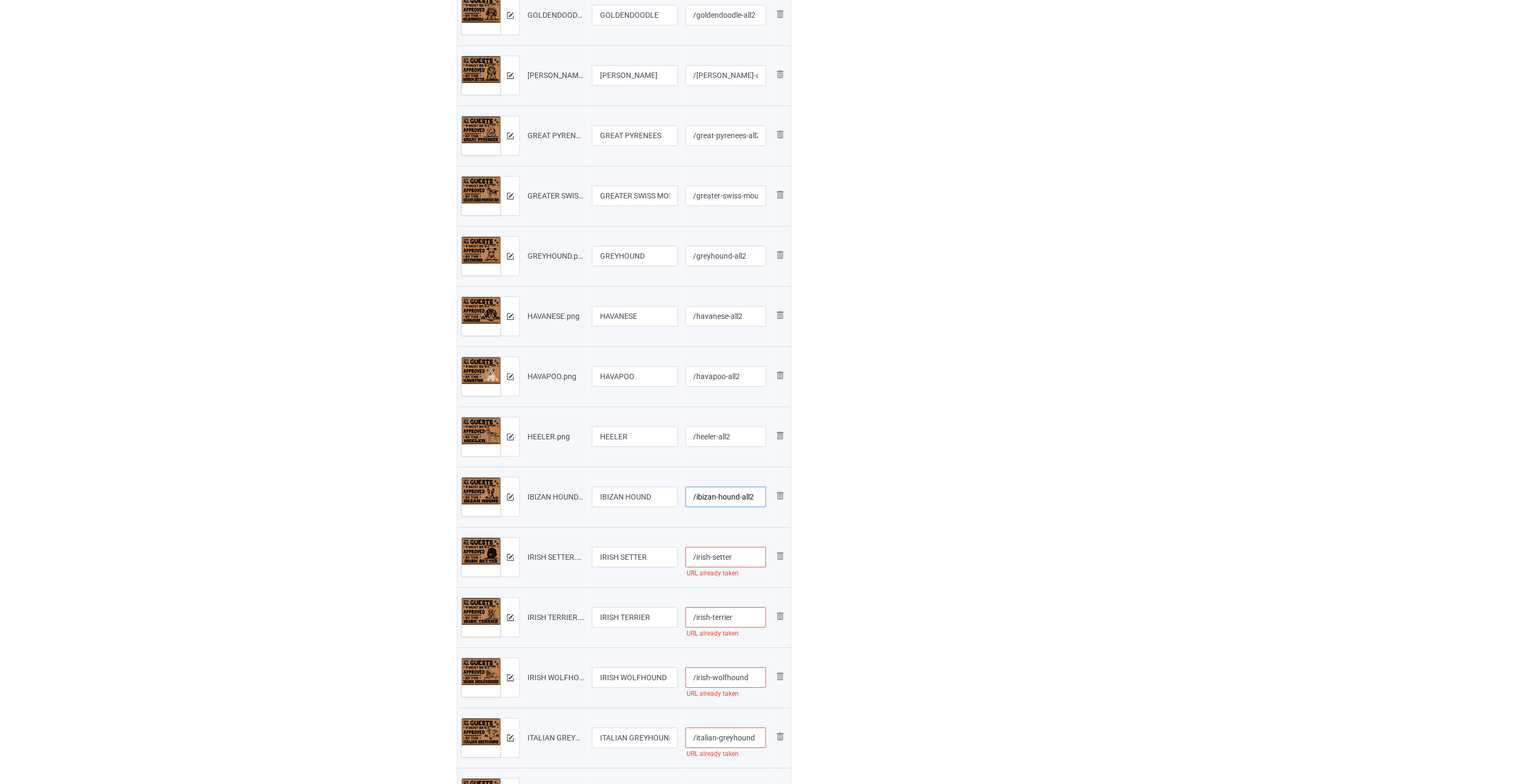
type input "/ibizan-hound-all2"
click at [750, 560] on input "/irish-setter" at bounding box center [726, 557] width 81 height 20
paste input "-all2"
type input "/irish-setter-all2"
click at [746, 619] on input "/irish-terrier" at bounding box center [726, 617] width 81 height 20
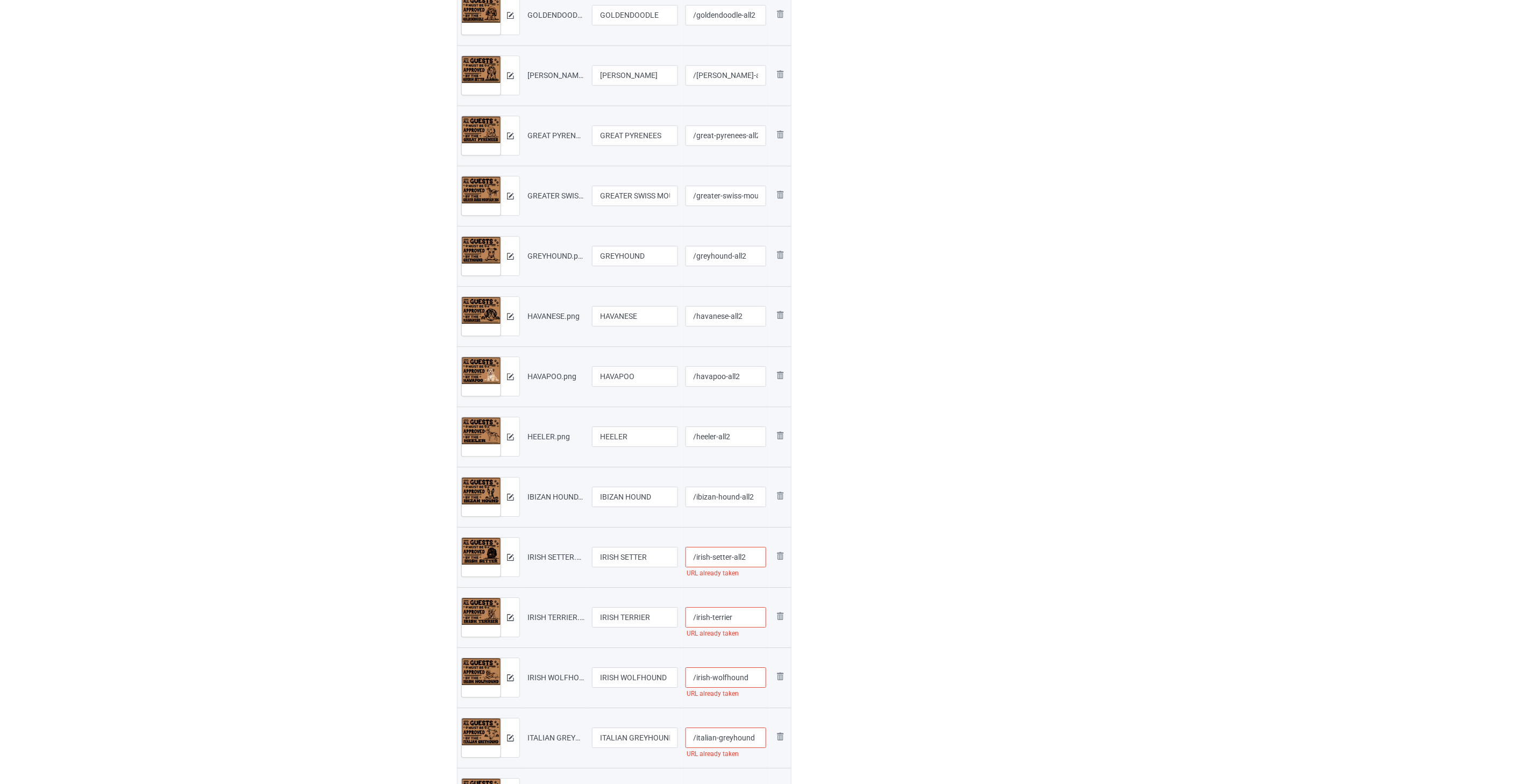
paste input "-all2"
type input "/irish-terrier-all2"
click at [756, 680] on input "/irish-wolfhound" at bounding box center [726, 677] width 81 height 20
paste input "-all2"
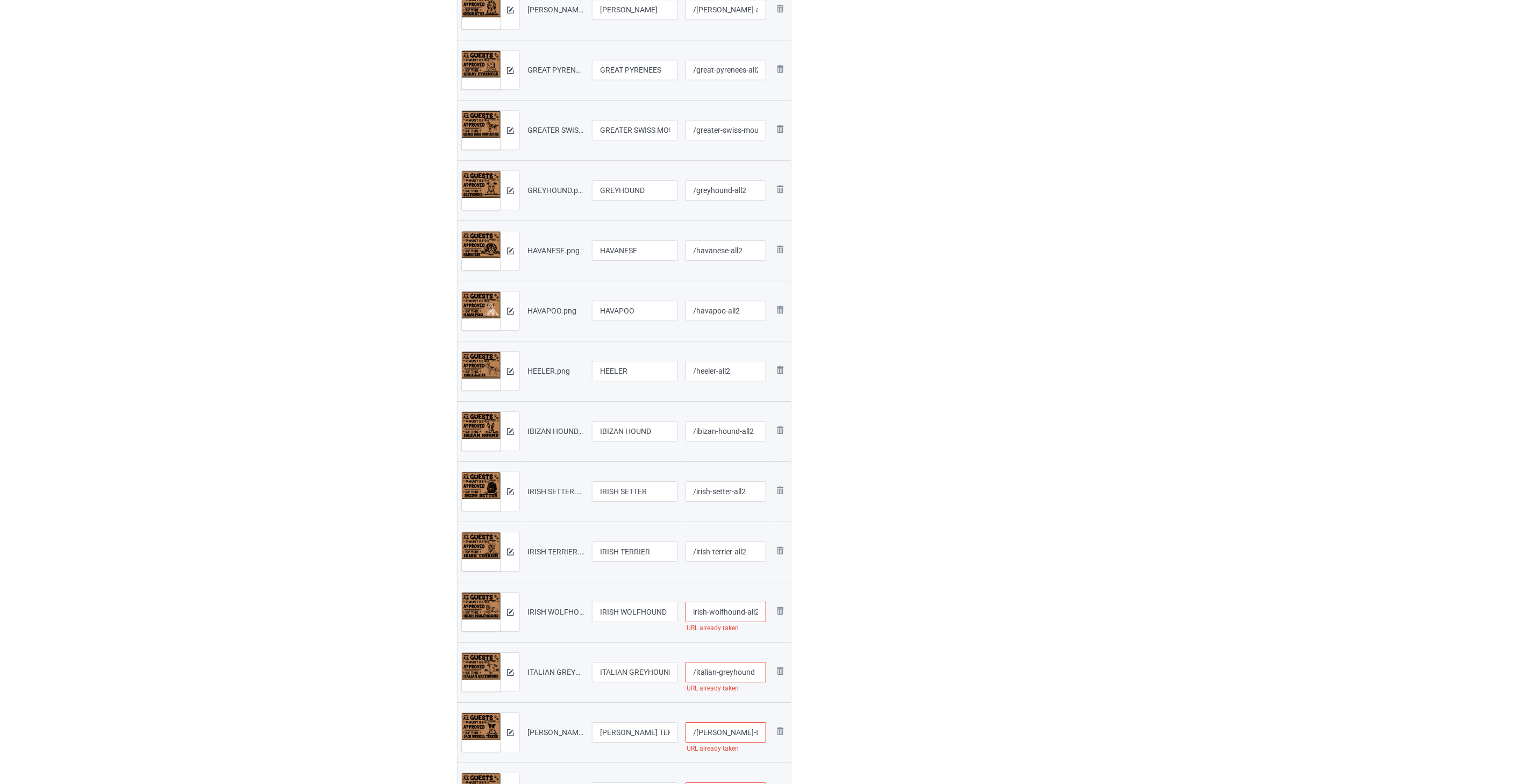
scroll to position [1433, 0]
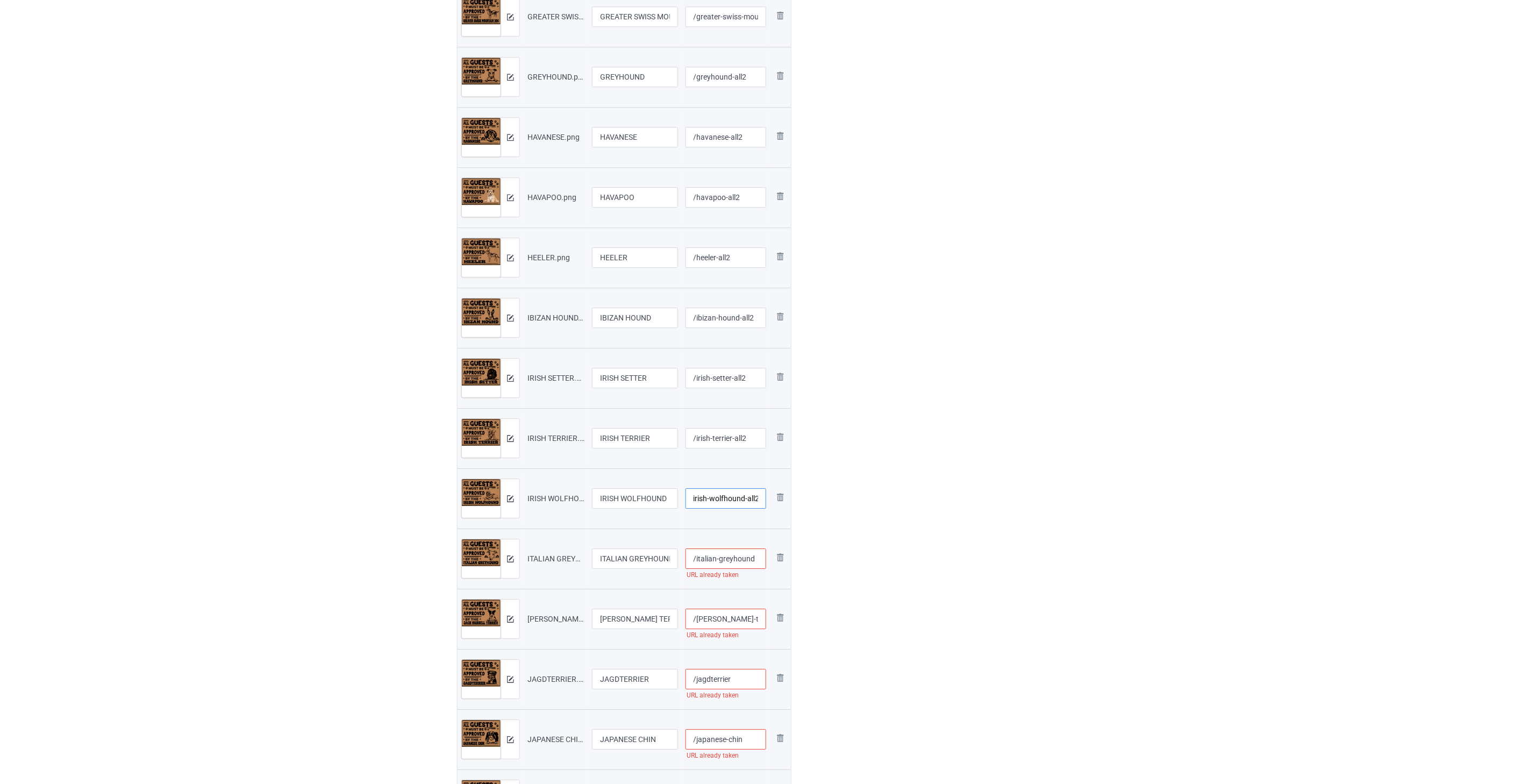
type input "/irish-wolfhound-all2"
click at [729, 558] on input "/italian-greyhound" at bounding box center [726, 558] width 81 height 20
paste input "-all2"
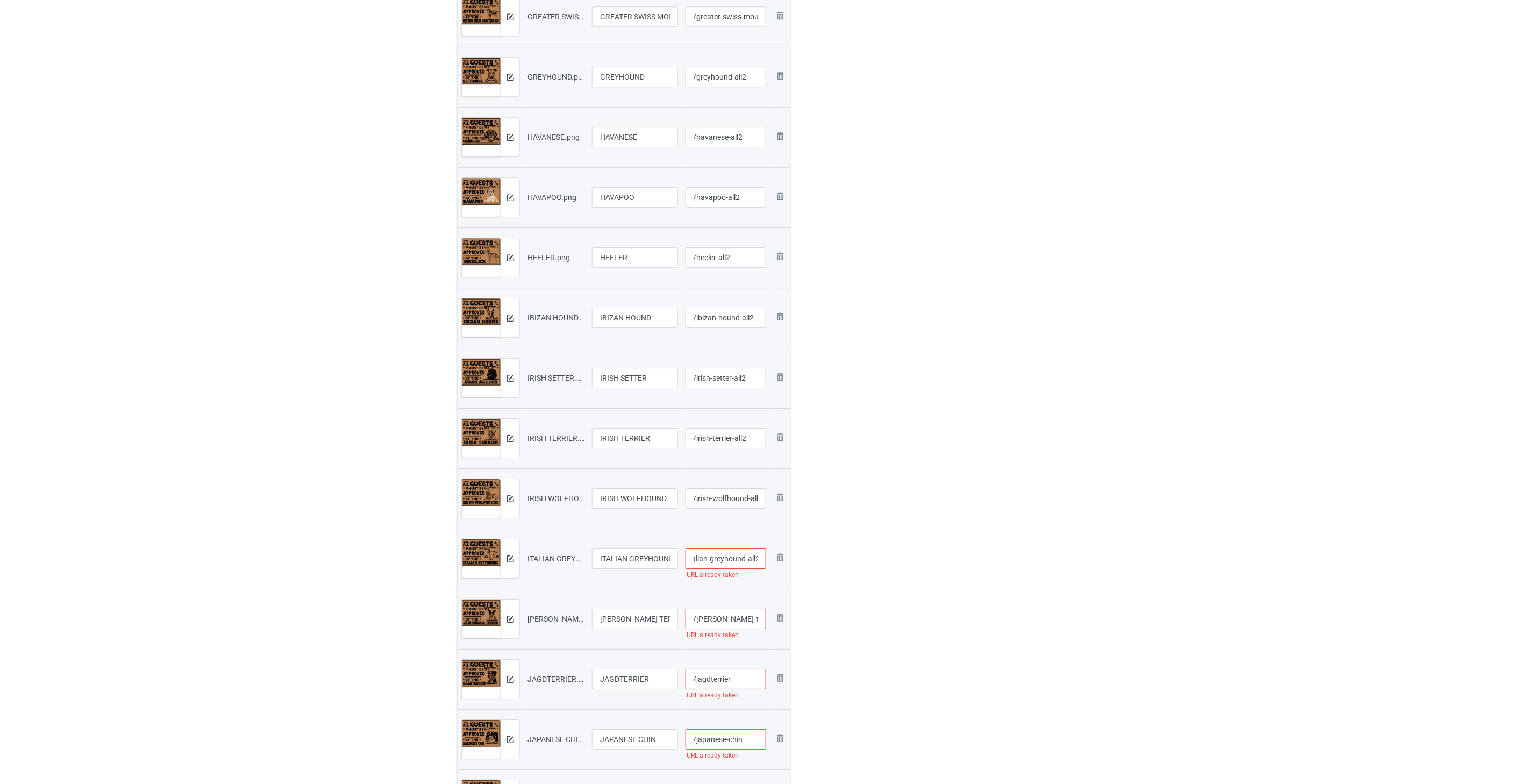
type input "/italian-greyhound-all2"
click at [729, 615] on input "/[PERSON_NAME]-terrier" at bounding box center [726, 618] width 81 height 20
paste input "-all2"
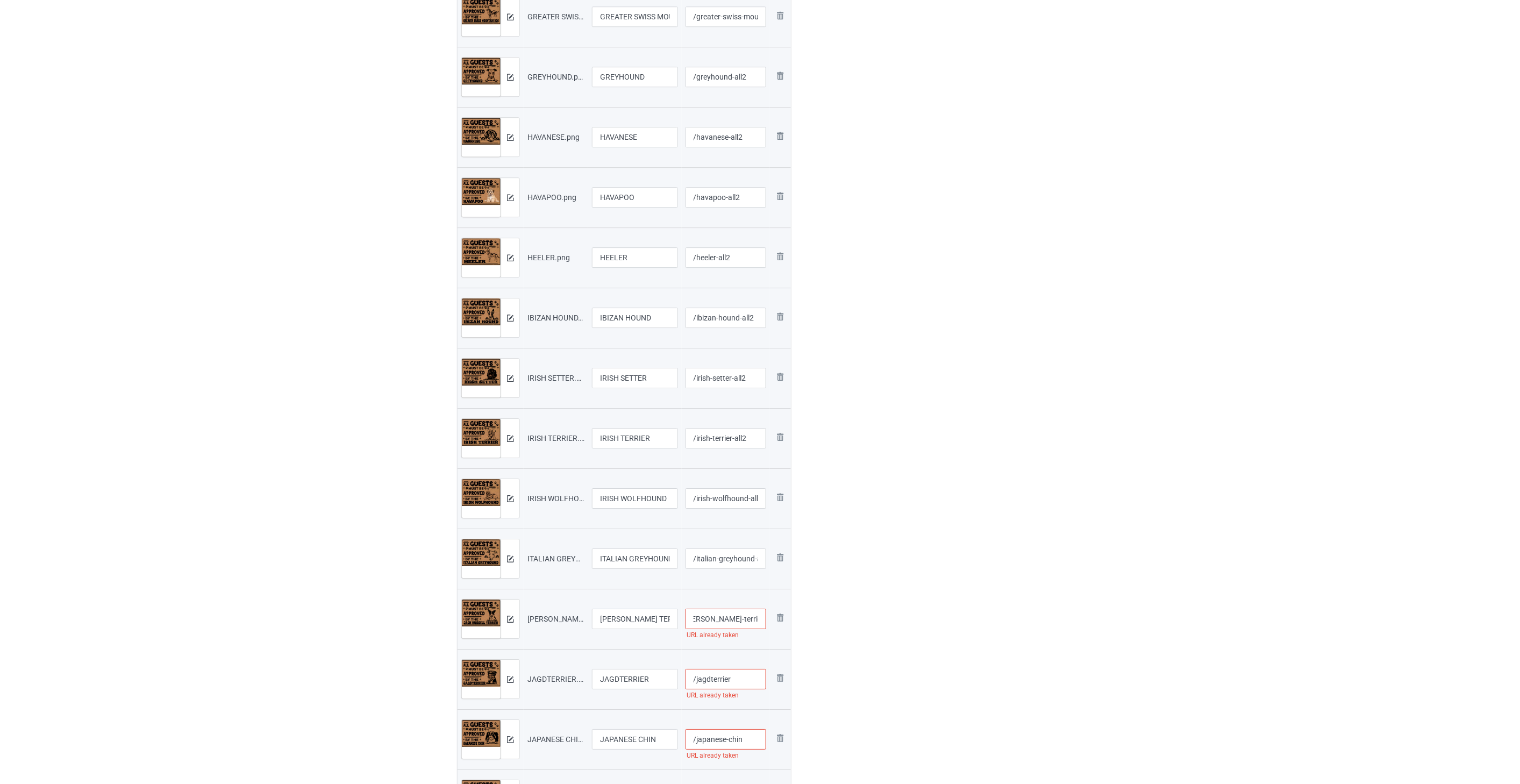
type input "/[PERSON_NAME]-terrier-all2"
click at [740, 681] on input "/jagdterrier" at bounding box center [726, 679] width 81 height 20
paste input "-all2"
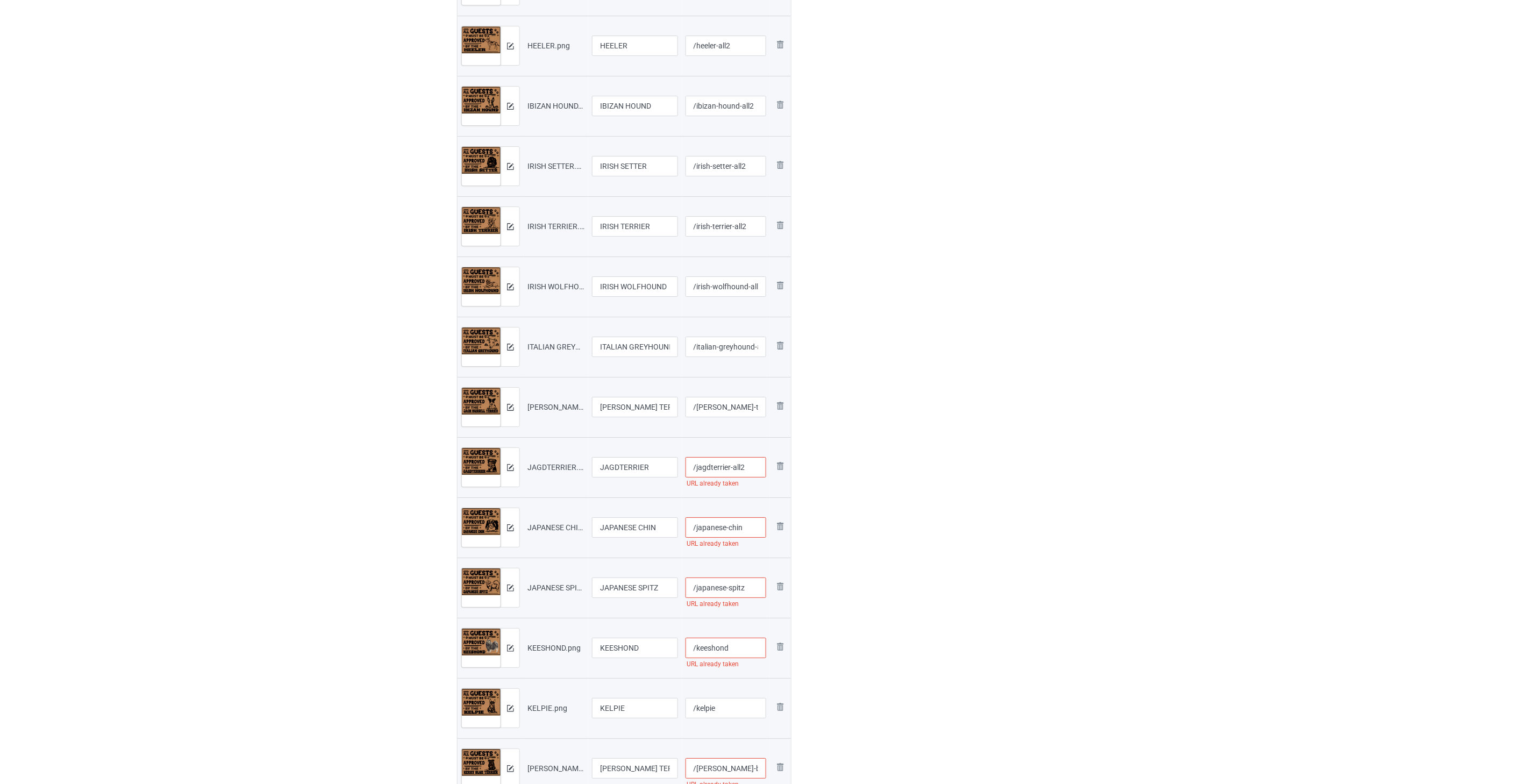
scroll to position [1672, 0]
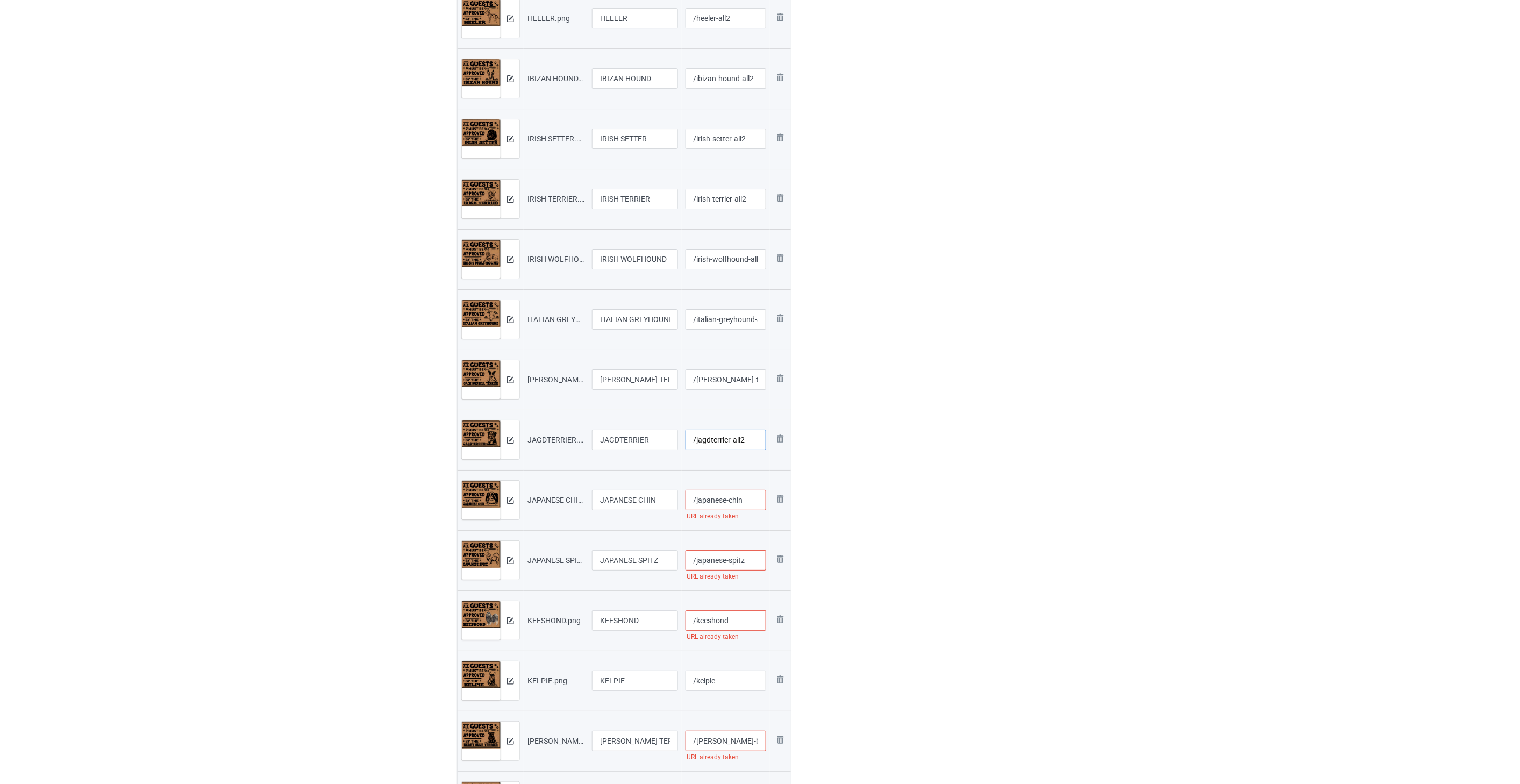
type input "/jagdterrier-all2"
click at [753, 503] on input "/japanese-chin" at bounding box center [726, 500] width 81 height 20
paste input "-all2"
type input "/japanese-chin-all2"
click at [756, 563] on input "/japanese-spitz" at bounding box center [726, 560] width 81 height 20
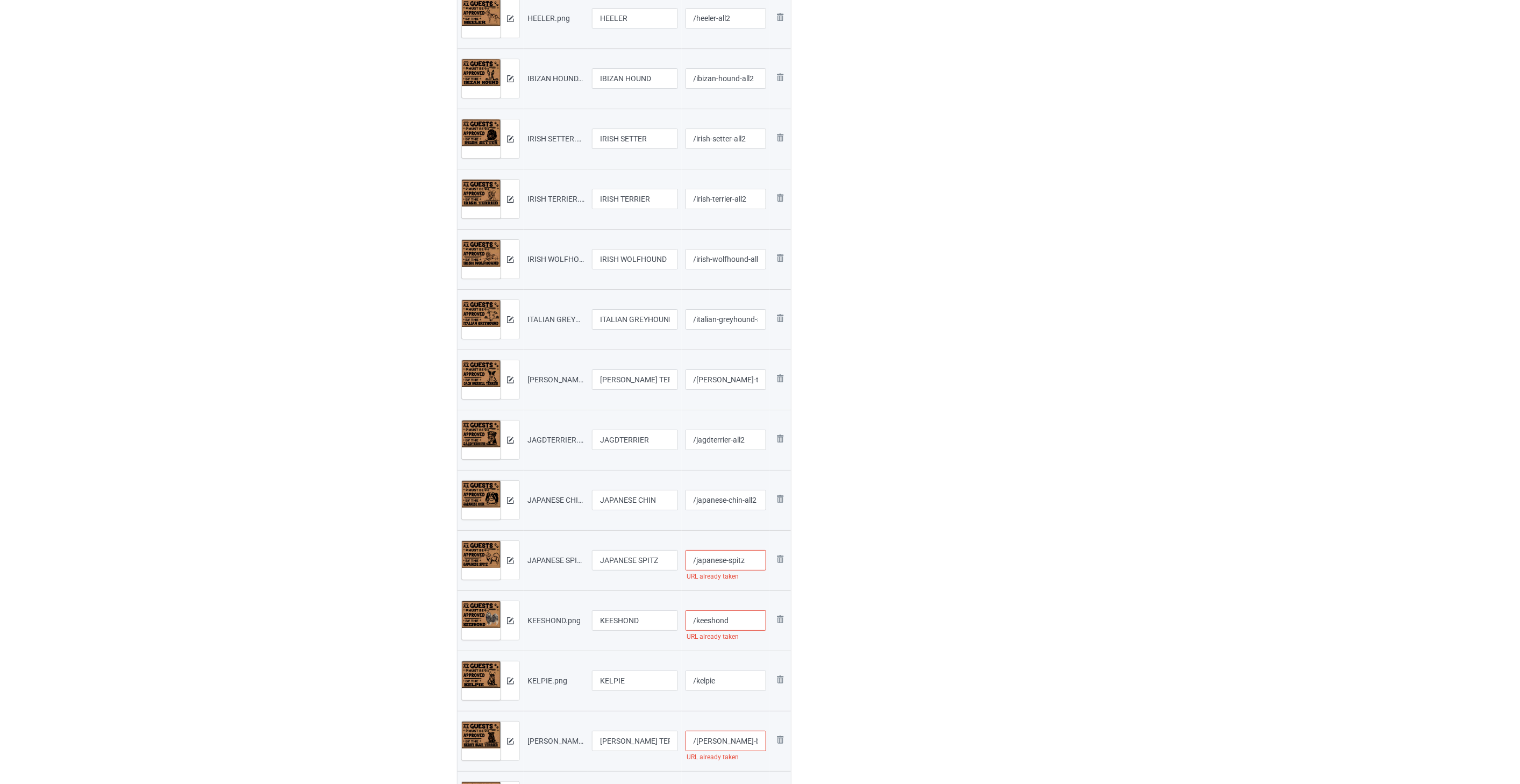
paste input "-all2"
type input "/japanese-spitz-all2"
click at [745, 614] on input "/keeshond" at bounding box center [726, 620] width 81 height 20
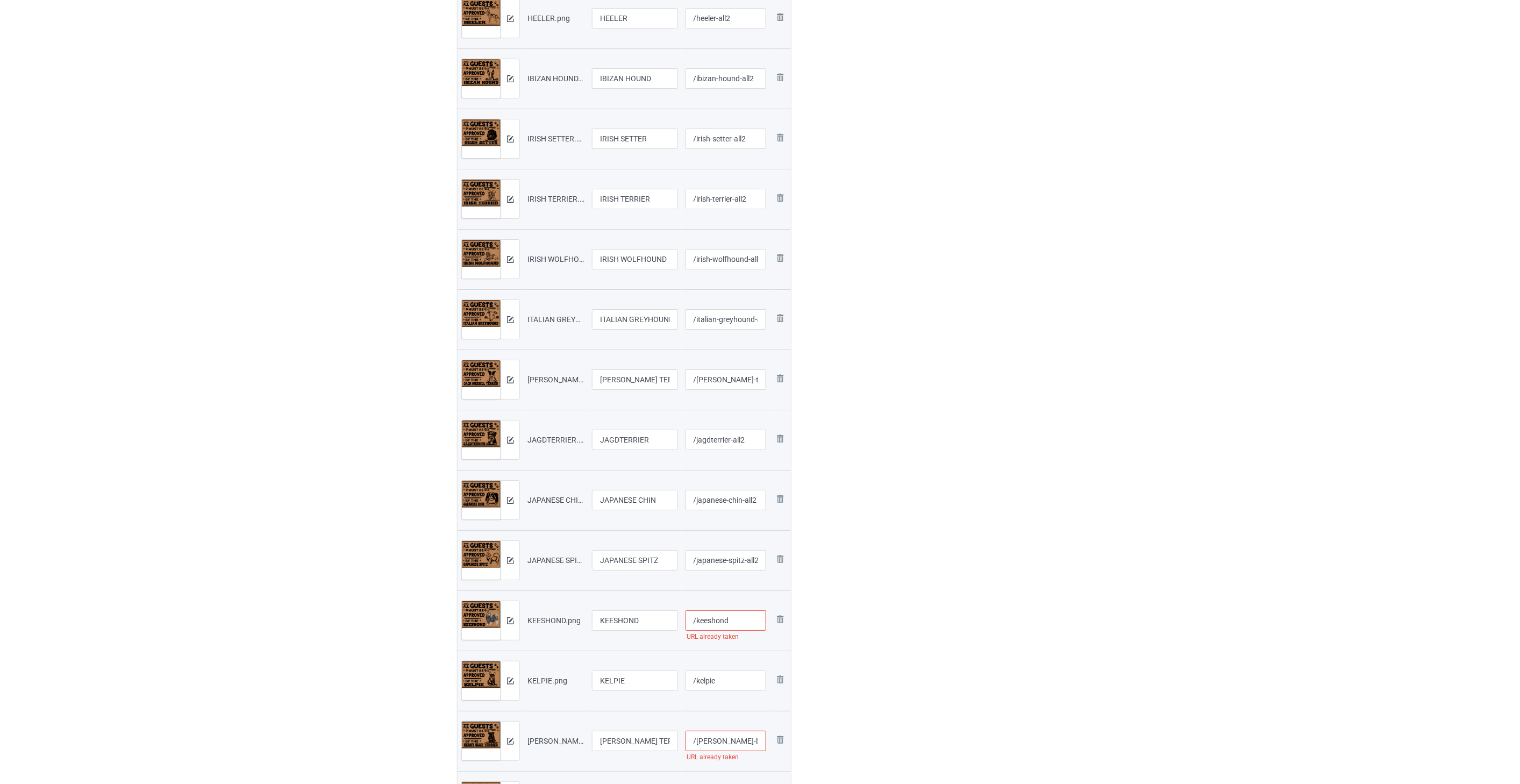
paste input "-all2"
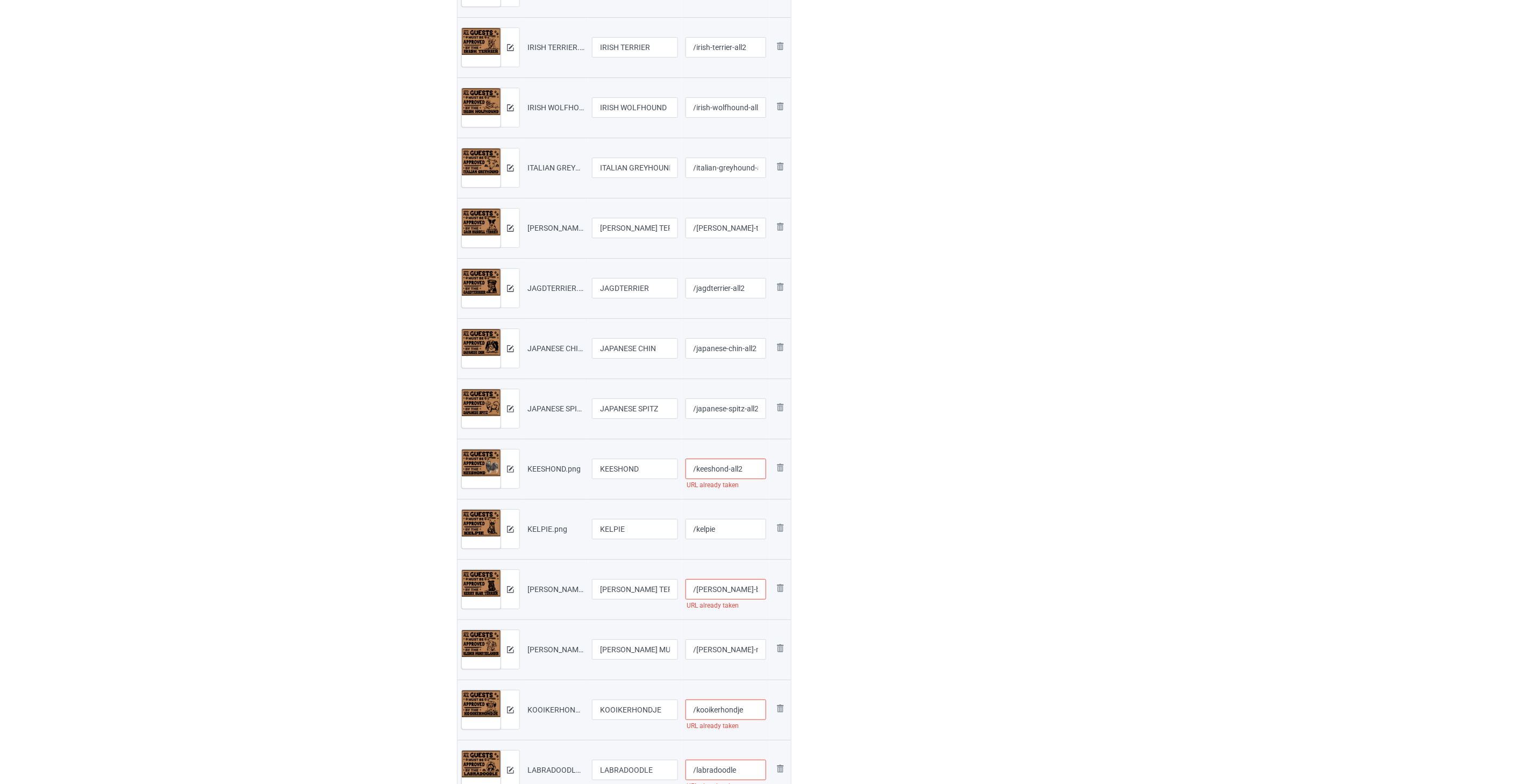
scroll to position [1851, 0]
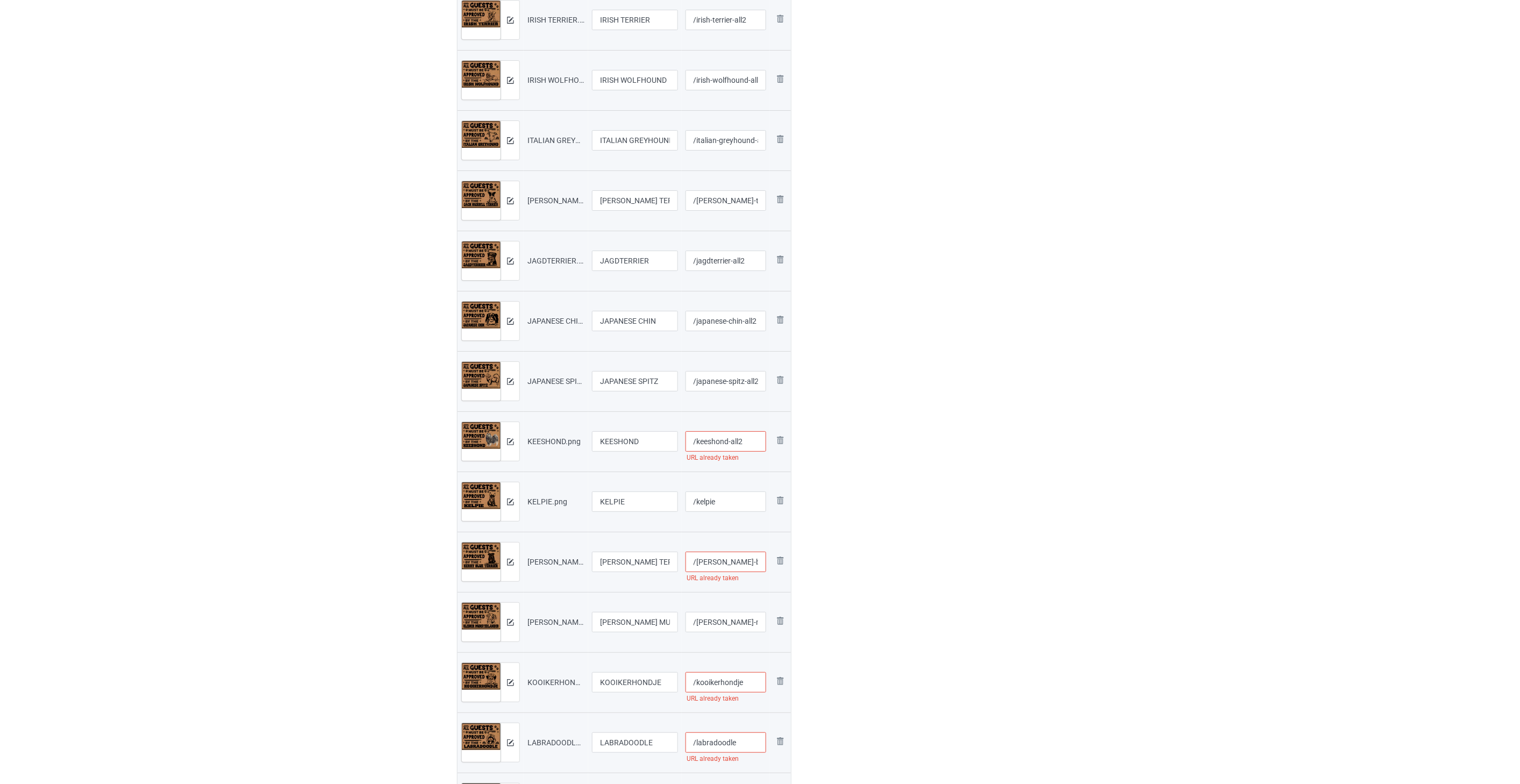
type input "/keeshond-all2"
click at [726, 502] on input "/kelpie" at bounding box center [726, 501] width 81 height 20
paste input "-all2"
type input "/kelpie-all2"
click at [723, 561] on input "/[PERSON_NAME]-blue-terrier" at bounding box center [726, 561] width 81 height 20
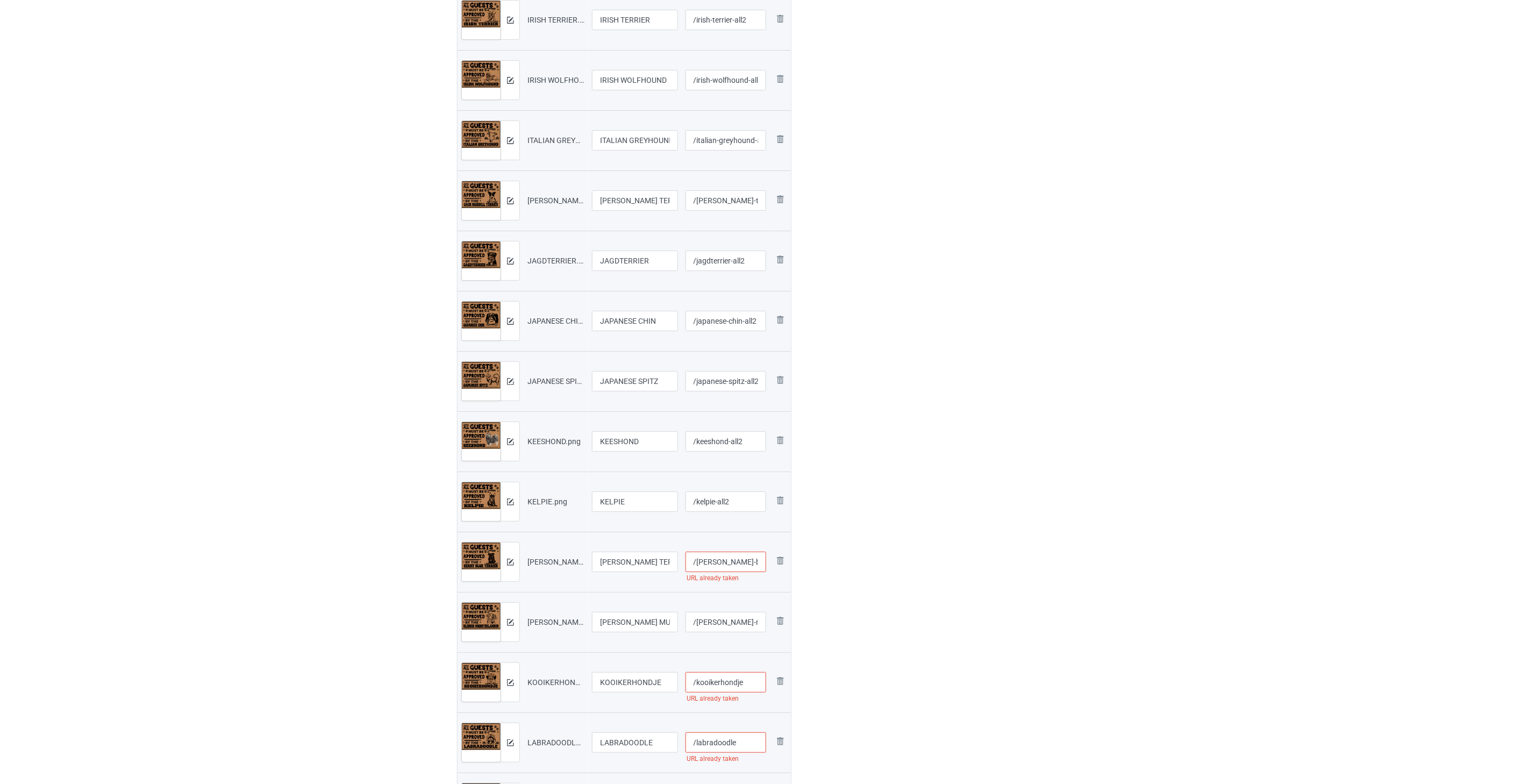
paste input "-all2"
type input "/[PERSON_NAME]-blue-terrier-all2"
click at [721, 625] on input "/[PERSON_NAME]-munsterlander" at bounding box center [726, 622] width 81 height 20
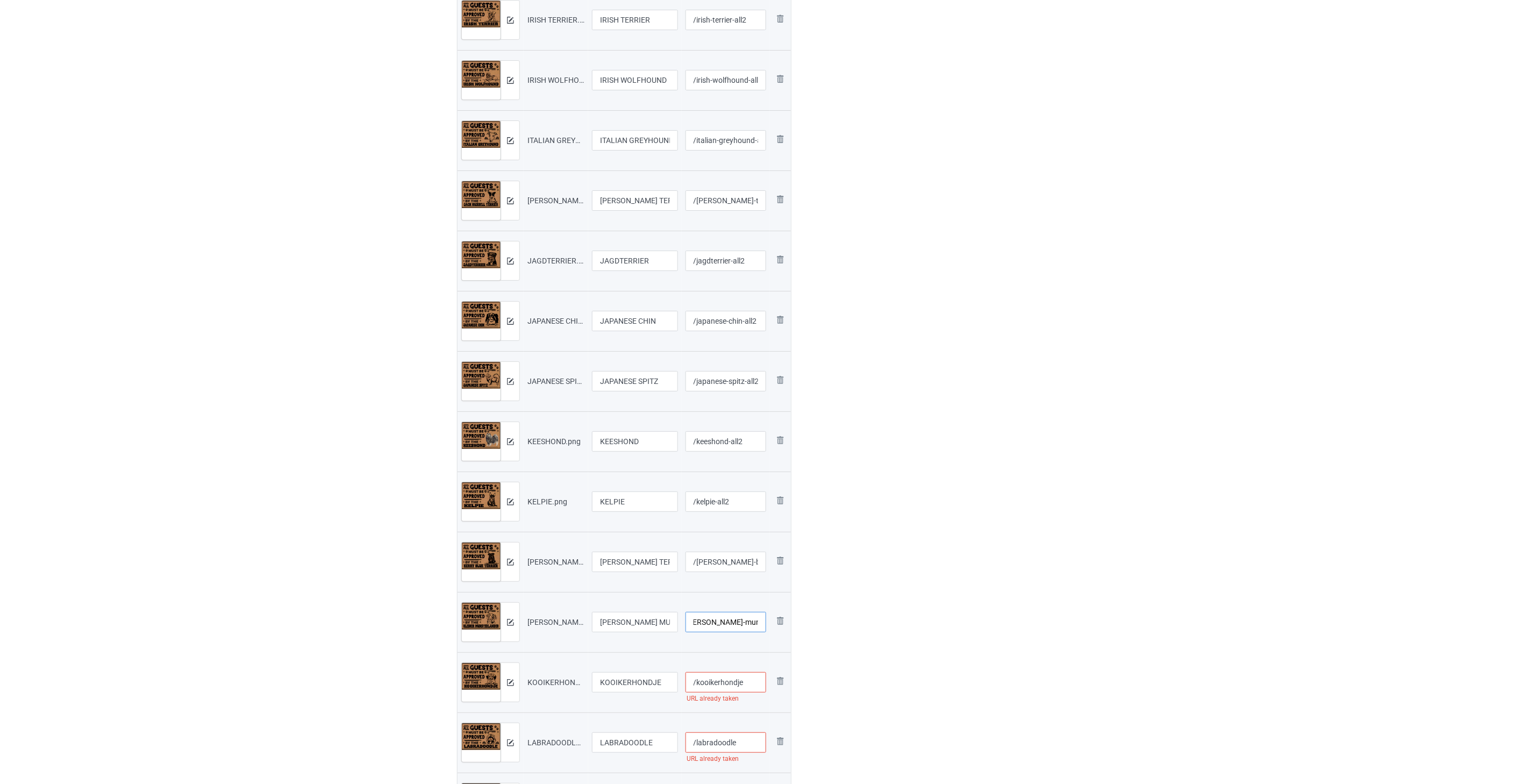
paste input "-all2"
type input "/[PERSON_NAME]-munsterlander-all2"
click at [749, 683] on input "/kooikerhondje" at bounding box center [726, 682] width 81 height 20
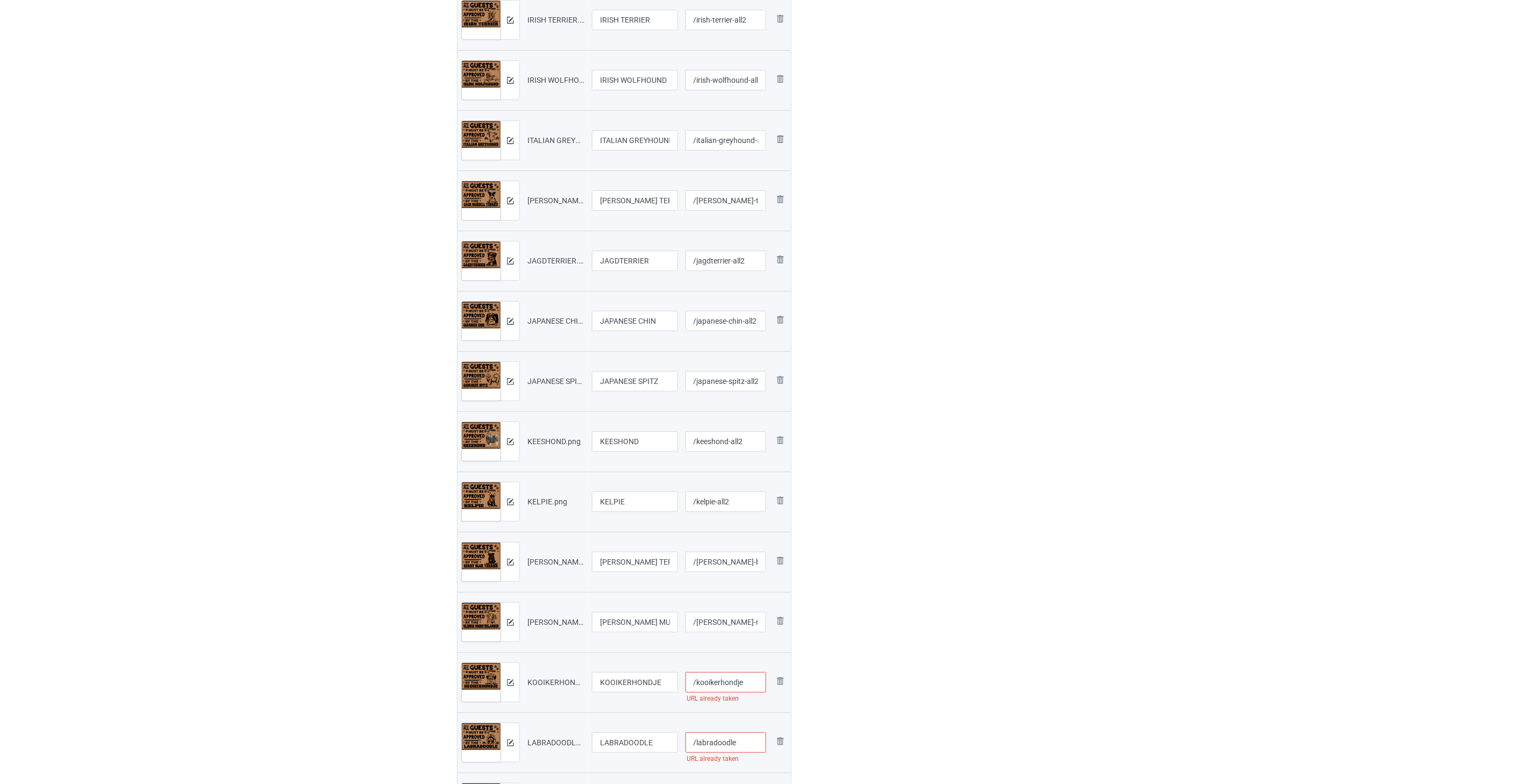
paste input "-all2"
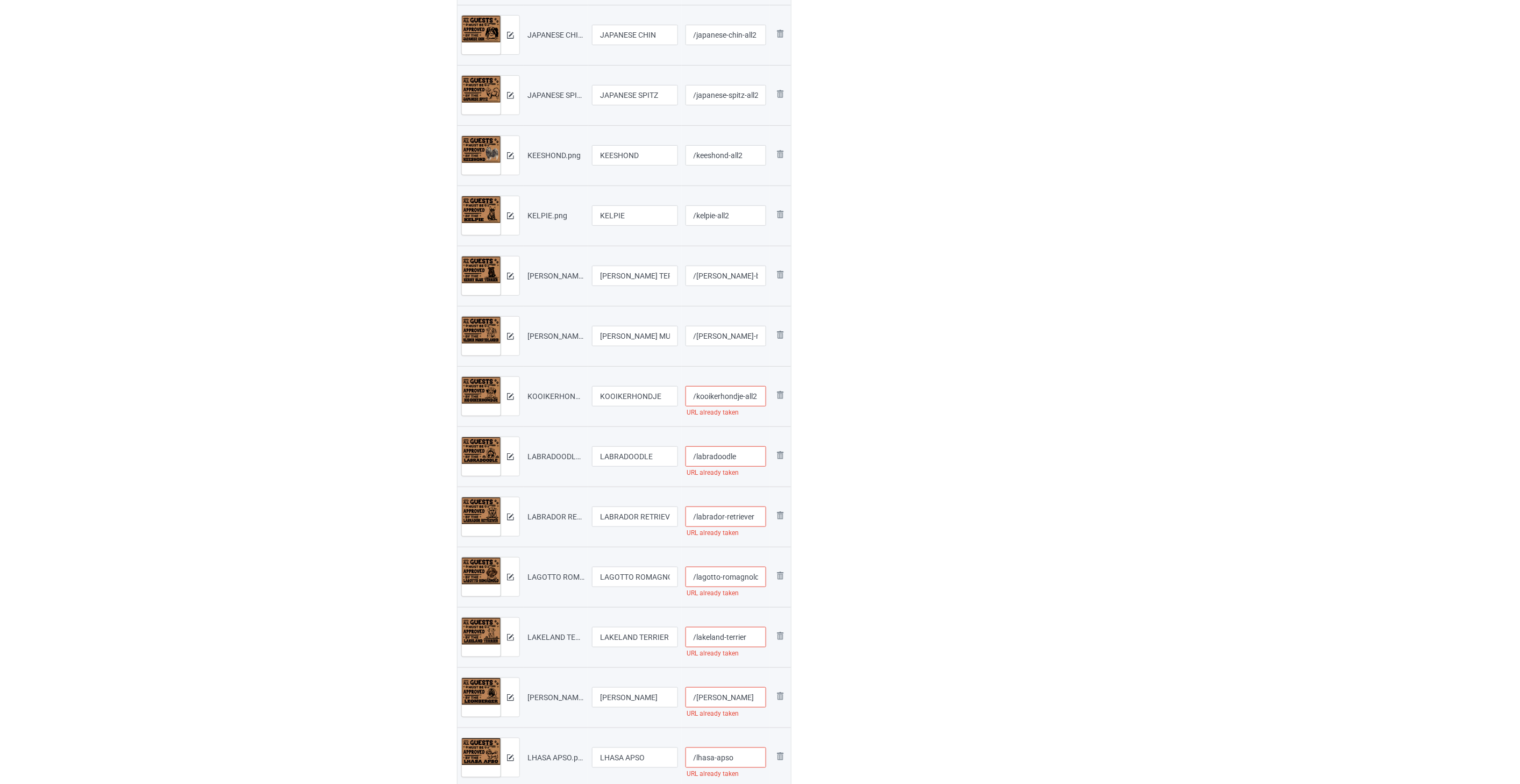
scroll to position [2150, 0]
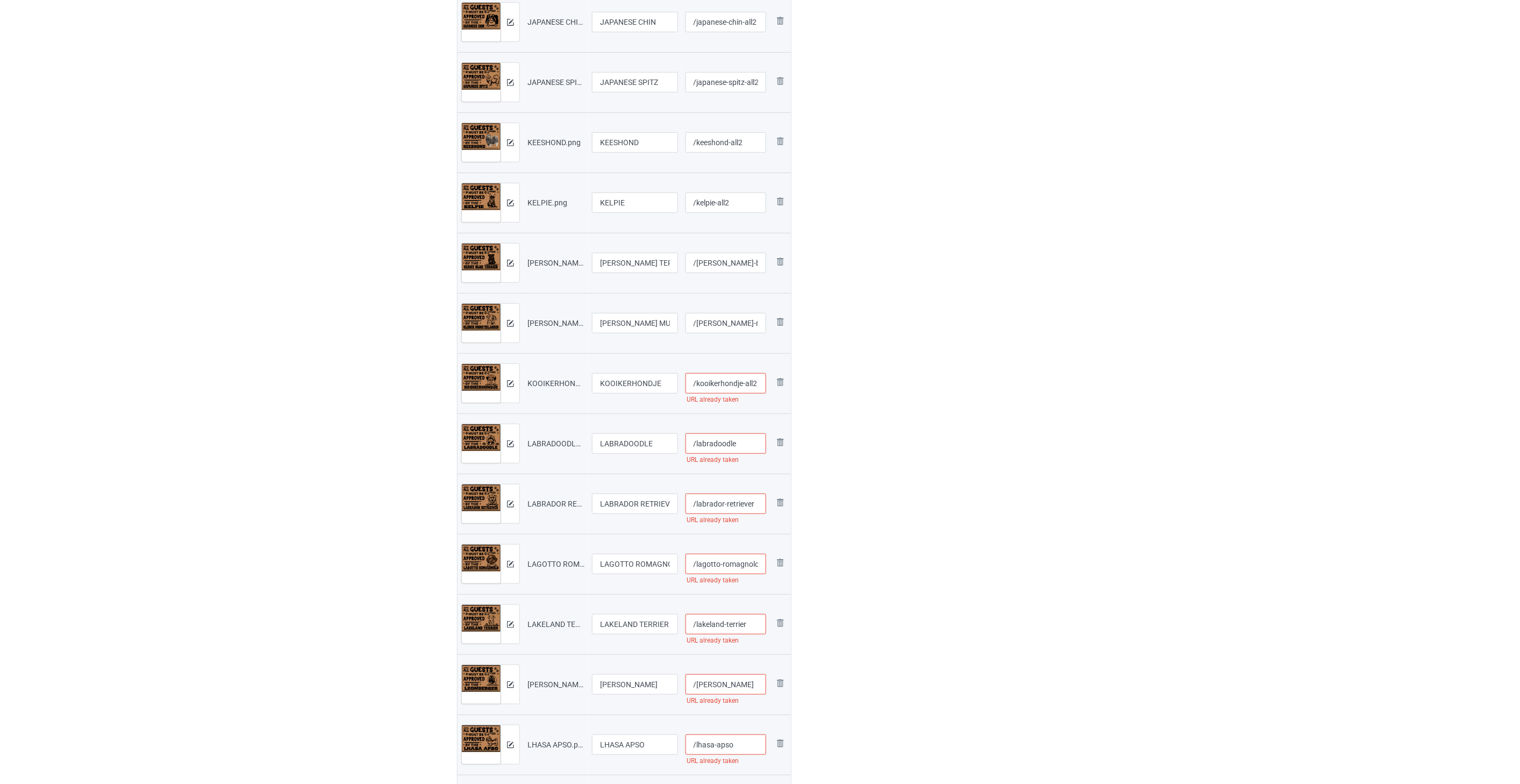
type input "/kooikerhondje-all2"
click at [749, 443] on input "/labradoodle" at bounding box center [726, 443] width 81 height 20
paste input "-all2"
type input "/labradoodle-all2"
click at [758, 504] on input "/labrador-retriever" at bounding box center [726, 503] width 81 height 20
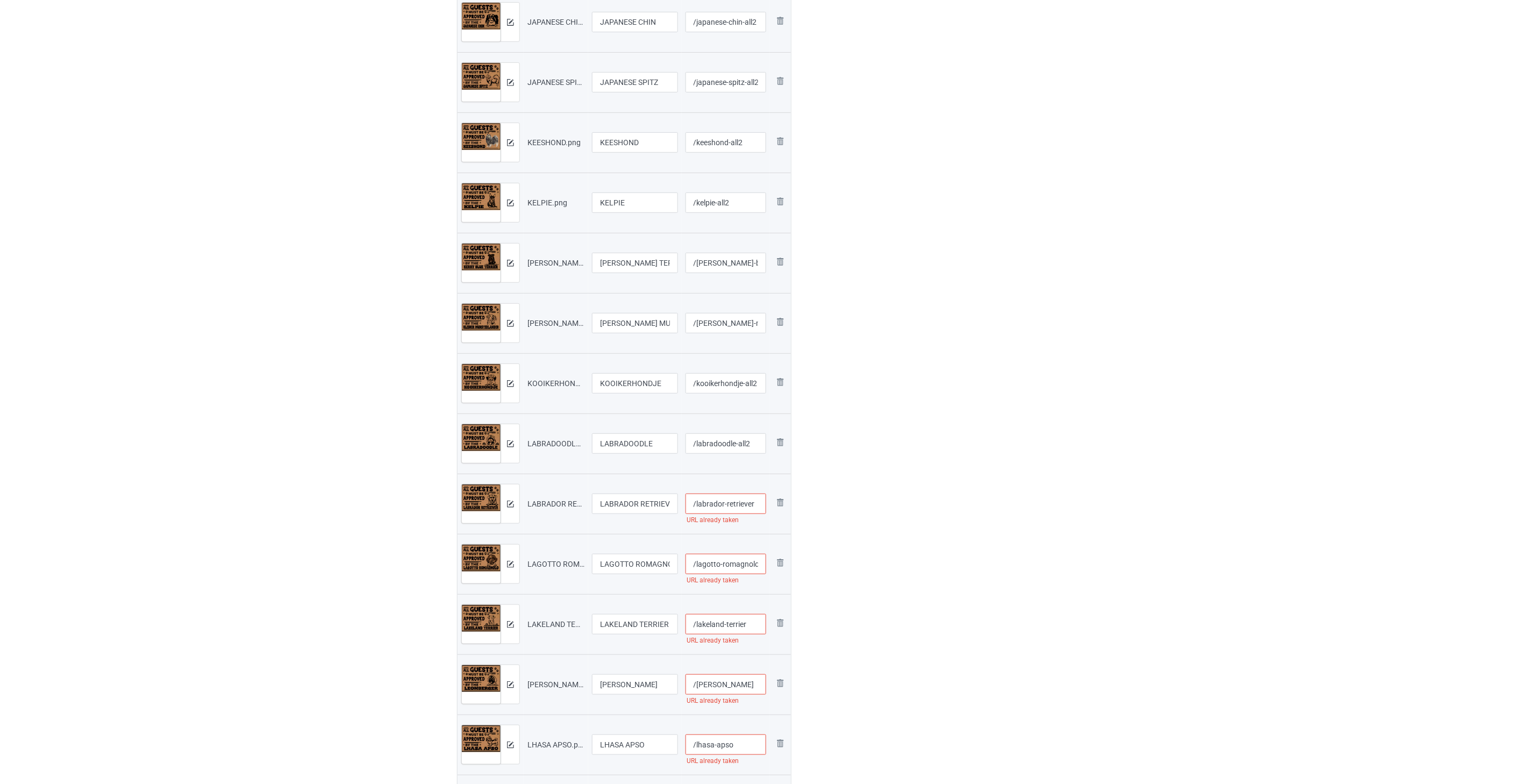
paste input "-all2"
type input "/labrador-retriever-all2"
click at [739, 563] on input "/lagotto-romagnolo" at bounding box center [726, 564] width 81 height 20
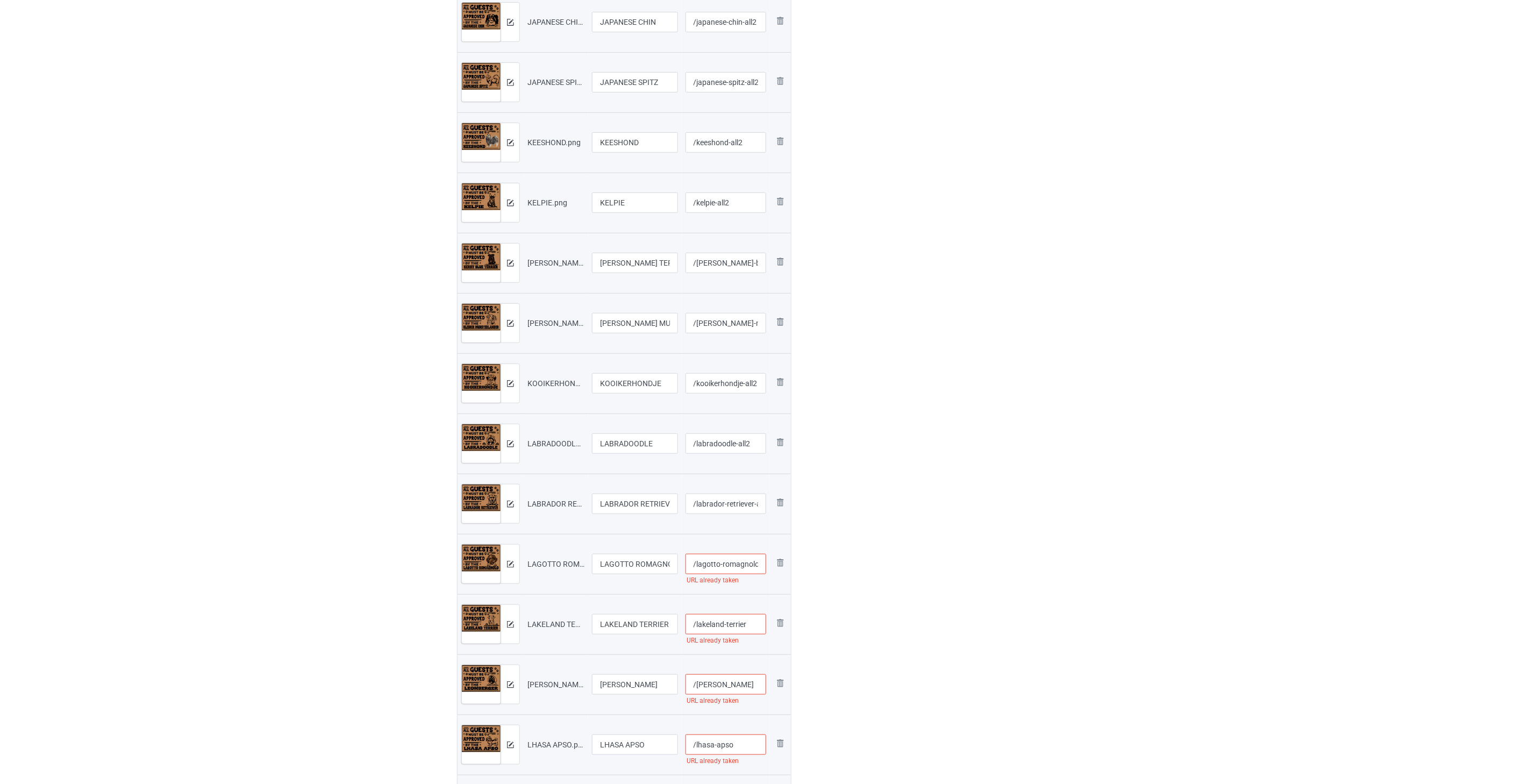
paste input "-all2"
type input "/lagotto-romagnolo-all2"
click at [751, 624] on input "/lakeland-terrier" at bounding box center [726, 624] width 81 height 20
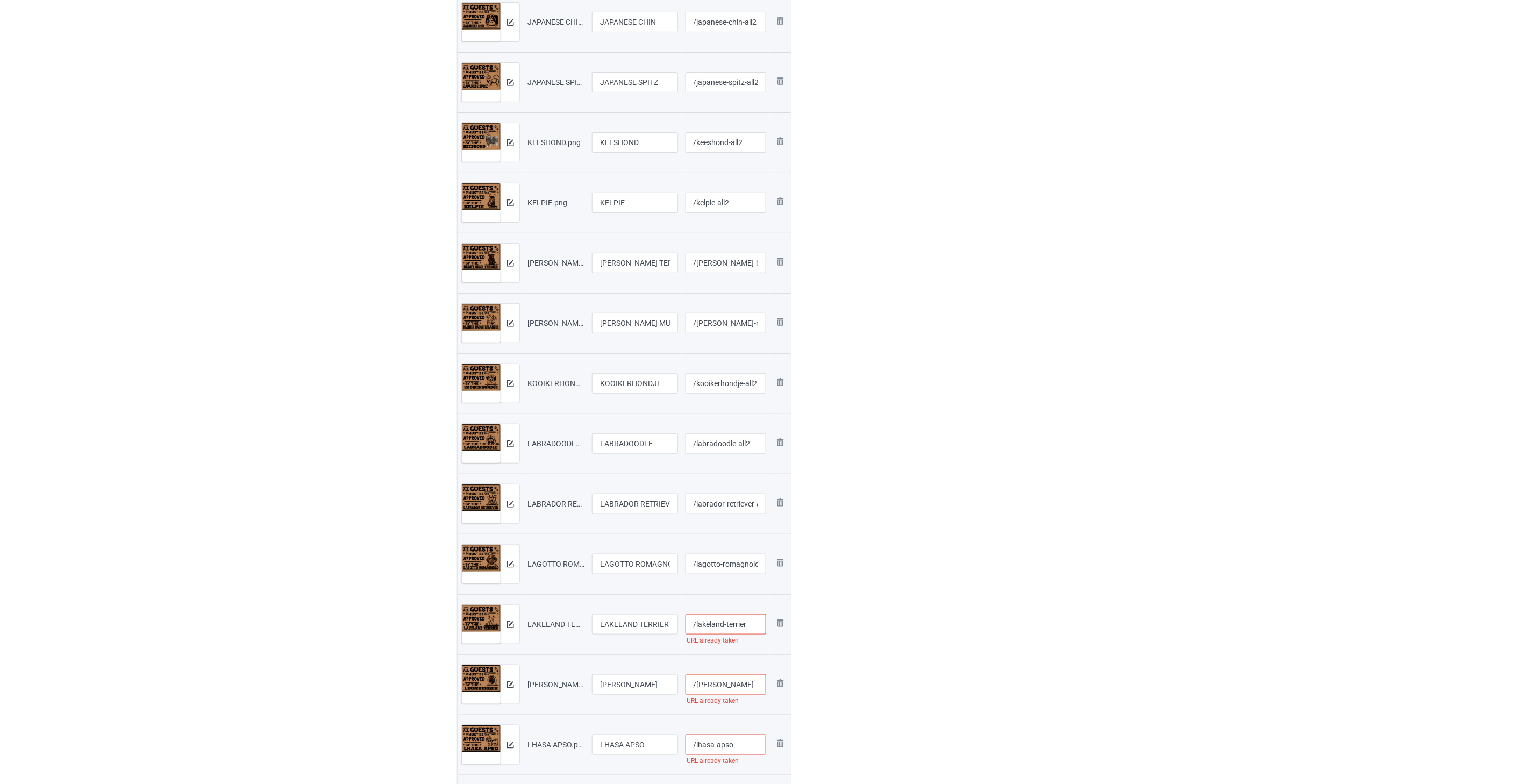
paste input "-all2"
type input "/lakeland-terrier-all2"
click at [742, 683] on input "/[PERSON_NAME]" at bounding box center [726, 684] width 81 height 20
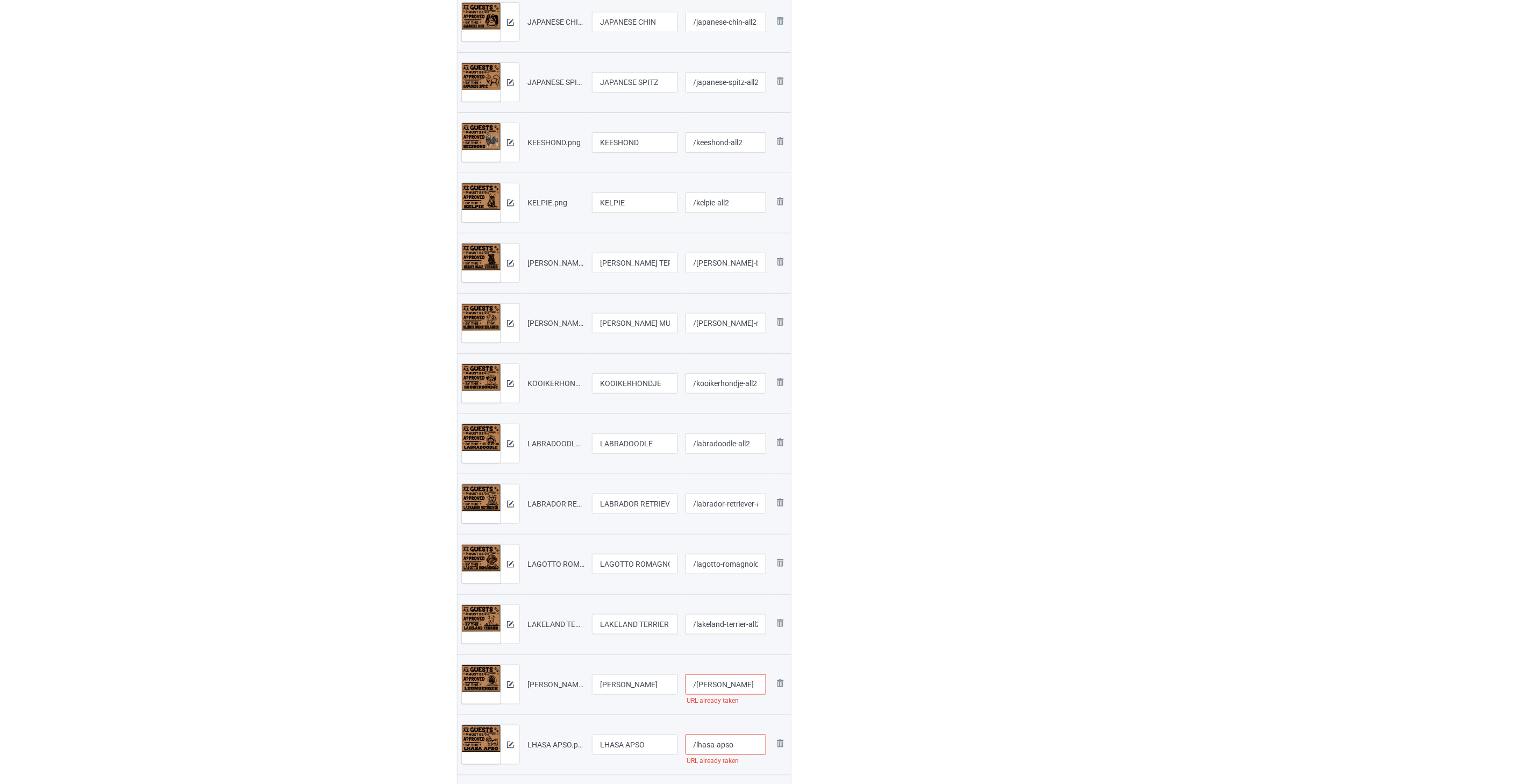
paste input "-all2"
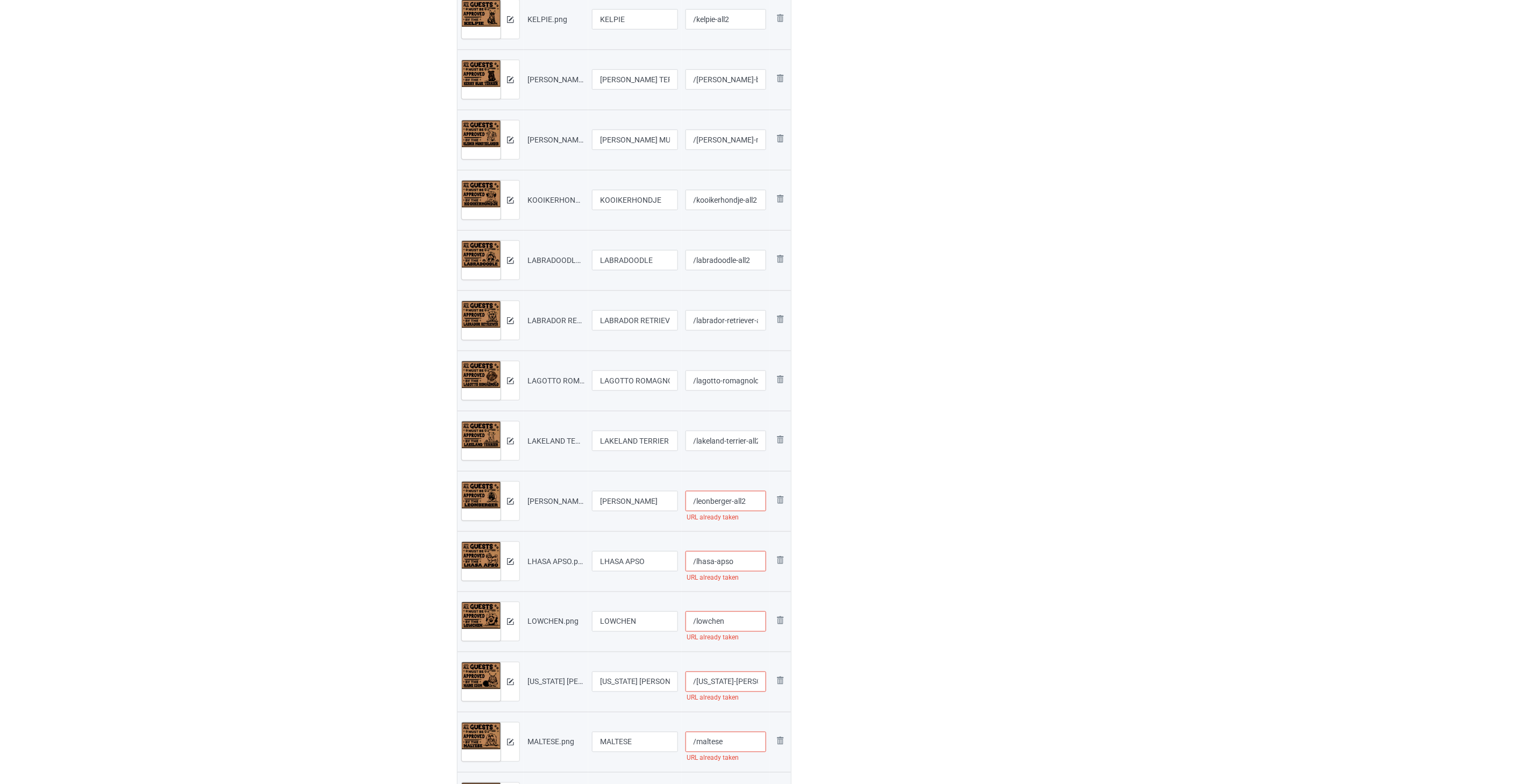
scroll to position [2389, 0]
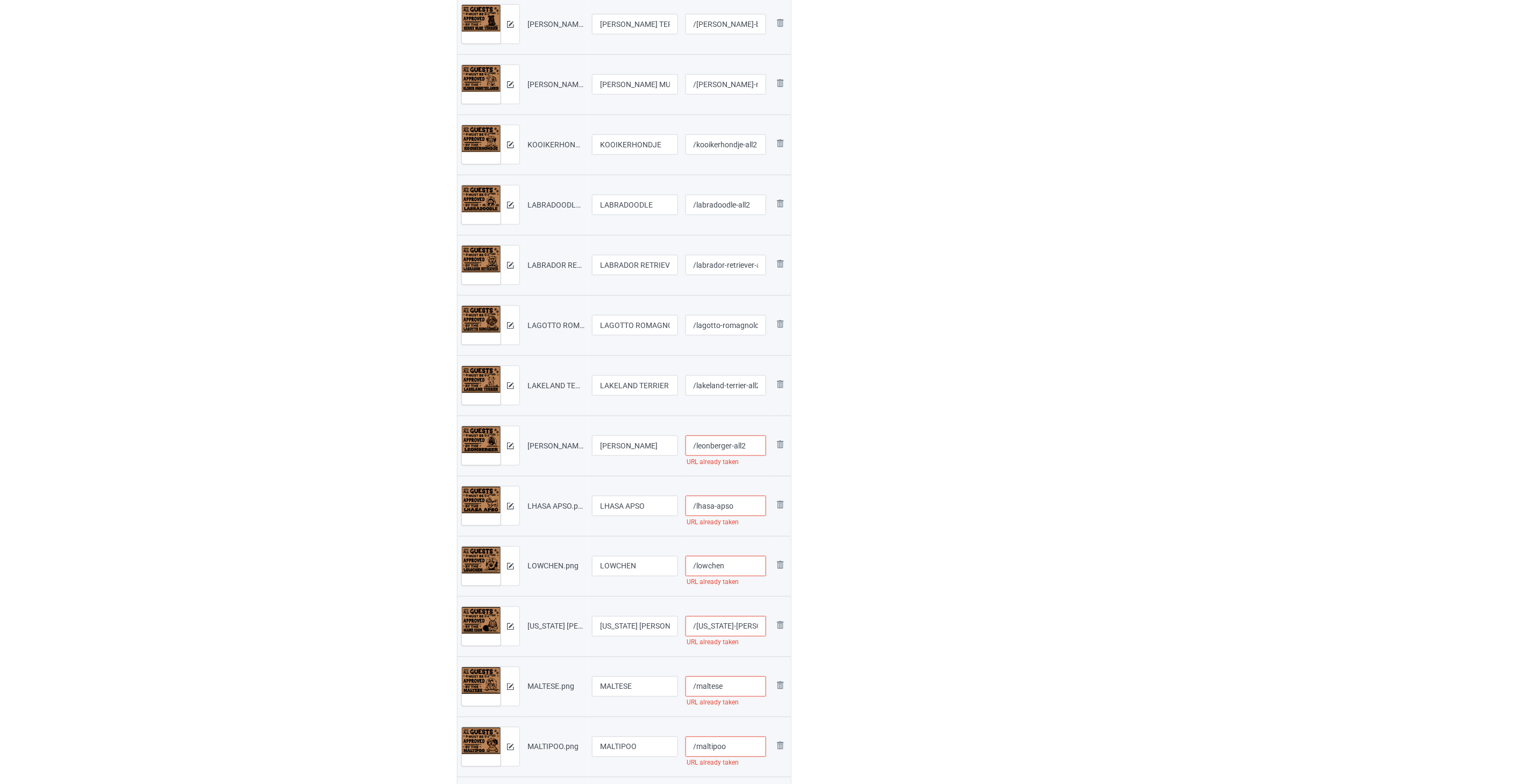
type input "/leonberger-all2"
click at [750, 509] on input "/lhasa-apso" at bounding box center [726, 506] width 81 height 20
paste input "-all2"
type input "/lhasa-apso-all2"
click at [738, 567] on input "/lowchen" at bounding box center [726, 566] width 81 height 20
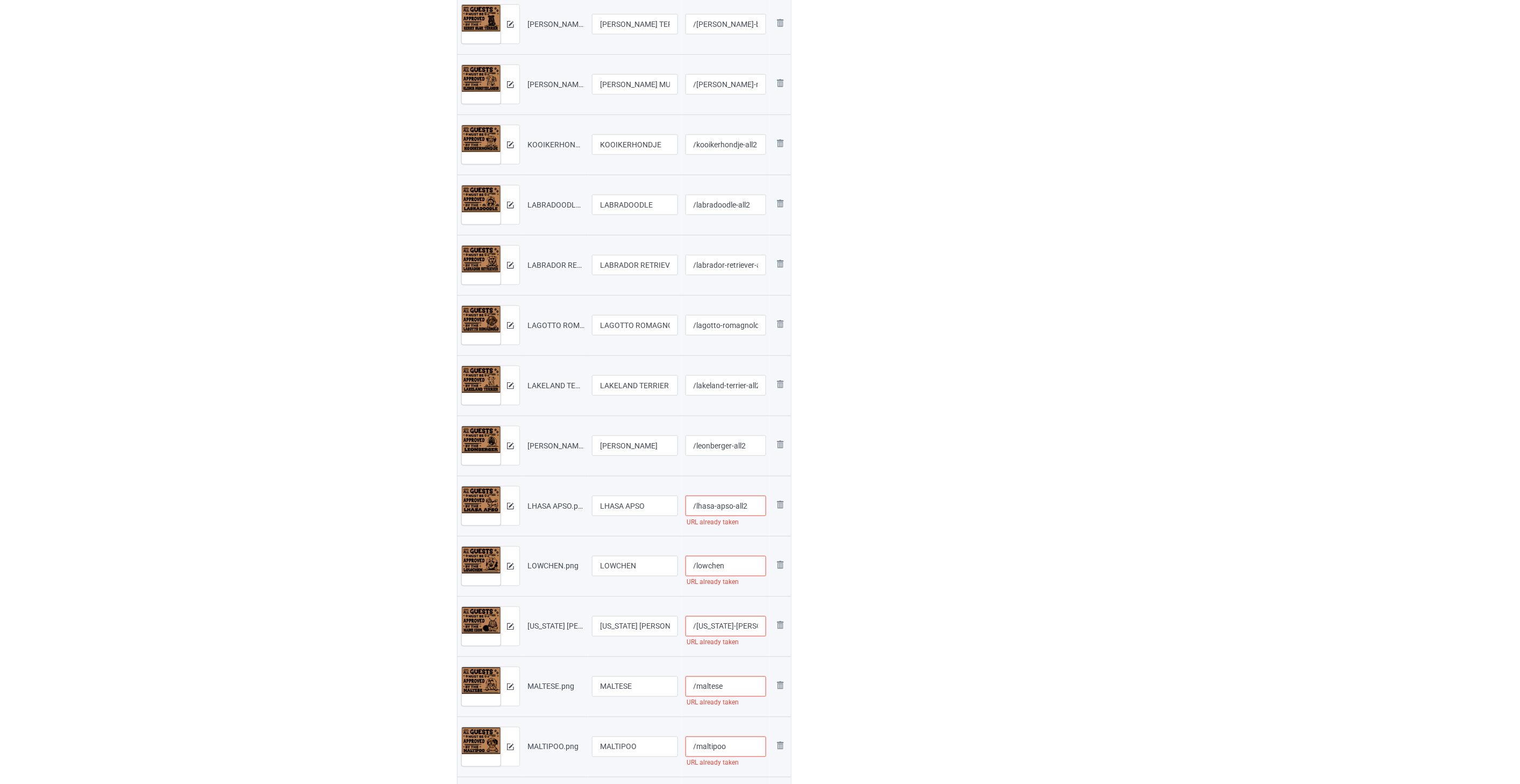
paste input "-all2"
type input "/lowchen-all2"
click at [748, 632] on input "/[US_STATE]-[PERSON_NAME]" at bounding box center [726, 626] width 81 height 20
paste input "-all2"
type input "/[US_STATE]-[PERSON_NAME]-all2"
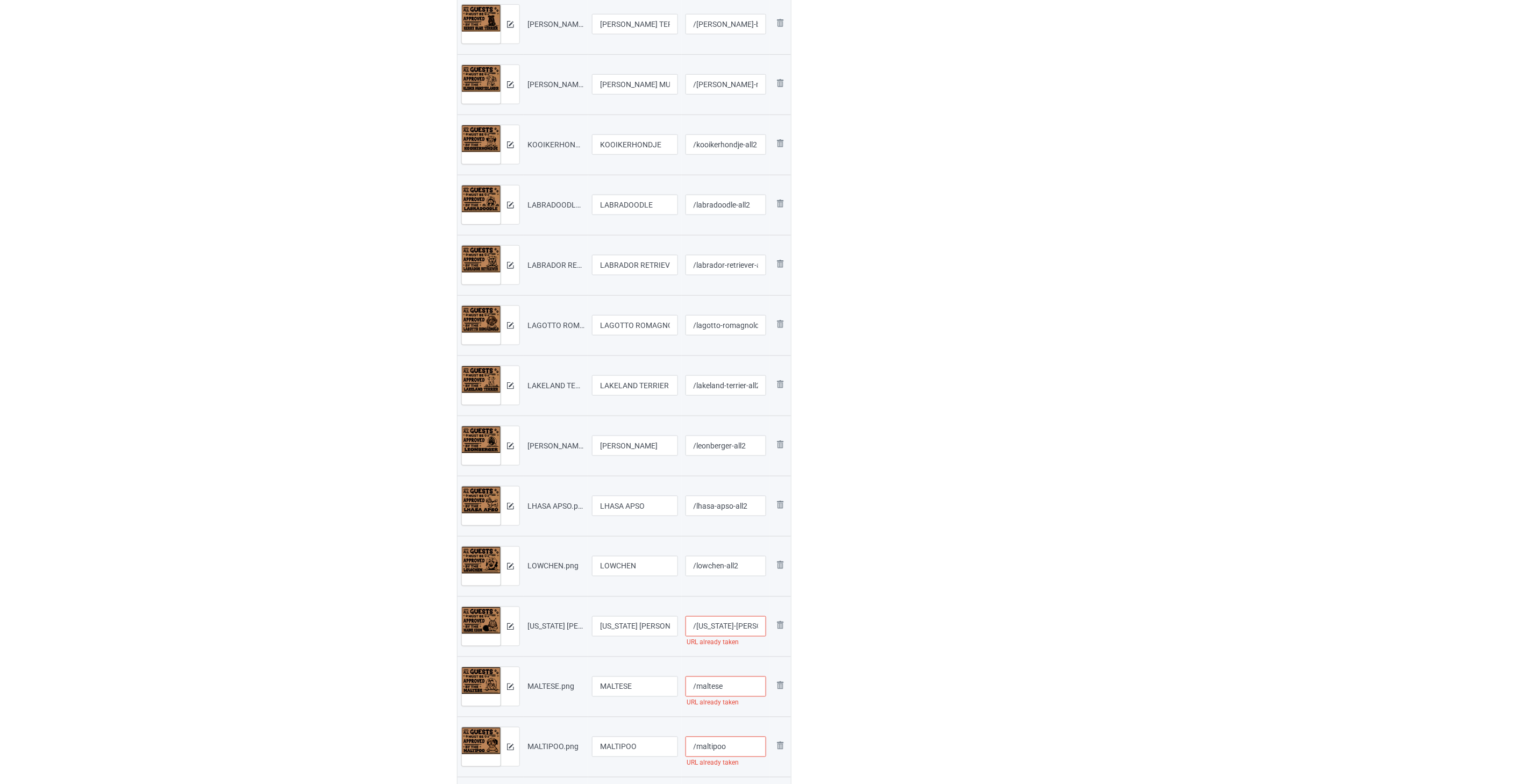
click at [751, 686] on input "/maltese" at bounding box center [726, 686] width 81 height 20
paste input "-all2"
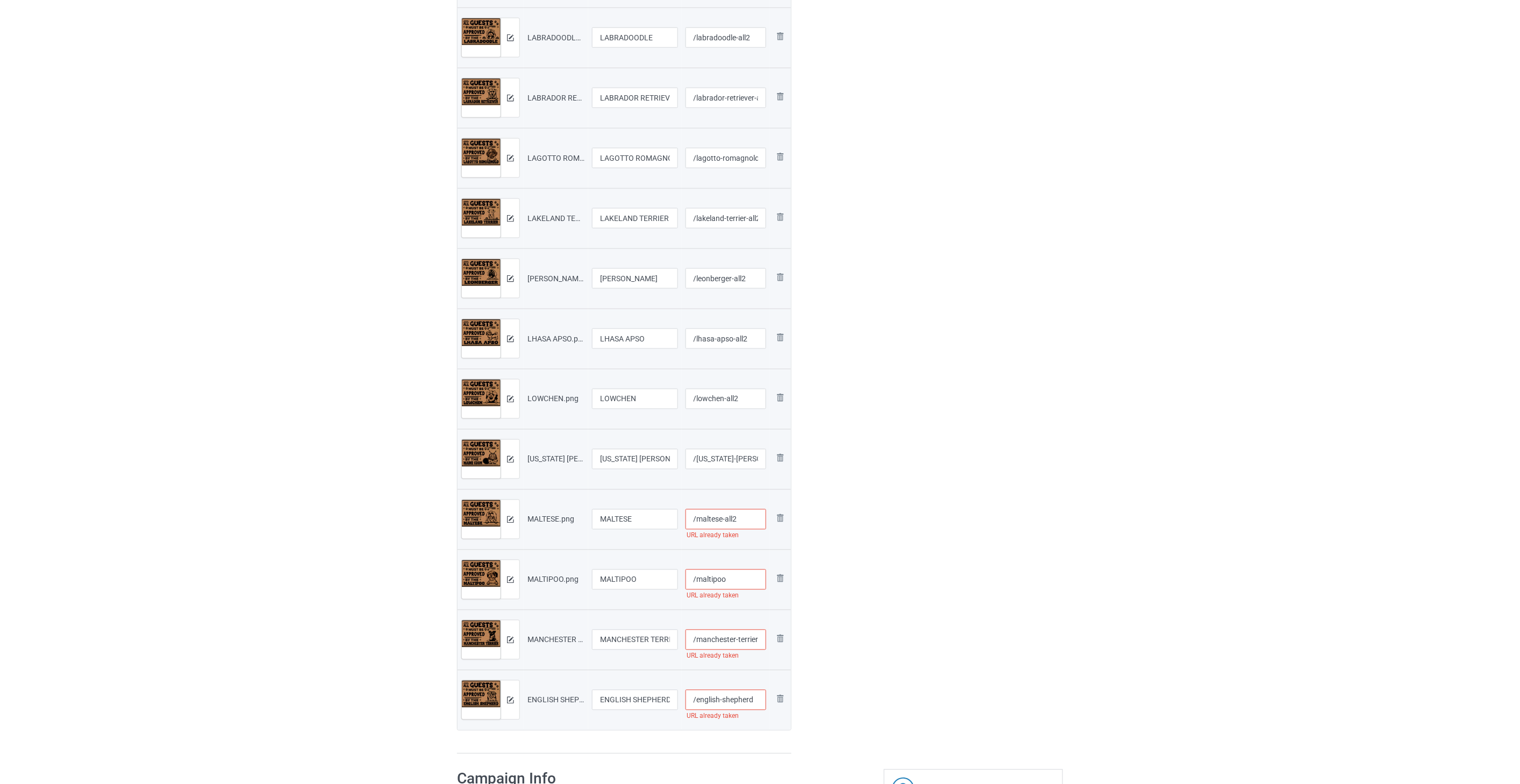
scroll to position [2568, 0]
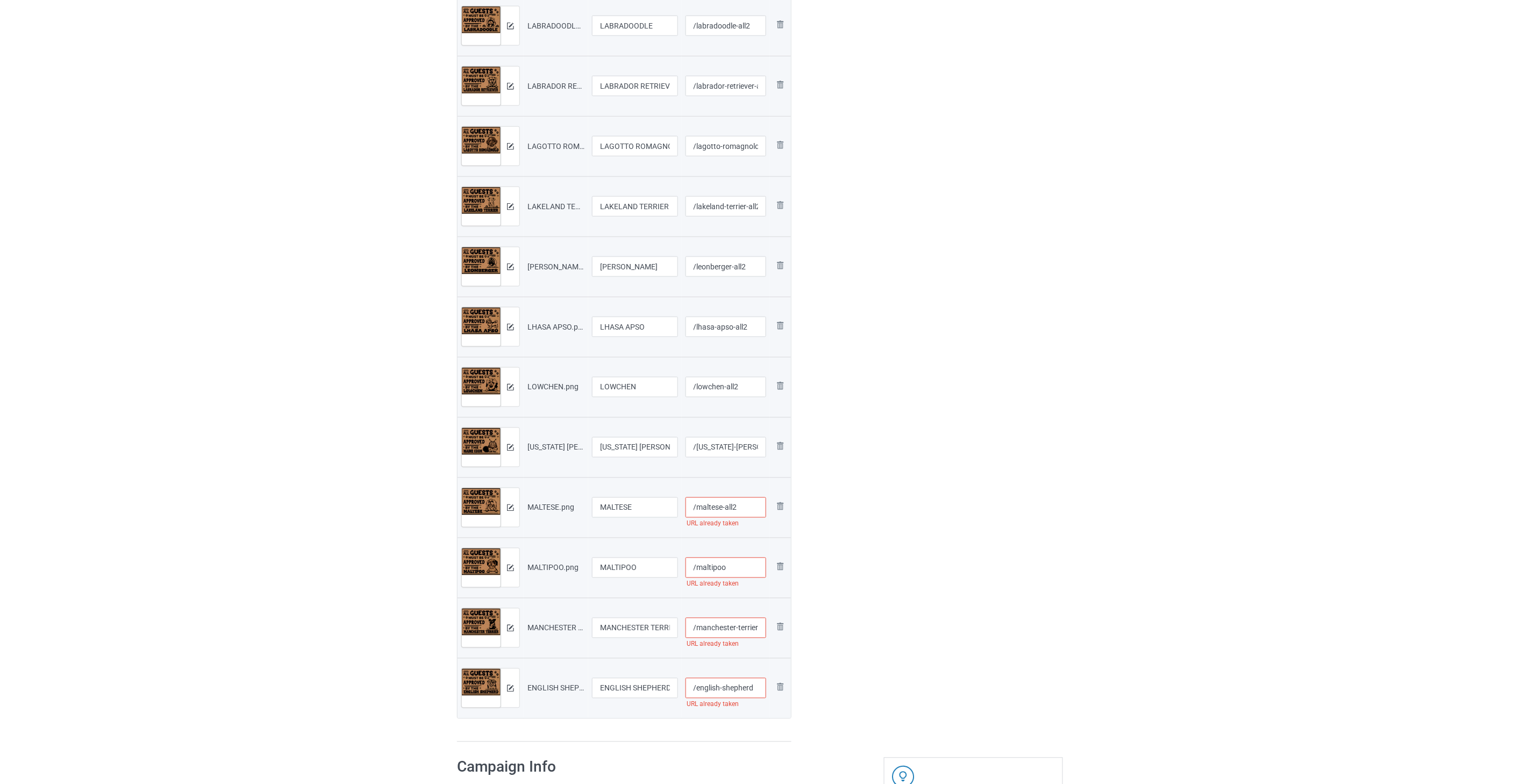
type input "/maltese-all2"
click at [751, 572] on input "/maltipoo" at bounding box center [726, 567] width 81 height 20
paste input "-all2"
type input "/maltipoo-all2"
click at [731, 631] on input "/manchester-terrier" at bounding box center [726, 628] width 81 height 20
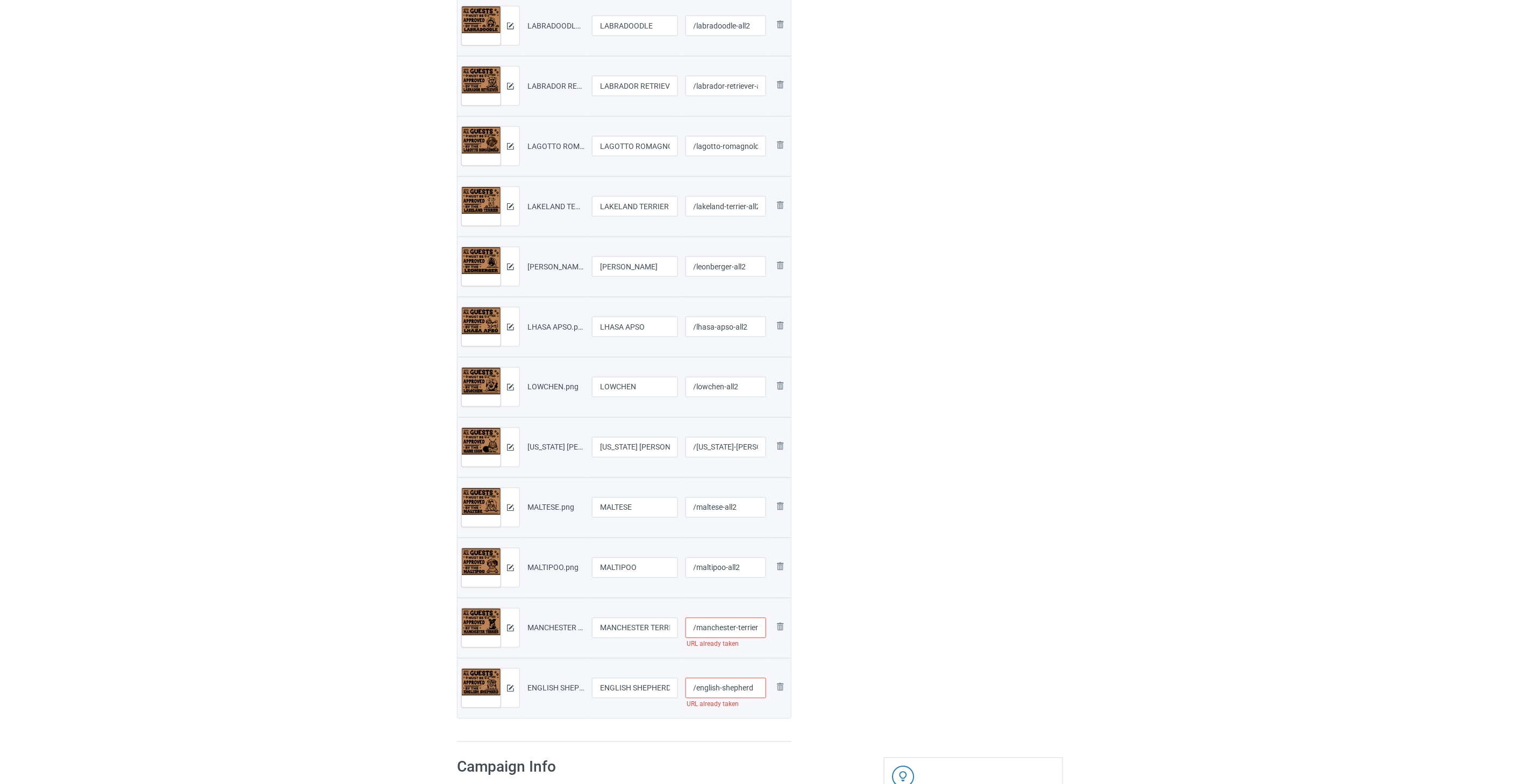
paste input "-all2"
type input "/manchester-terrier-all2"
click at [738, 684] on input "/english-shepherd" at bounding box center [726, 688] width 81 height 20
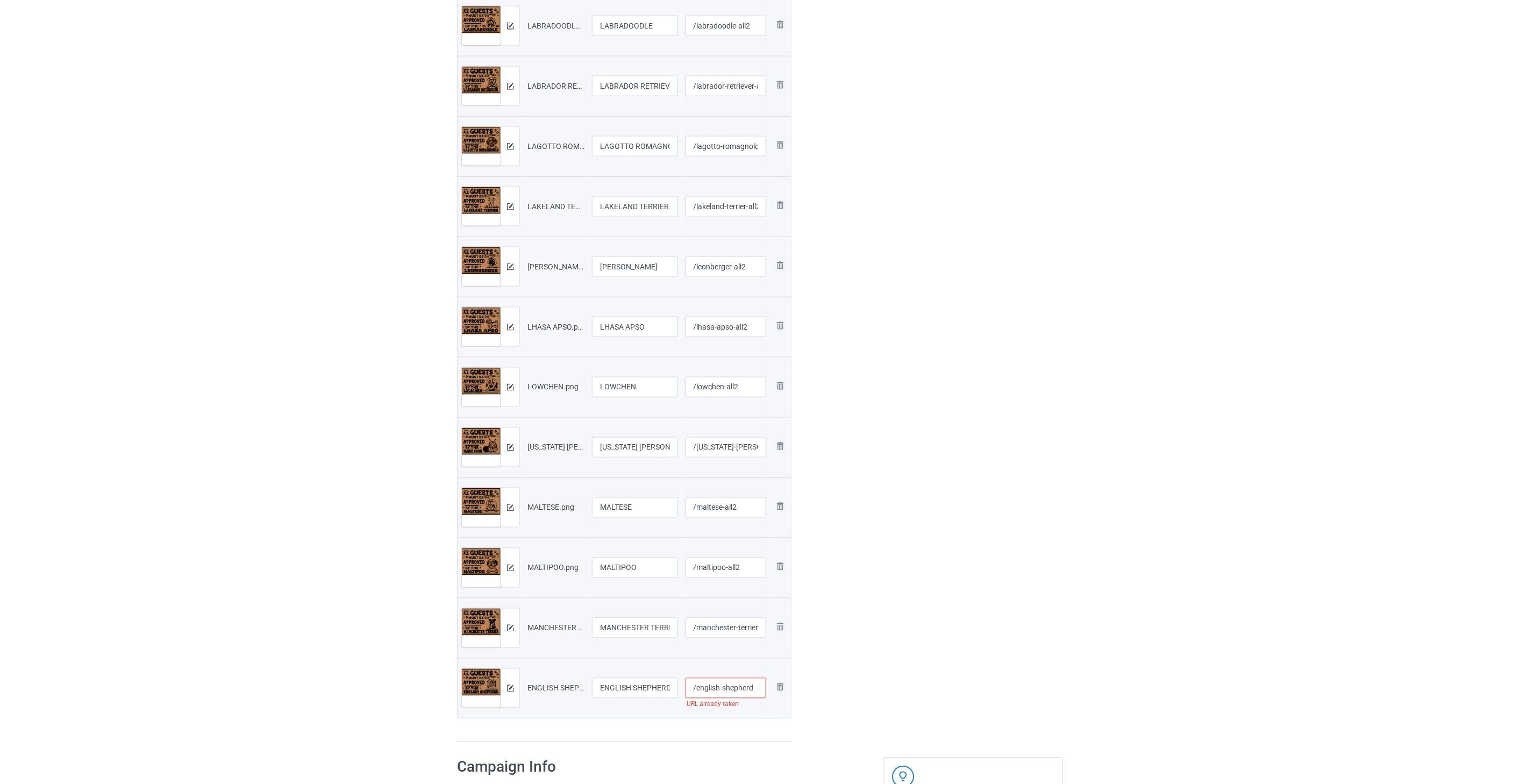
paste input "-all2"
type input "/english-shepherd-all2"
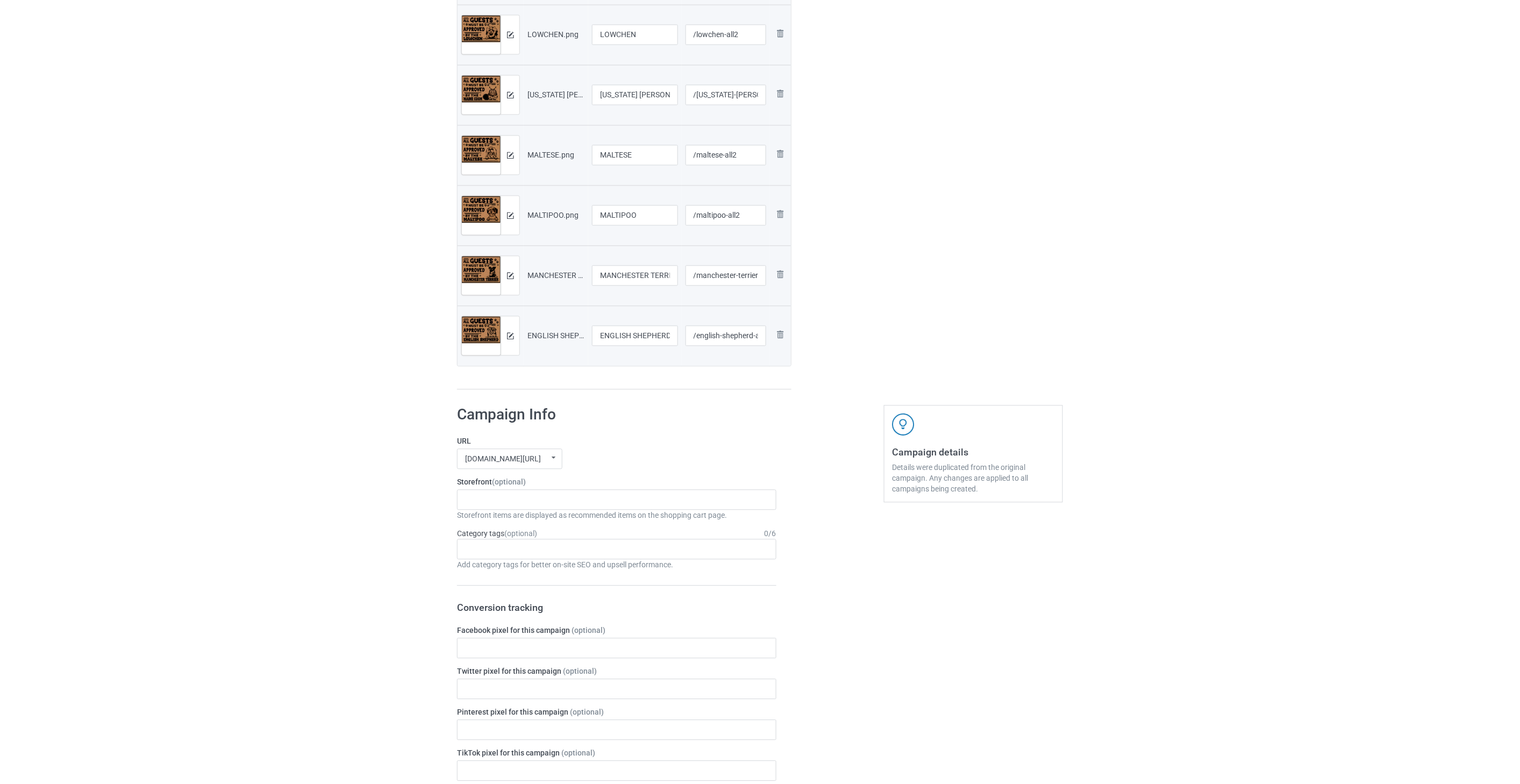
scroll to position [2986, 0]
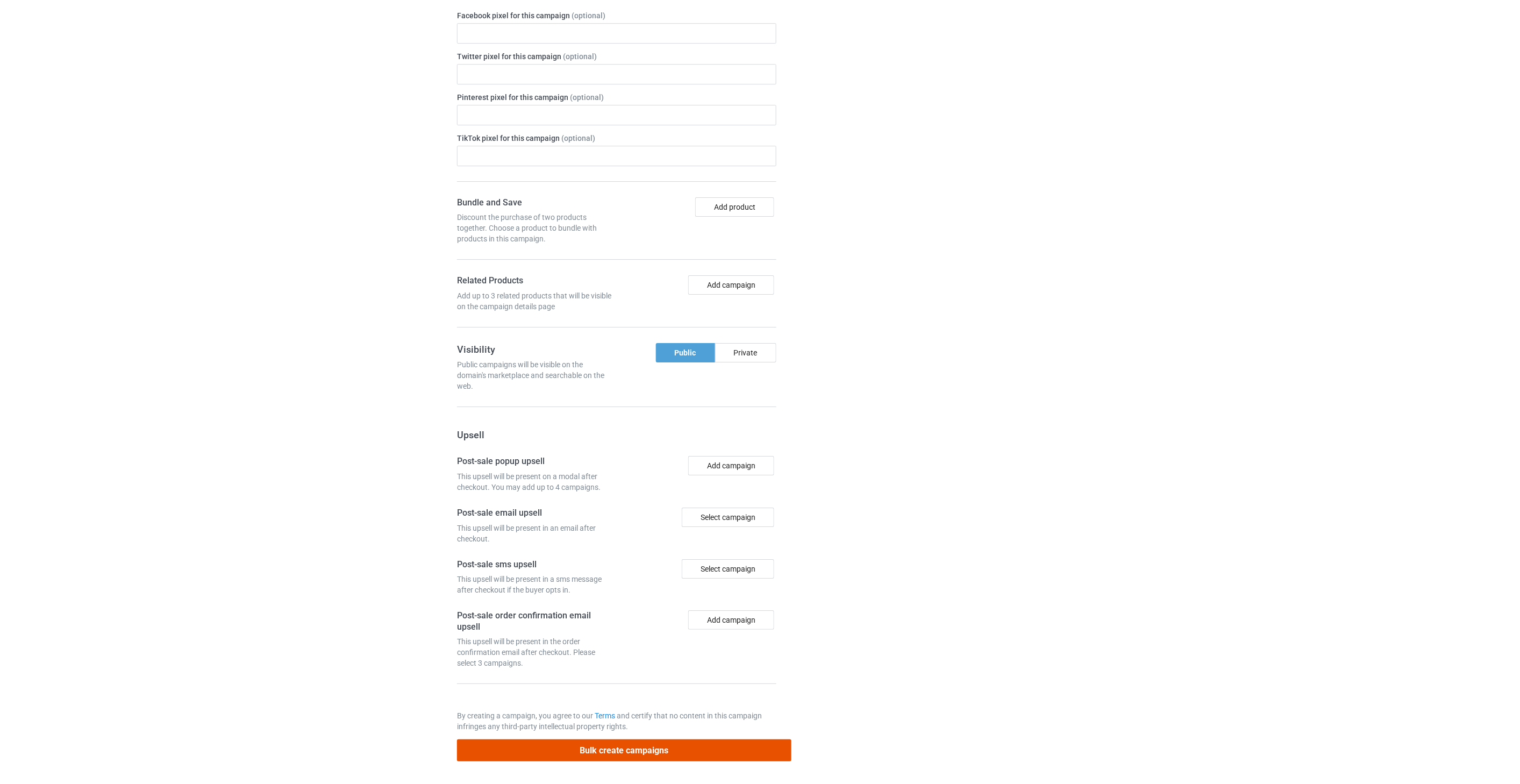
click at [660, 756] on button "Bulk create campaigns" at bounding box center [624, 750] width 334 height 22
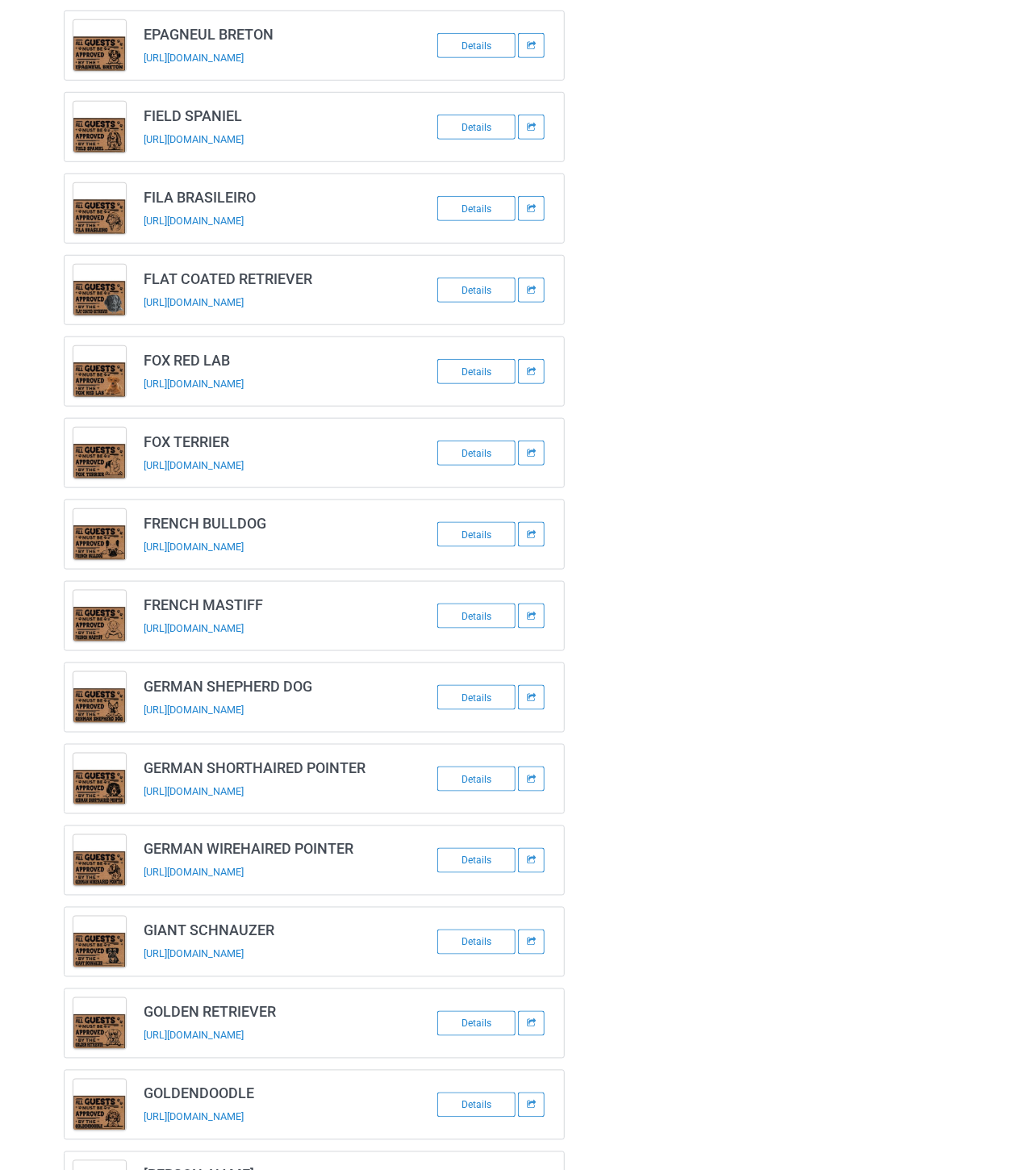
scroll to position [0, 0]
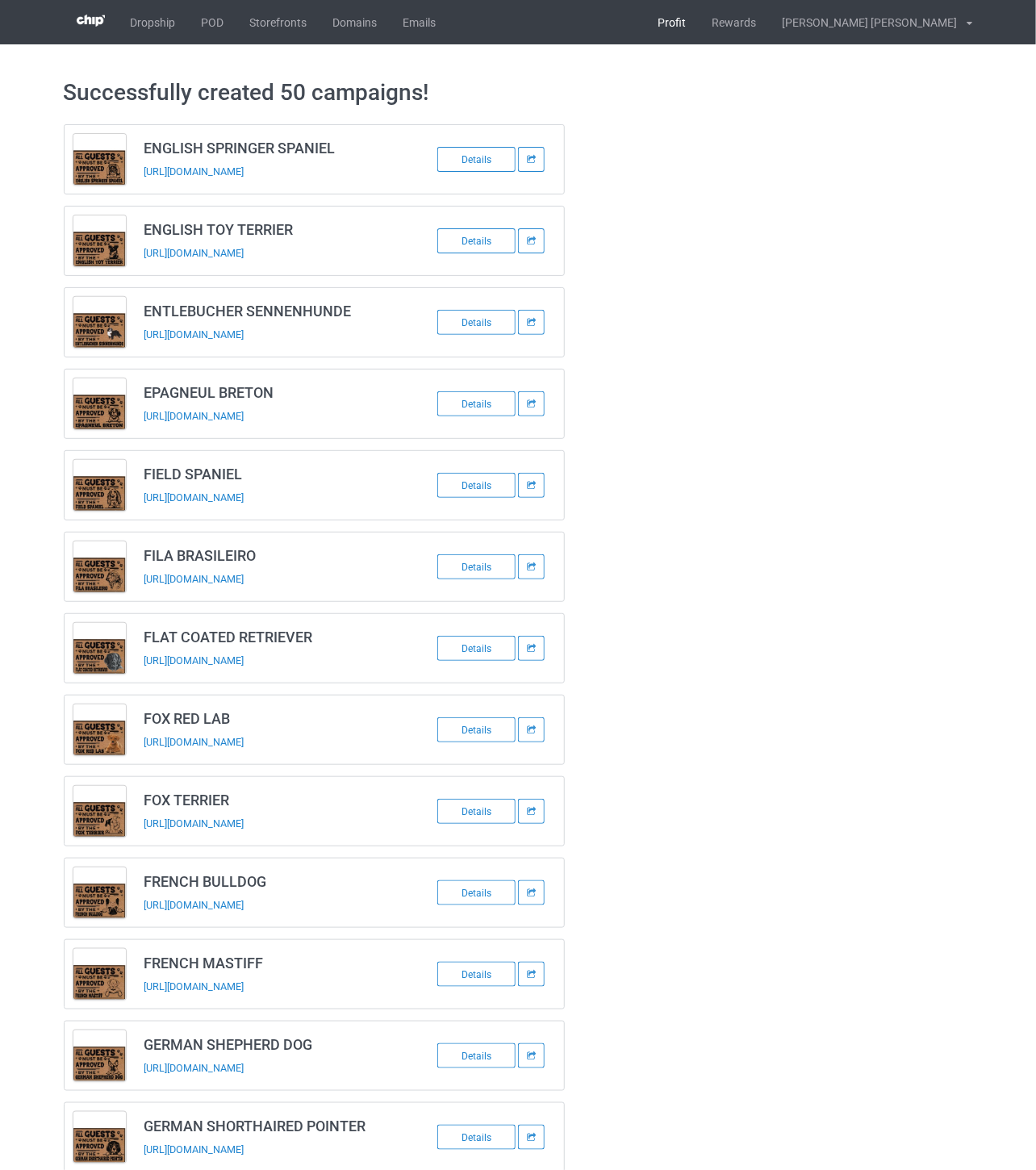
click at [699, 30] on link "Profit" at bounding box center [673, 22] width 54 height 45
